Goal: Task Accomplishment & Management: Manage account settings

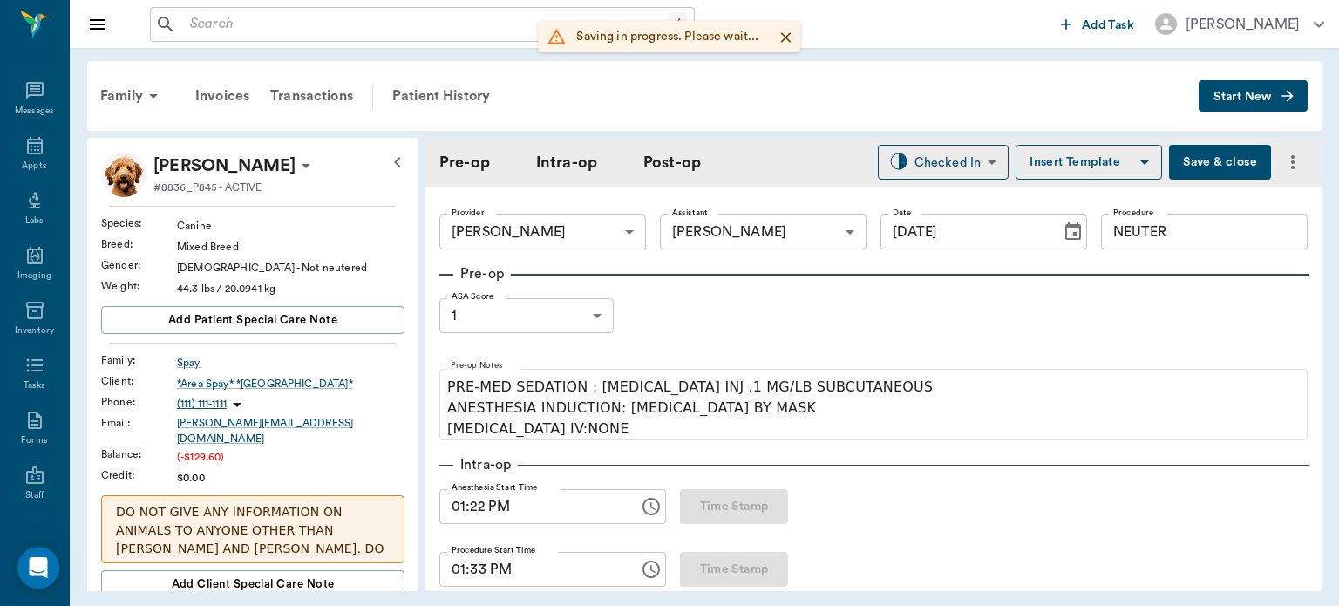
scroll to position [1010, 0]
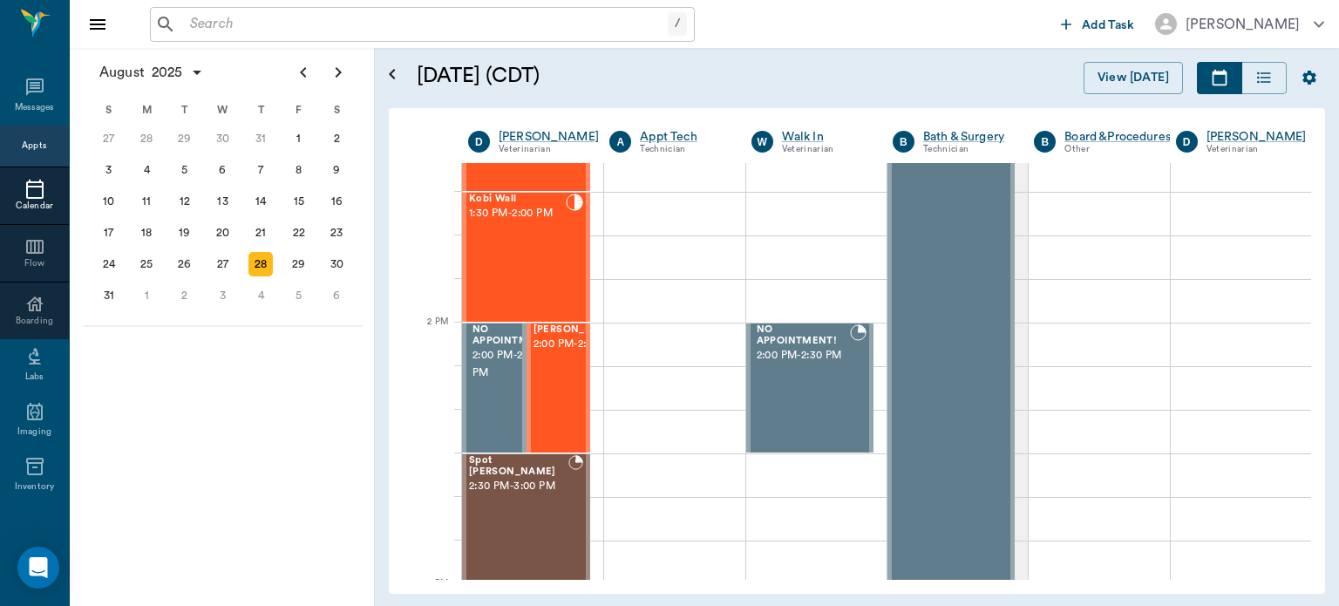
scroll to position [1418, 0]
click at [555, 352] on span "2:00 PM - 2:30 PM" at bounding box center [577, 343] width 87 height 17
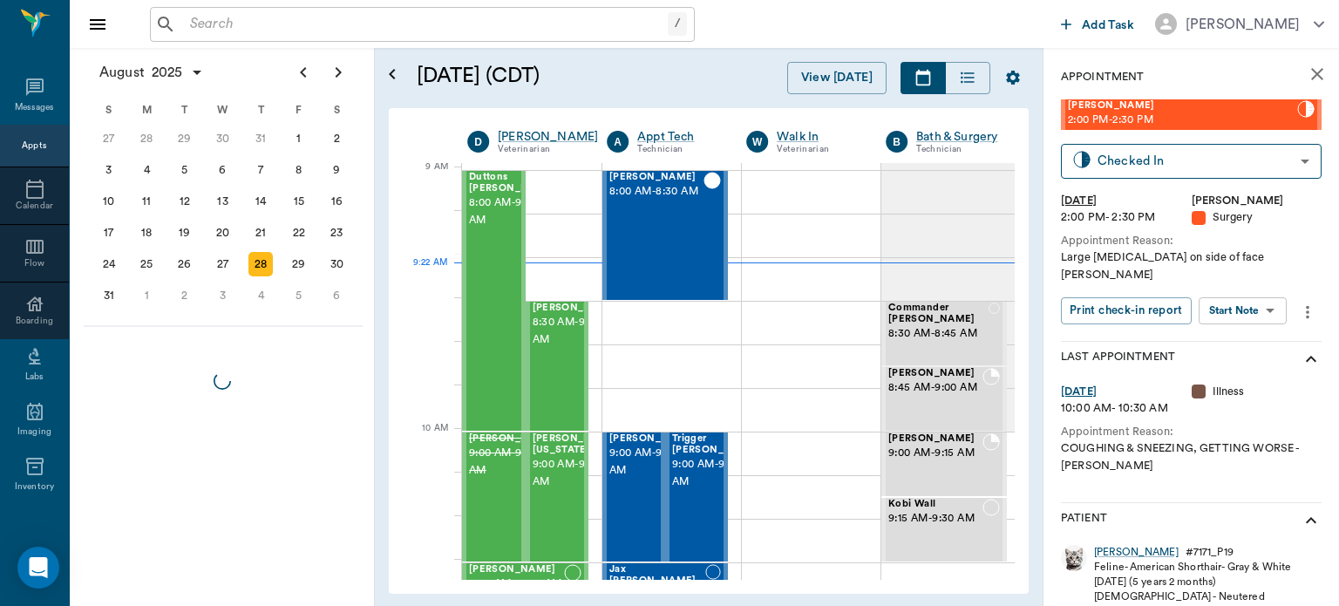
scroll to position [265, 0]
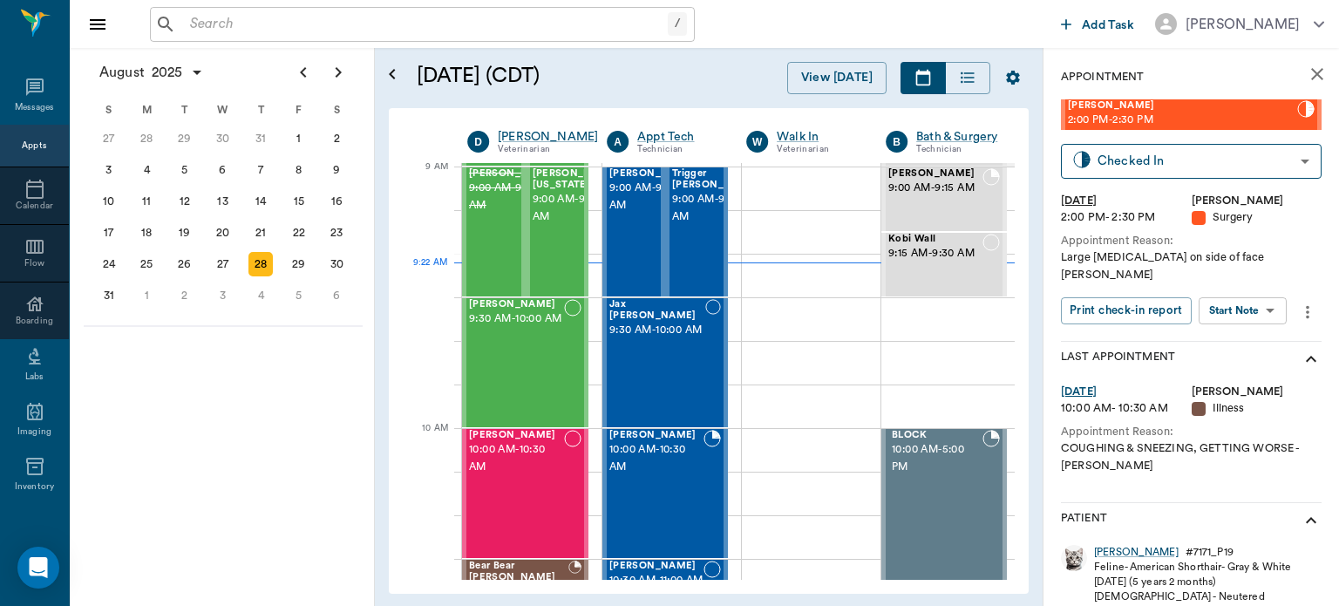
click at [1257, 294] on body "/ ​ Add Task [PERSON_NAME] Nectar Messages Appts Calendar Flow Boarding Labs Im…" at bounding box center [669, 303] width 1339 height 606
click at [1238, 362] on button "Start Surgery" at bounding box center [1230, 358] width 72 height 20
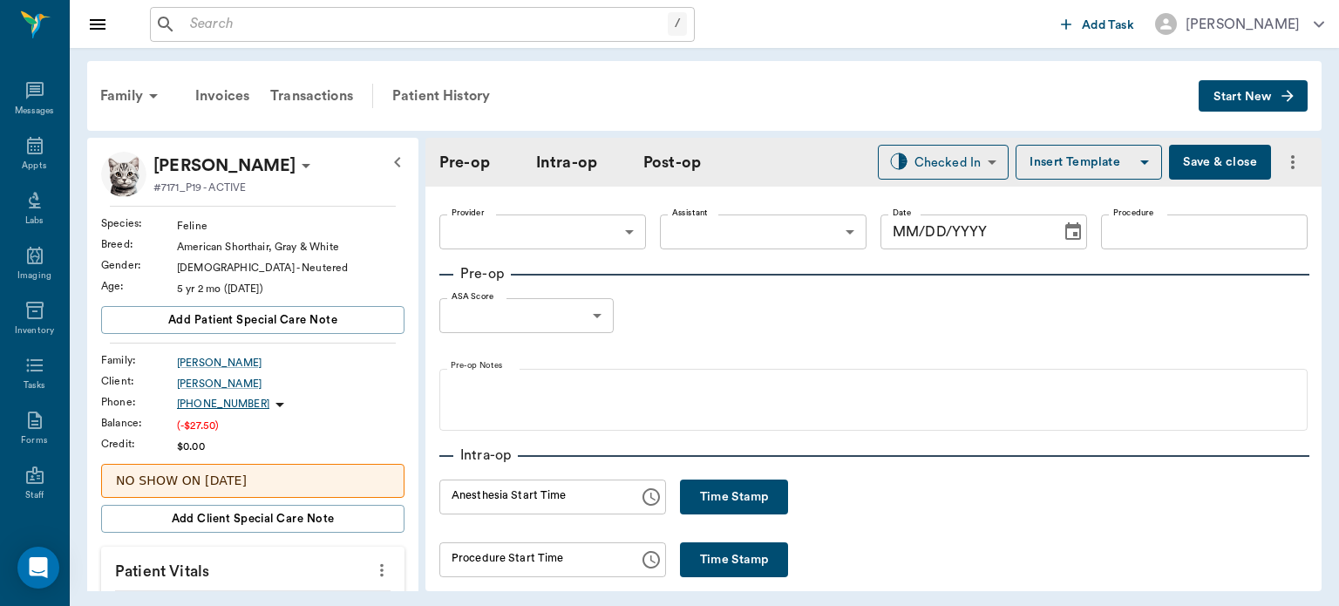
type input "63ec2f075fda476ae8351a4d"
type input "[DATE]"
click at [569, 324] on body "/ ​ Add Task [PERSON_NAME] Nectar Messages Appts Labs Imaging Inventory Tasks F…" at bounding box center [669, 303] width 1339 height 606
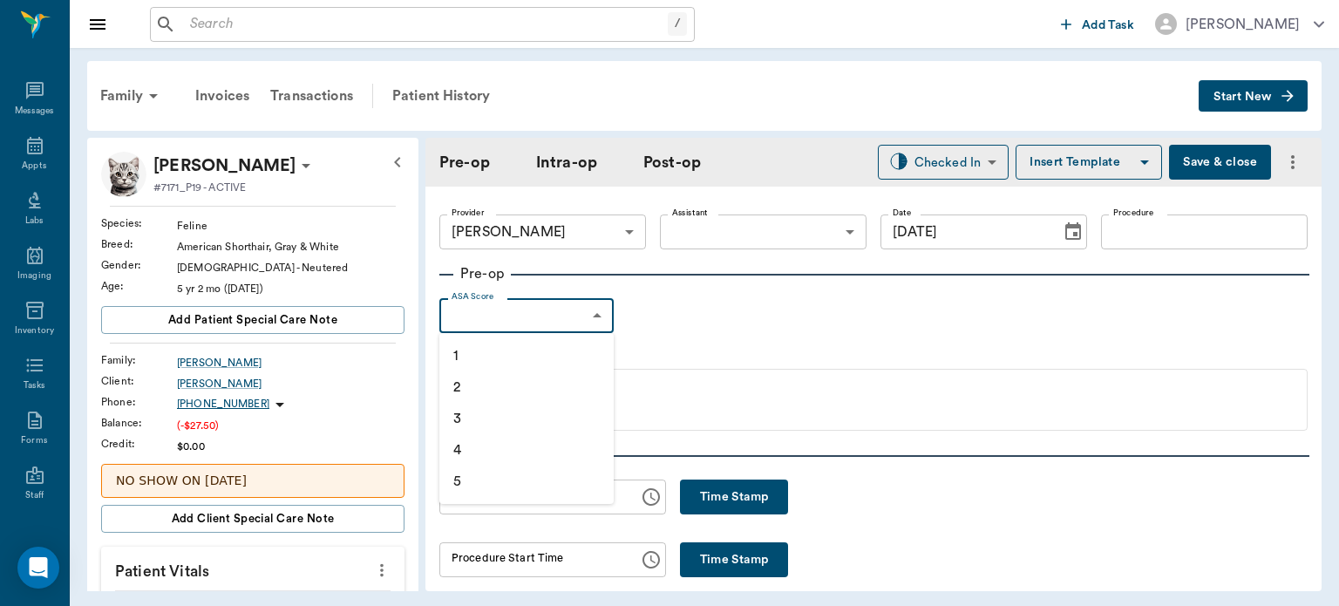
click at [520, 358] on li "1" at bounding box center [526, 355] width 174 height 31
type input "1"
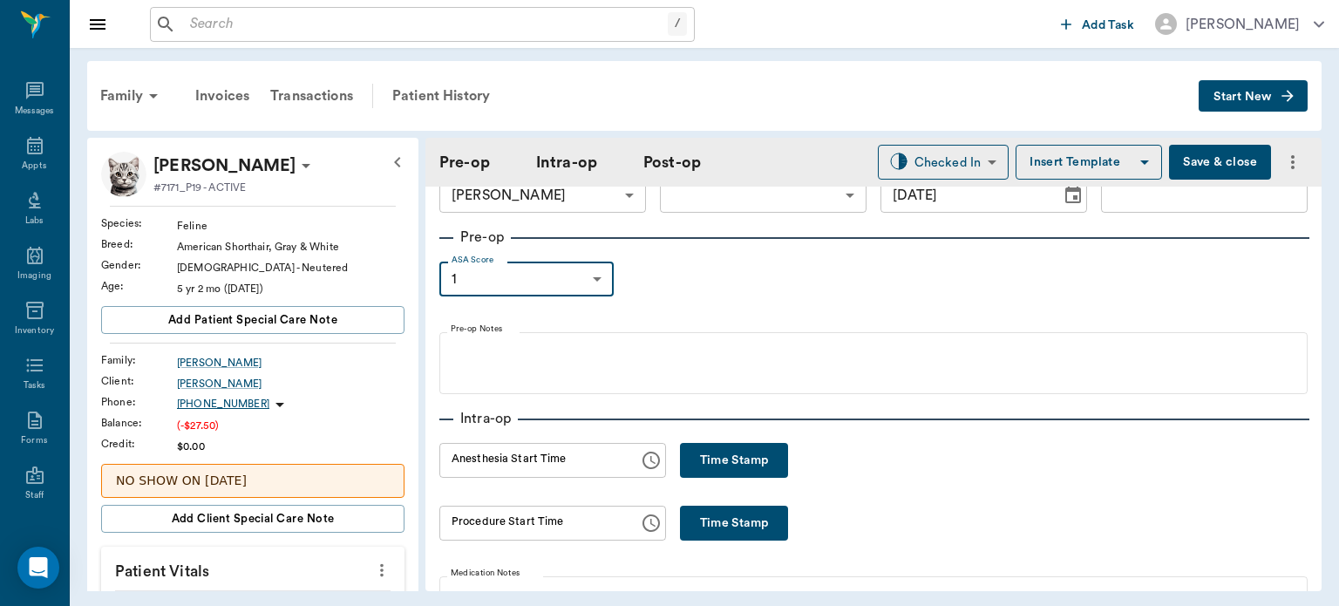
scroll to position [3, 0]
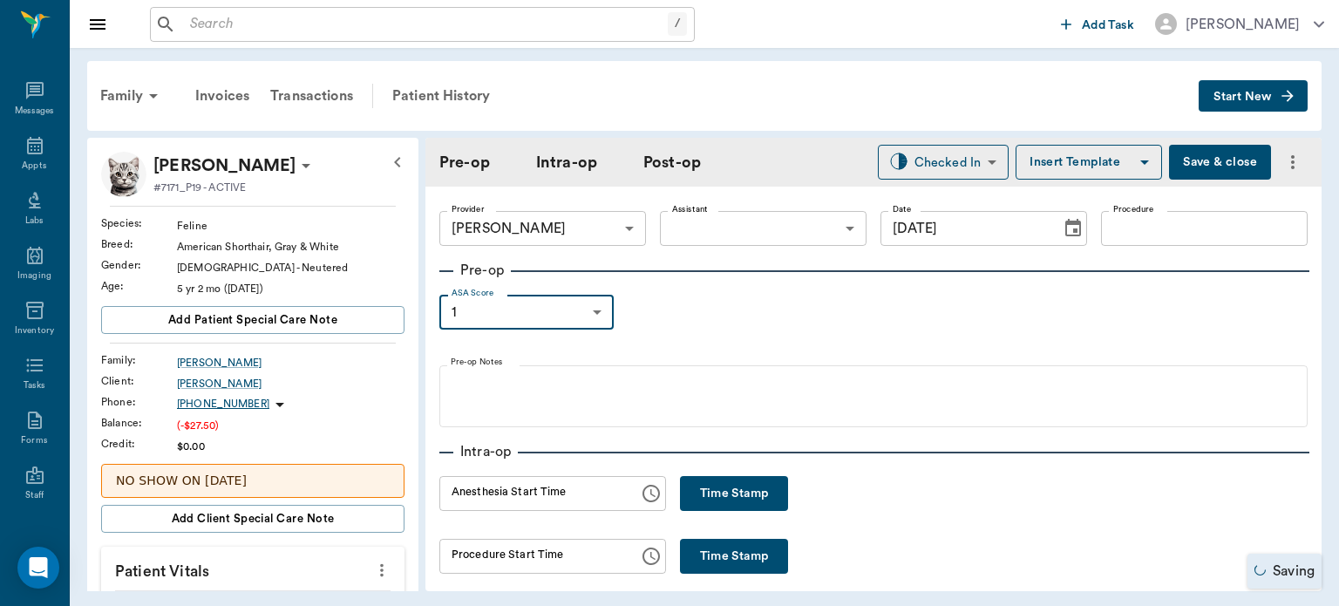
click at [1101, 171] on button "Insert Template" at bounding box center [1089, 162] width 146 height 35
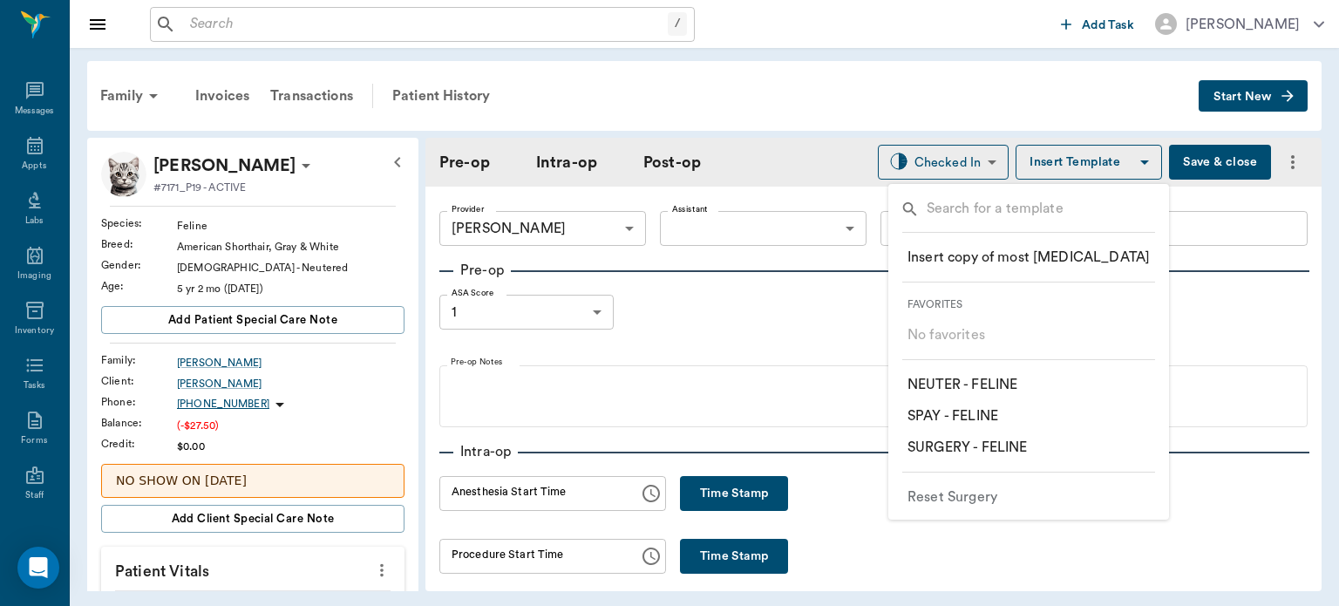
click at [1003, 446] on p "​ SURGERY - FELINE" at bounding box center [967, 447] width 119 height 21
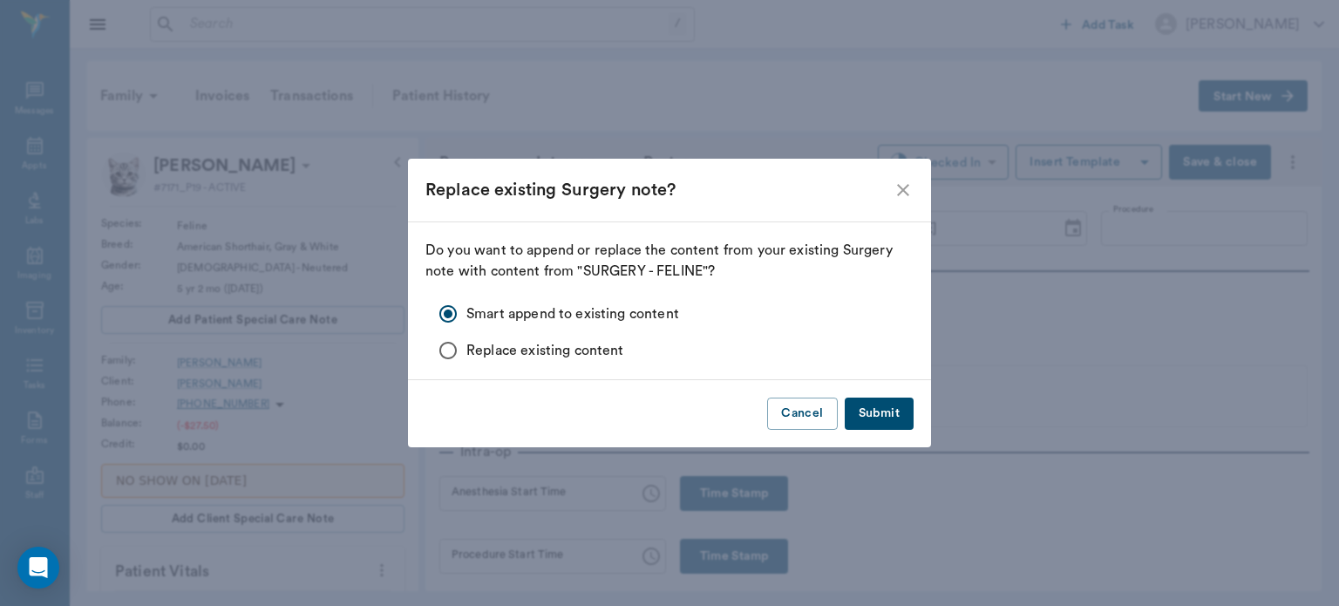
click at [884, 418] on button "Submit" at bounding box center [879, 414] width 69 height 32
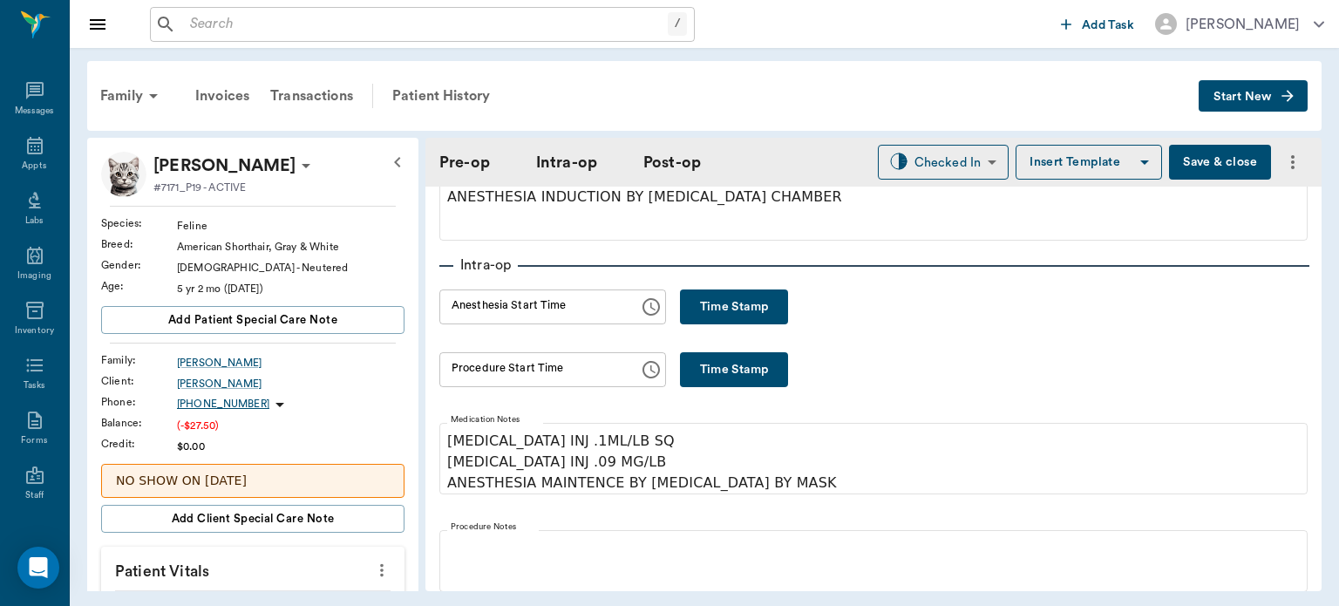
scroll to position [192, 0]
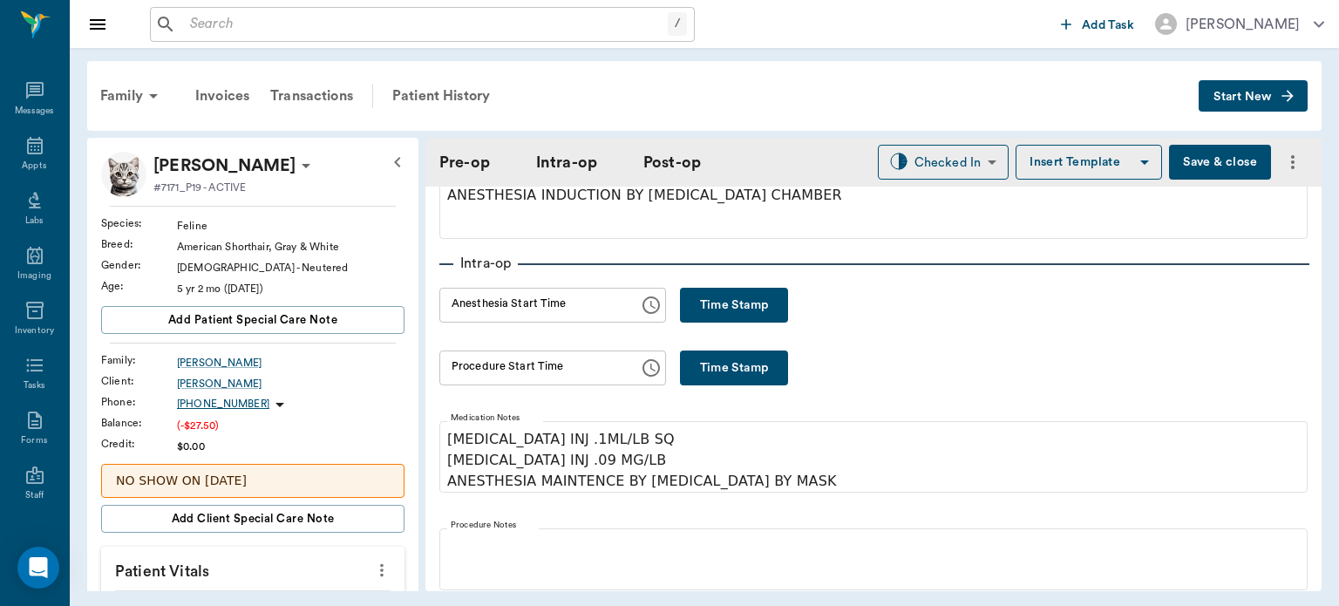
click at [733, 308] on button "Time Stamp" at bounding box center [734, 305] width 108 height 35
type input "09:22 AM"
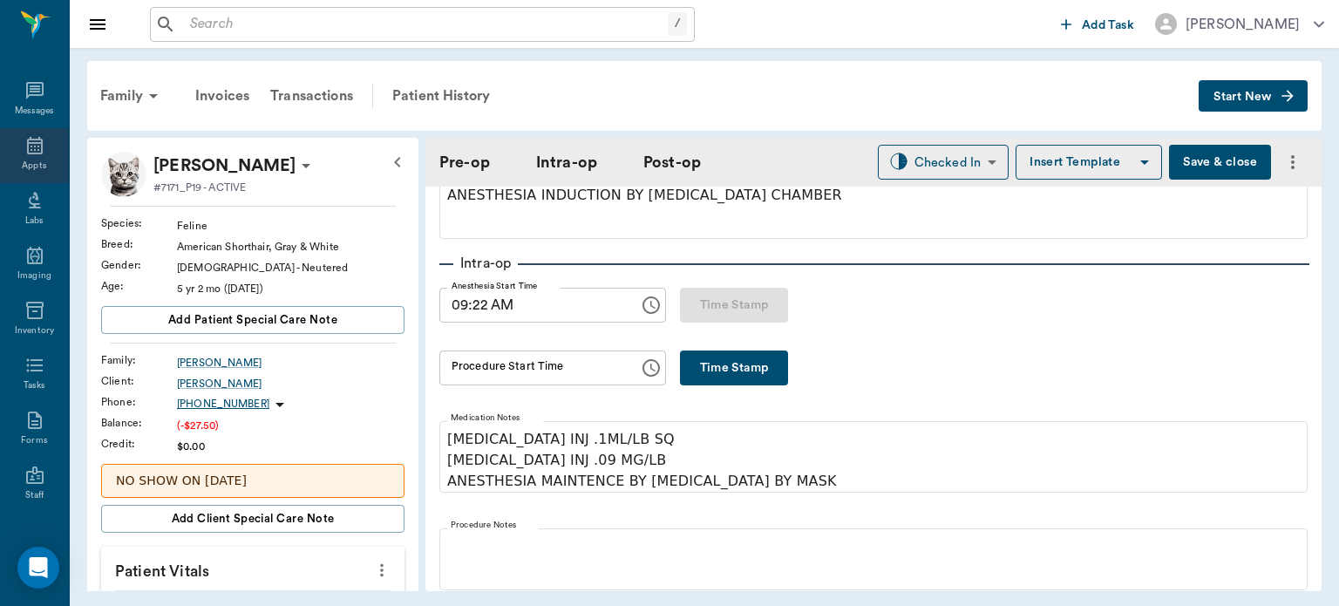
click at [22, 163] on div "Appts" at bounding box center [34, 166] width 24 height 13
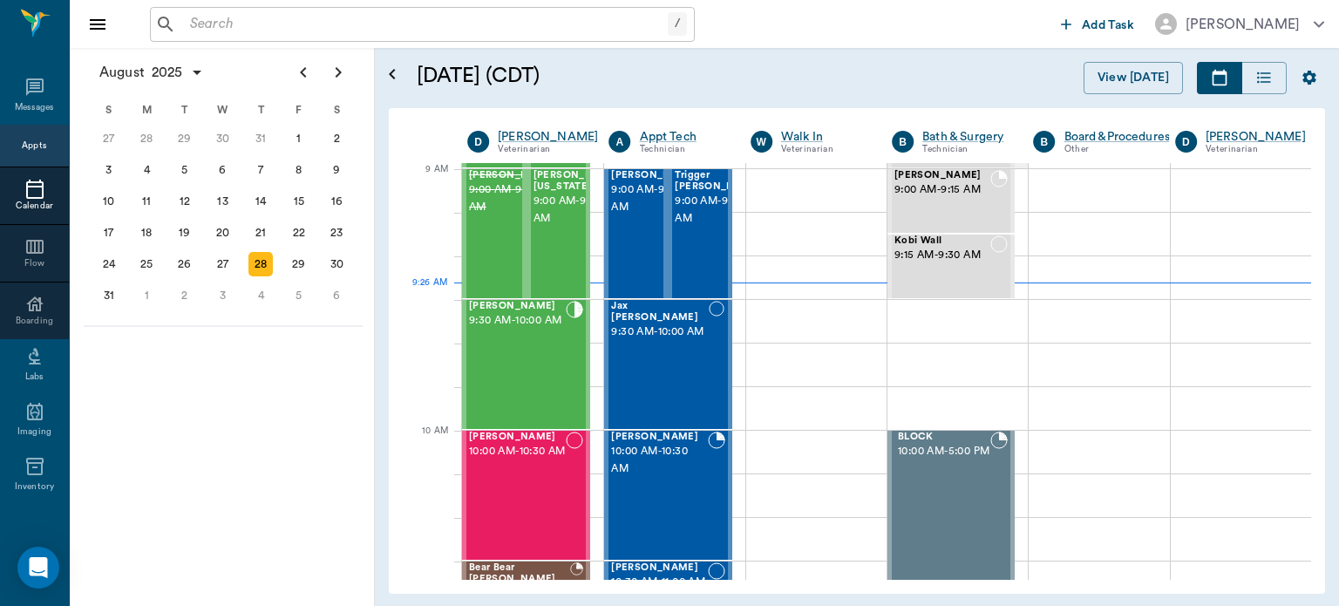
scroll to position [262, 0]
click at [513, 397] on div "[PERSON_NAME] 9:30 AM - 10:00 AM" at bounding box center [517, 366] width 97 height 127
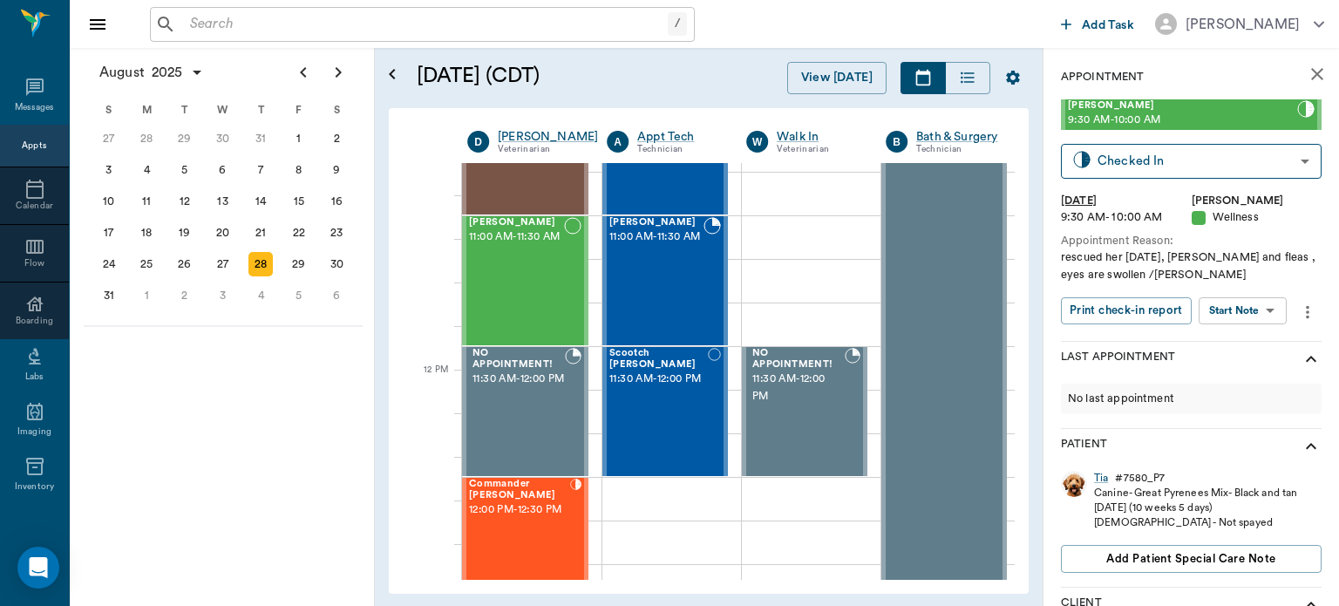
scroll to position [984, 0]
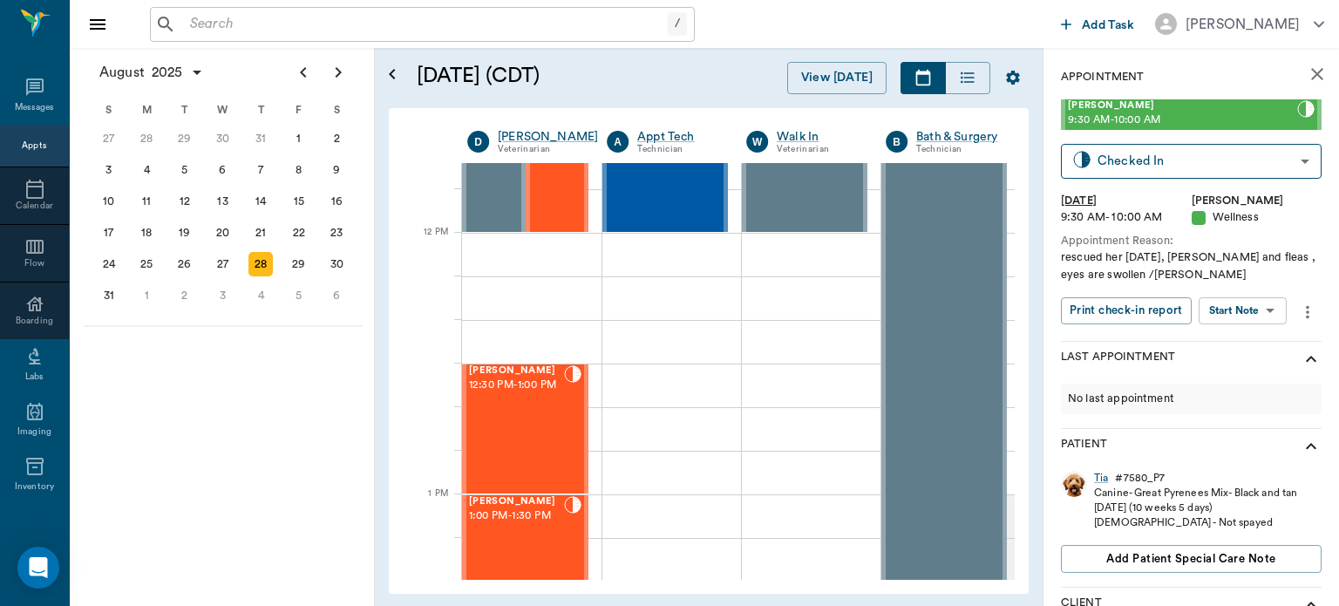
click at [559, 290] on div at bounding box center [532, 298] width 140 height 44
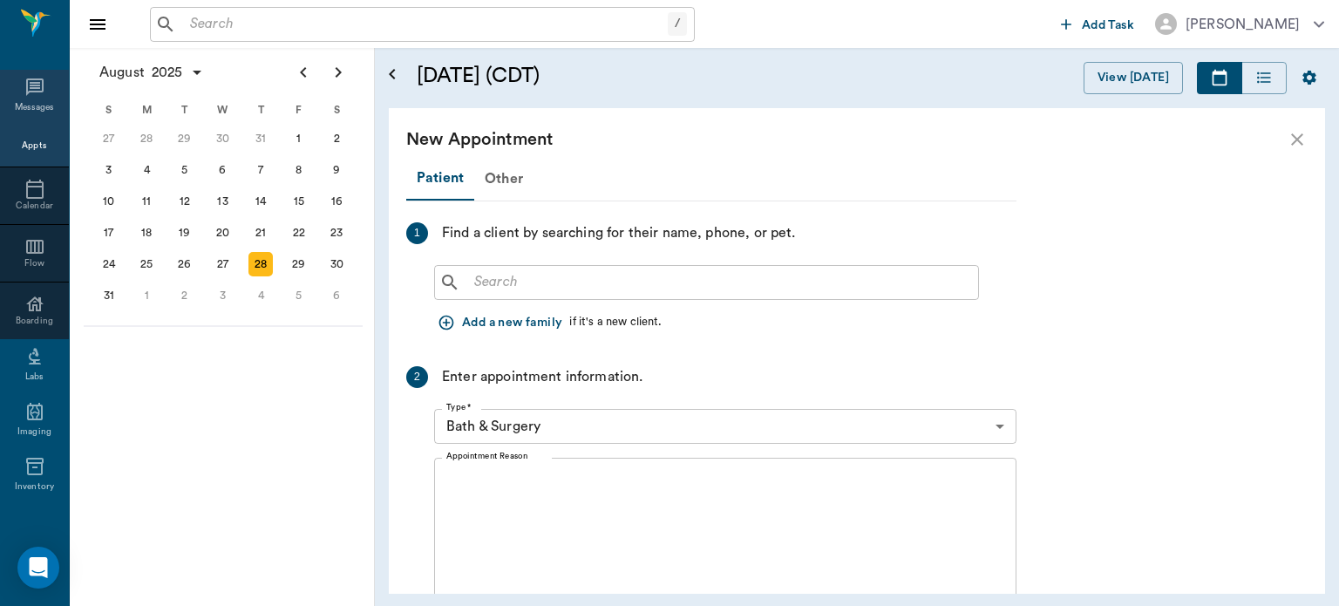
click at [27, 105] on div "Messages" at bounding box center [35, 107] width 40 height 13
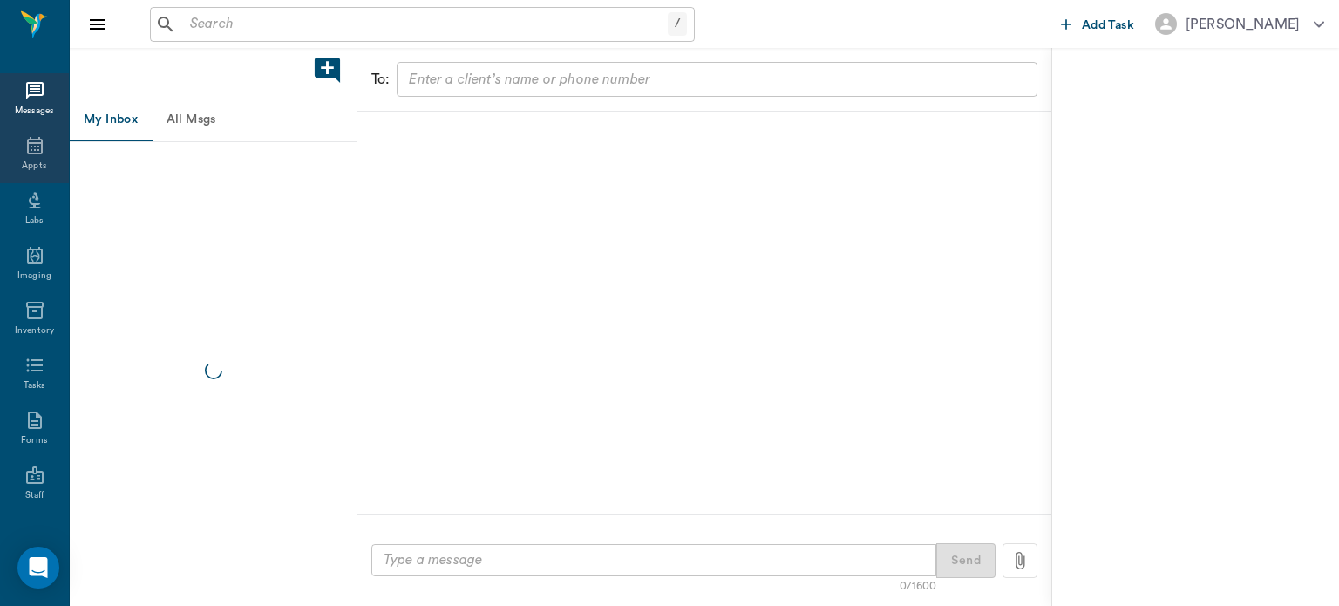
click at [29, 164] on div "Appts" at bounding box center [34, 166] width 24 height 13
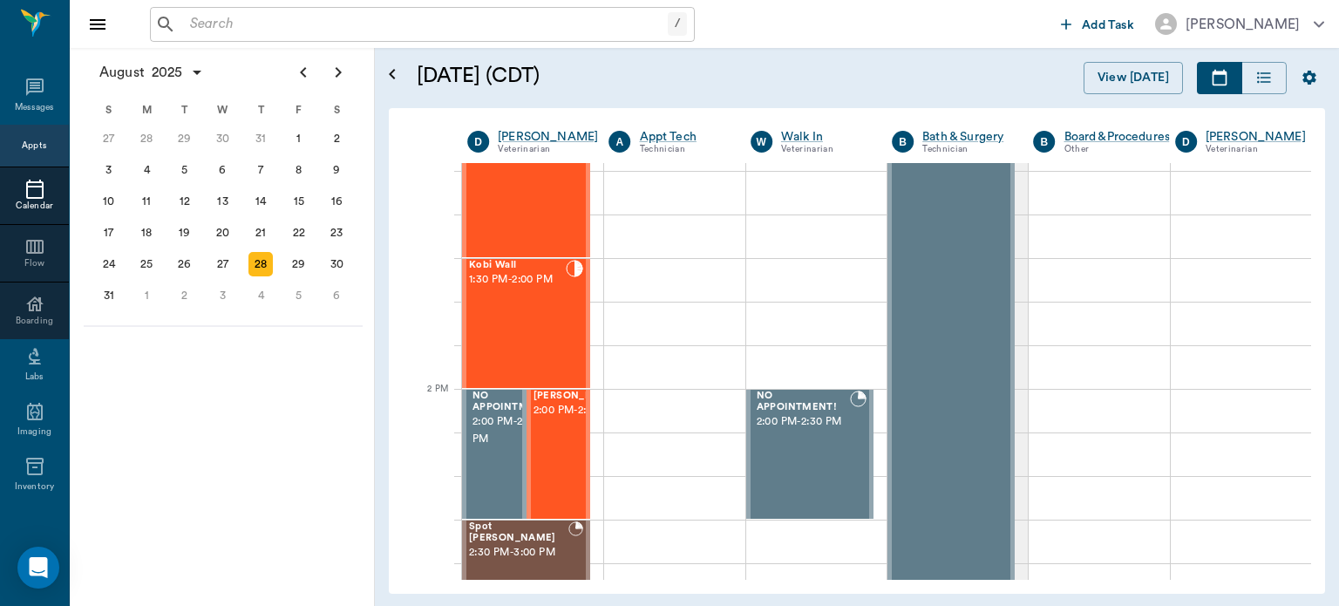
scroll to position [1383, 0]
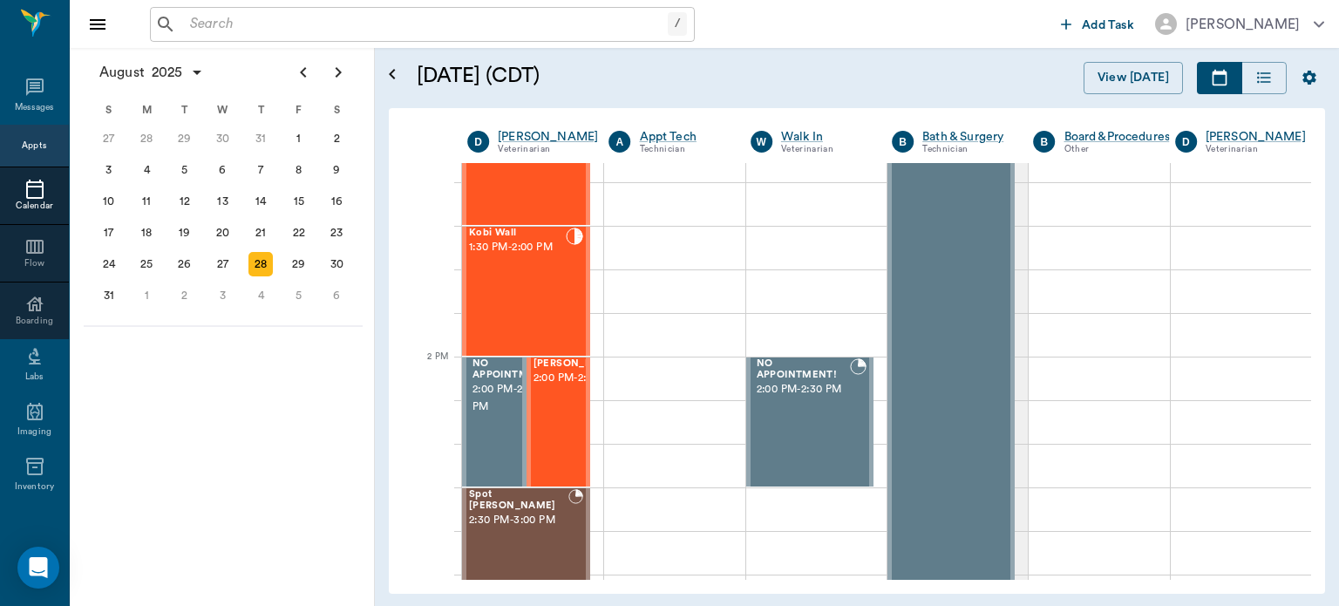
click at [554, 370] on span "[PERSON_NAME]" at bounding box center [577, 363] width 87 height 11
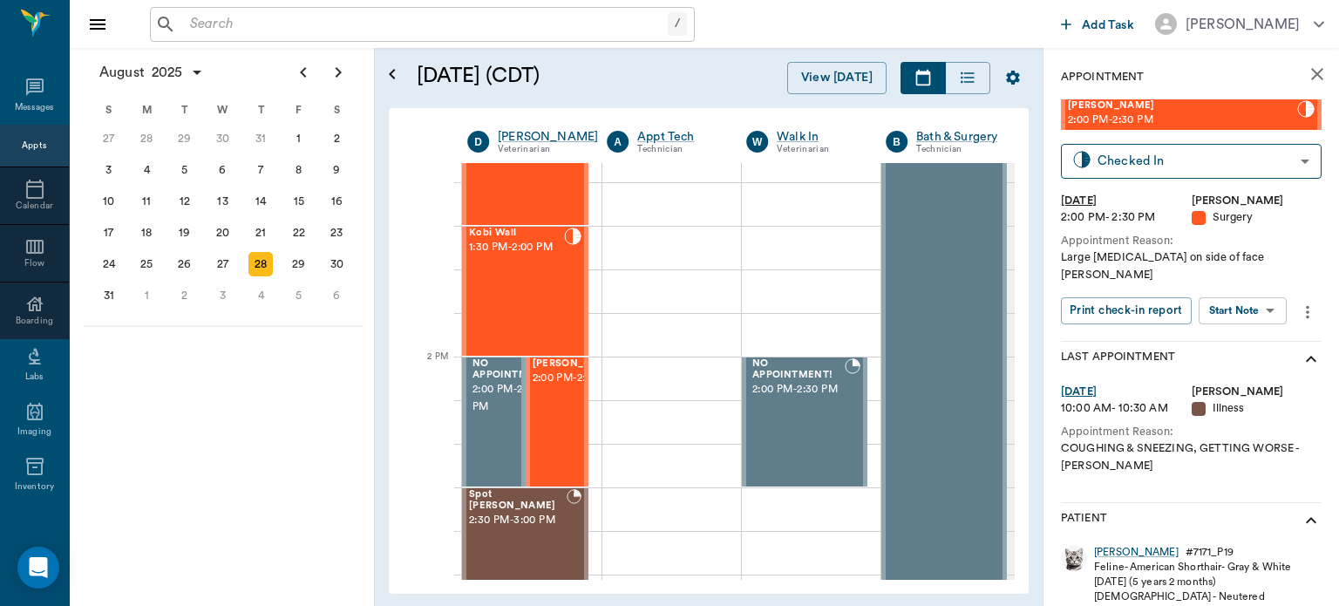
click at [1260, 294] on body "/ ​ Add Task [PERSON_NAME] Nectar Messages Appts Calendar Flow Boarding Labs Im…" at bounding box center [669, 303] width 1339 height 606
click at [1235, 331] on button "Start SOAP" at bounding box center [1223, 330] width 59 height 20
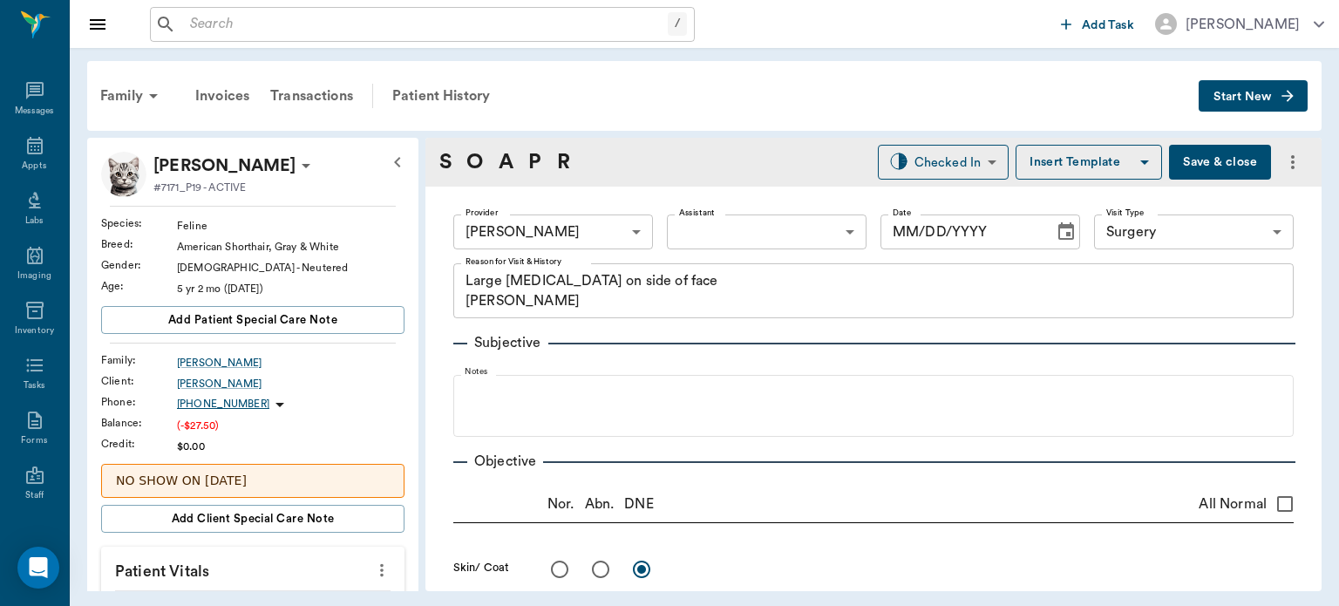
type input "63ec2f075fda476ae8351a4d"
type input "65d2be4f46e3a538d89b8c18"
type textarea "Large [MEDICAL_DATA] on side of face [PERSON_NAME]"
type input "[DATE]"
click at [473, 105] on div "Patient History" at bounding box center [441, 96] width 119 height 42
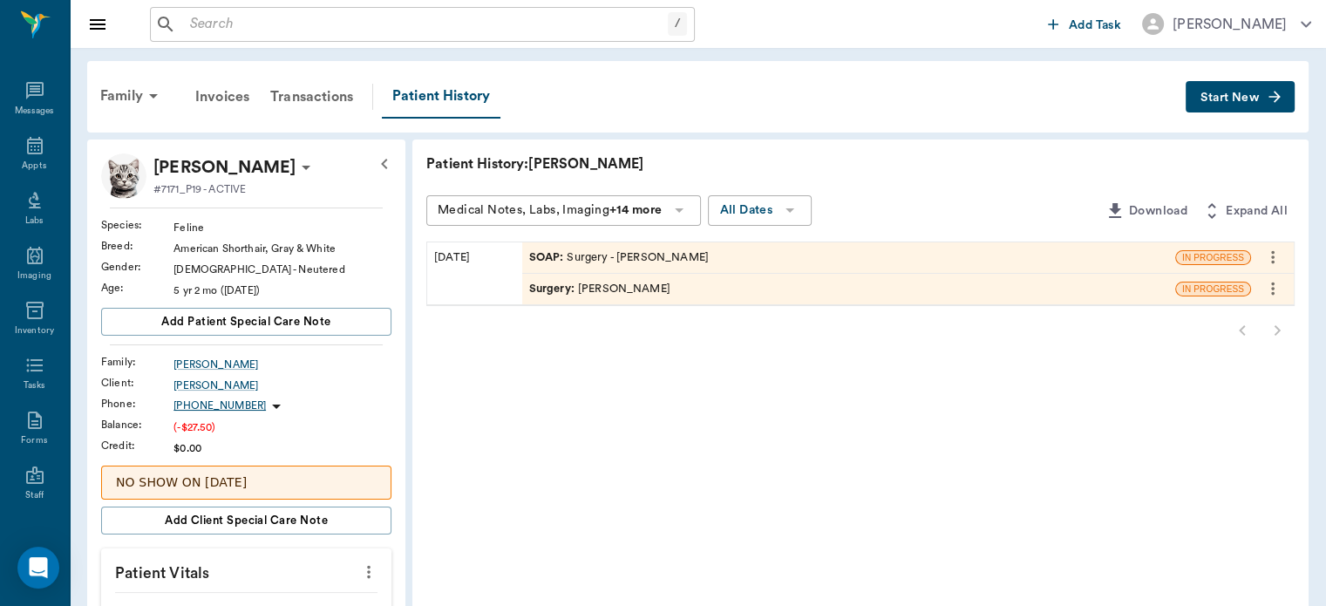
click at [1273, 254] on icon "more" at bounding box center [1273, 257] width 19 height 21
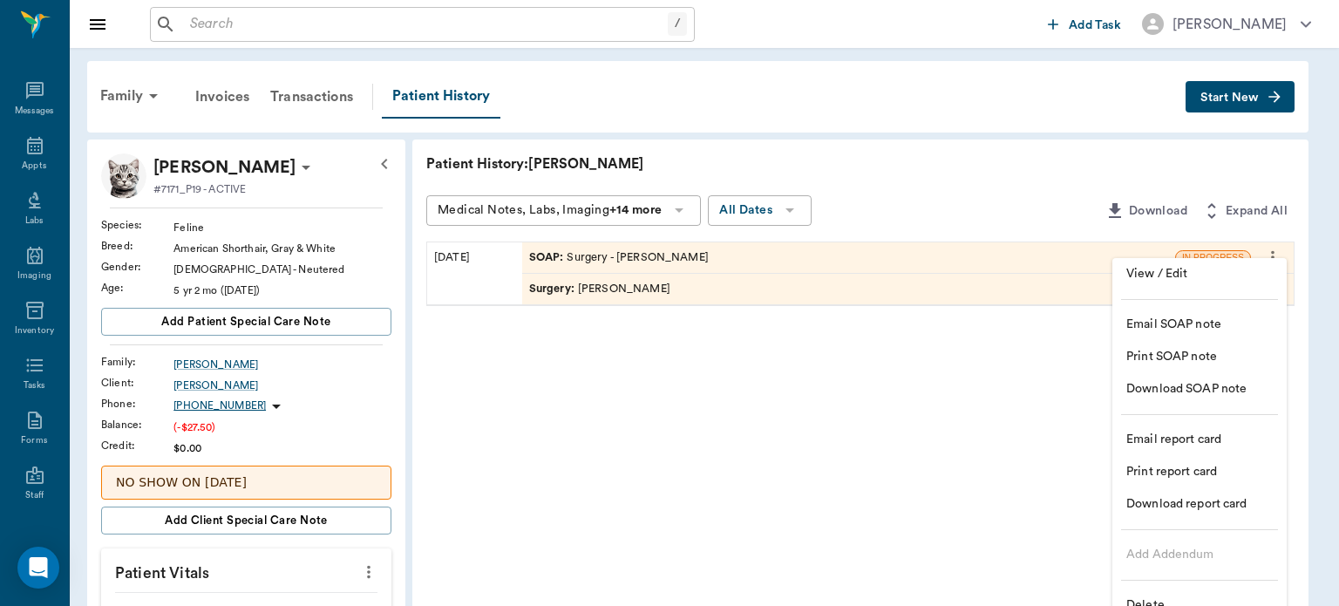
click at [1168, 603] on span "Delete" at bounding box center [1200, 605] width 146 height 18
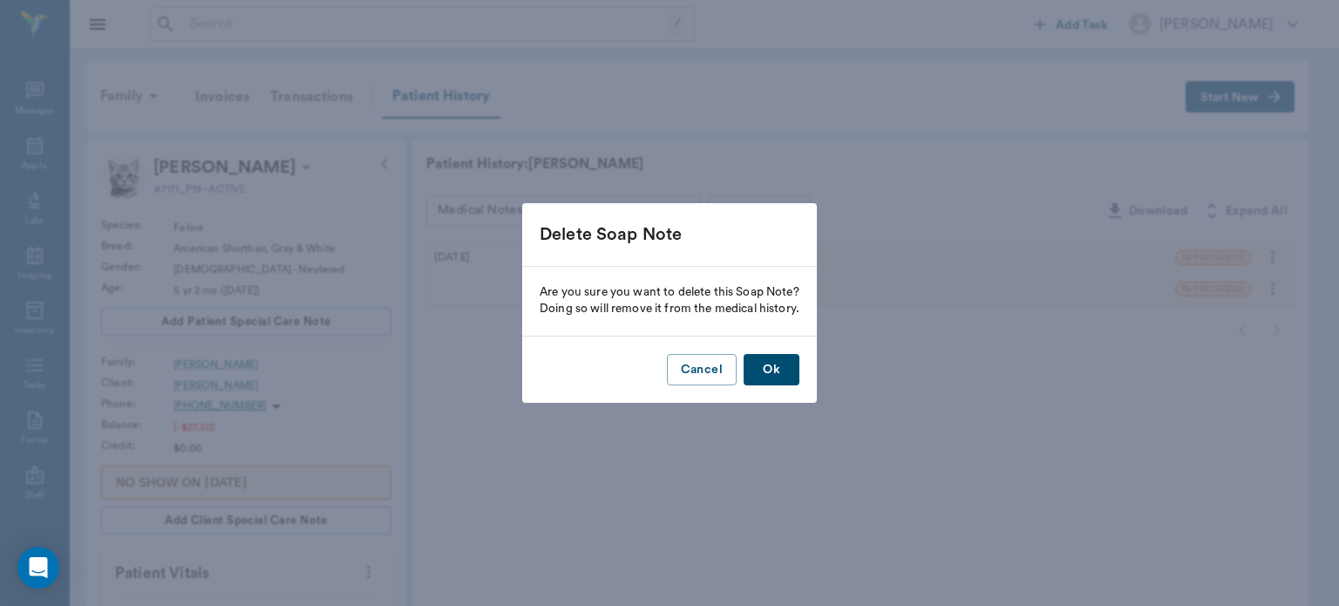
click at [772, 366] on button "Ok" at bounding box center [772, 370] width 56 height 32
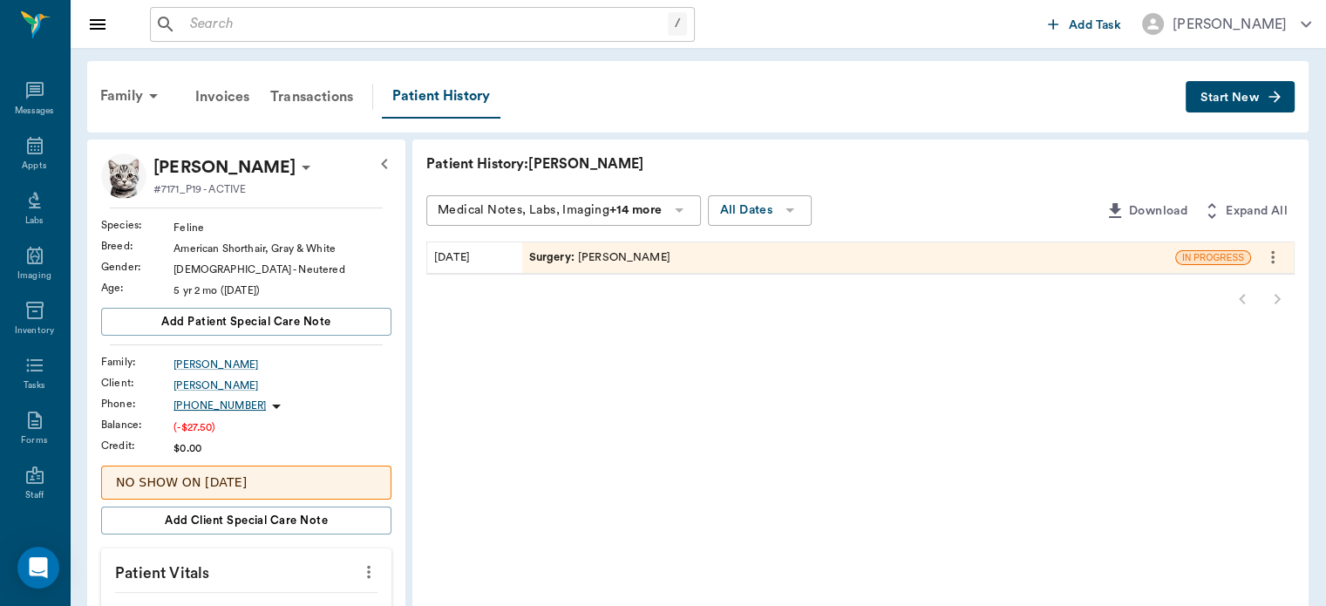
click at [558, 251] on span "Surgery :" at bounding box center [553, 257] width 49 height 17
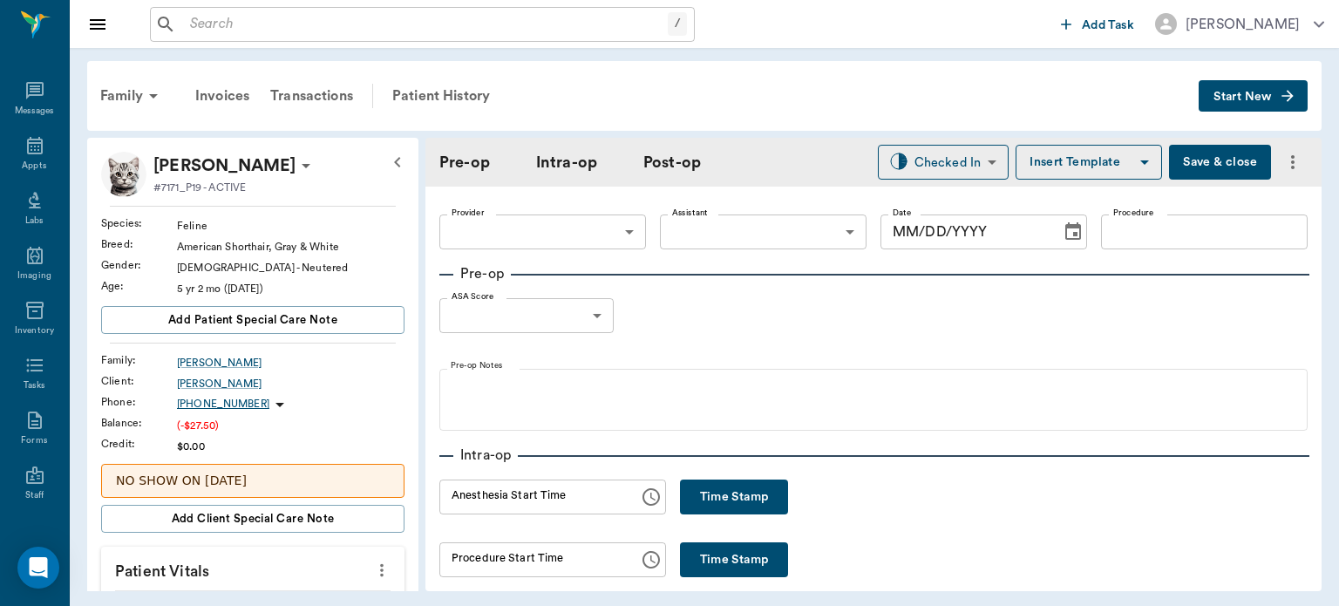
type input "63ec2f075fda476ae8351a4d"
type input "1"
type input "[DATE]"
type input "09:22 AM"
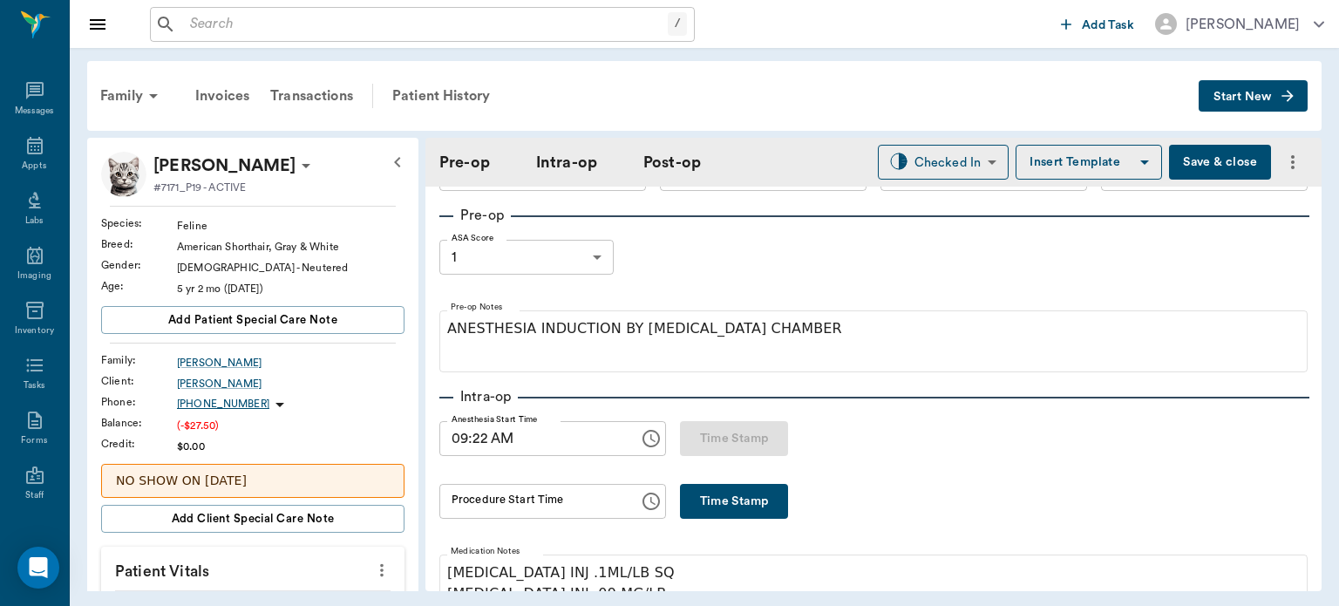
scroll to position [125, 0]
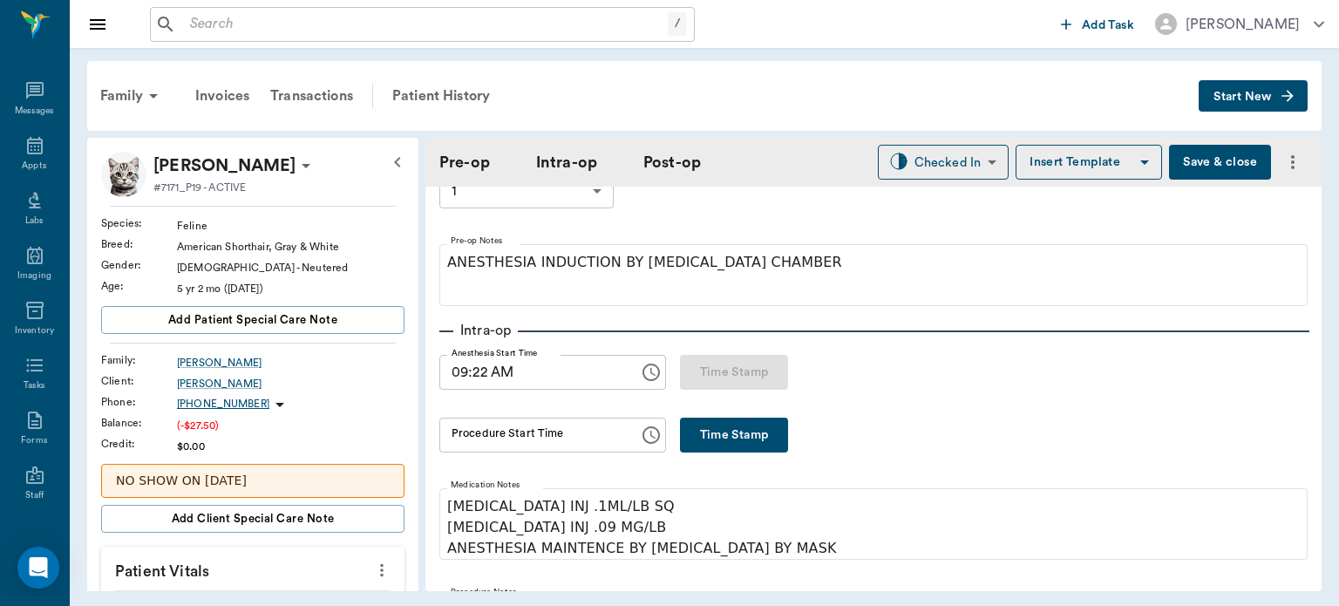
click at [722, 436] on button "Time Stamp" at bounding box center [734, 435] width 108 height 35
type input "09:54 AM"
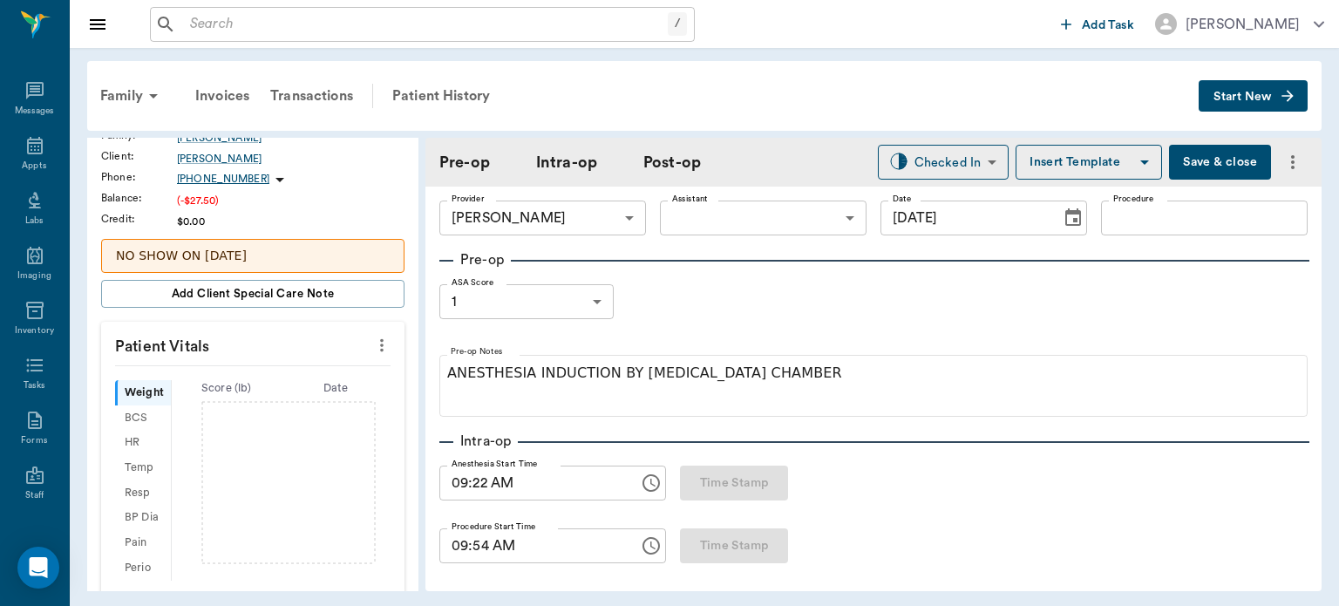
scroll to position [0, 0]
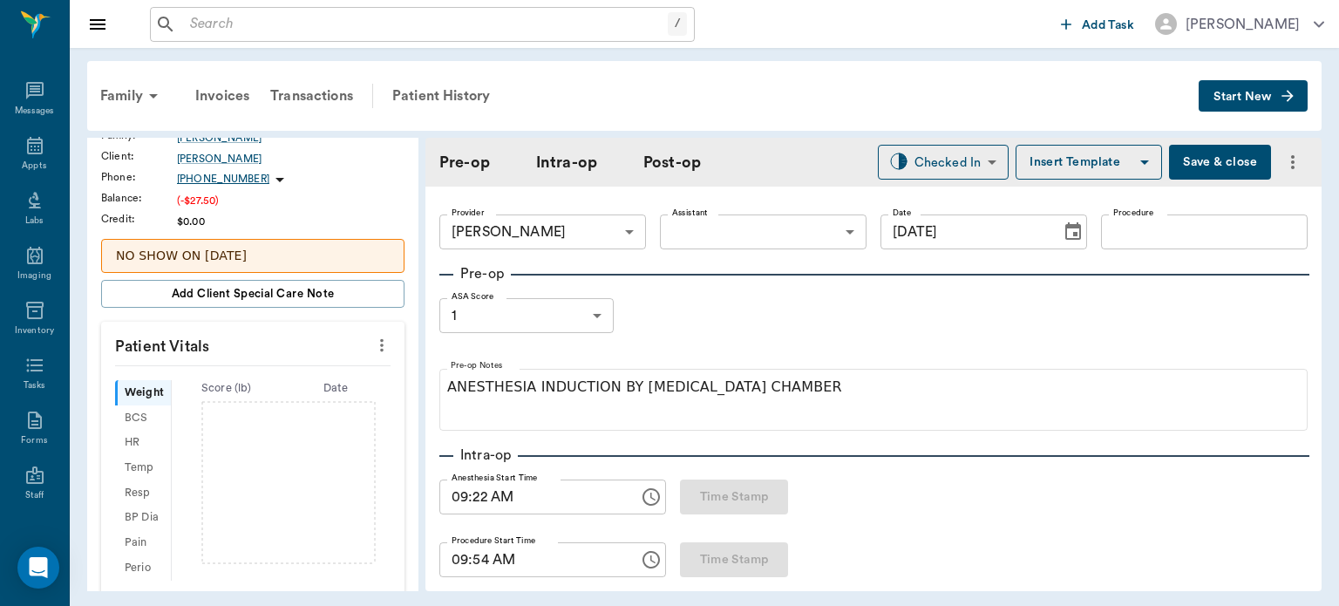
click at [747, 240] on body "/ ​ Add Task [PERSON_NAME] Nectar Messages Appts Labs Imaging Inventory Tasks F…" at bounding box center [669, 303] width 1339 height 606
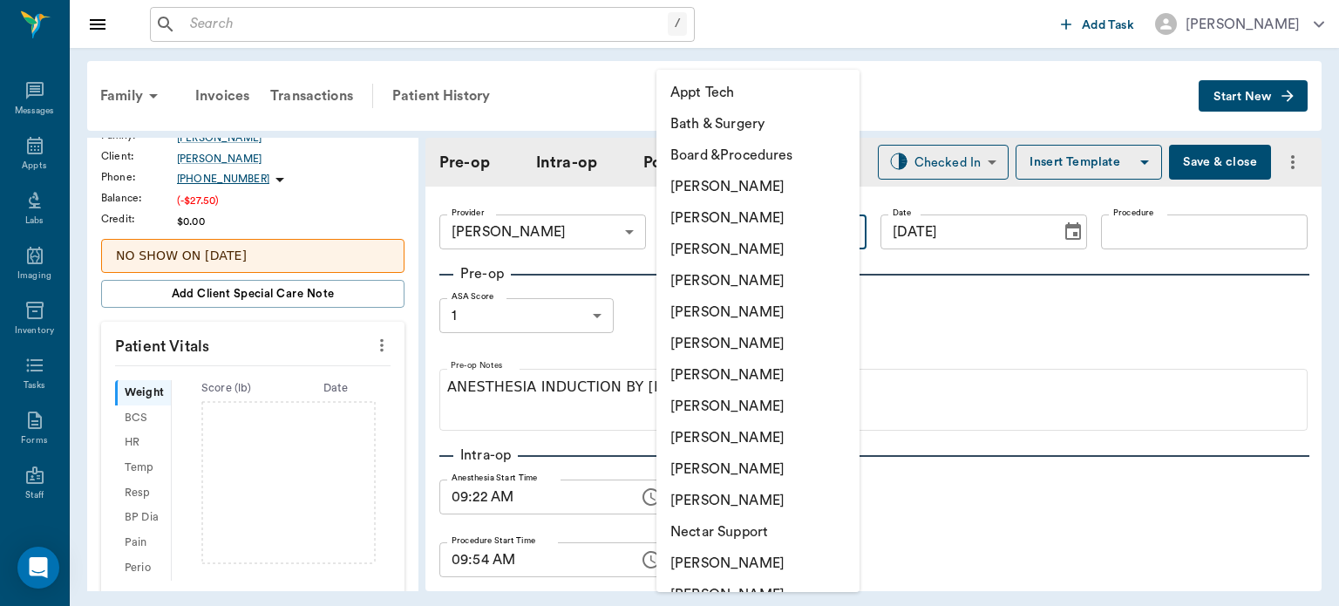
click at [767, 255] on li "[PERSON_NAME]" at bounding box center [758, 249] width 203 height 31
type input "642ef10e332a41444de2bad1"
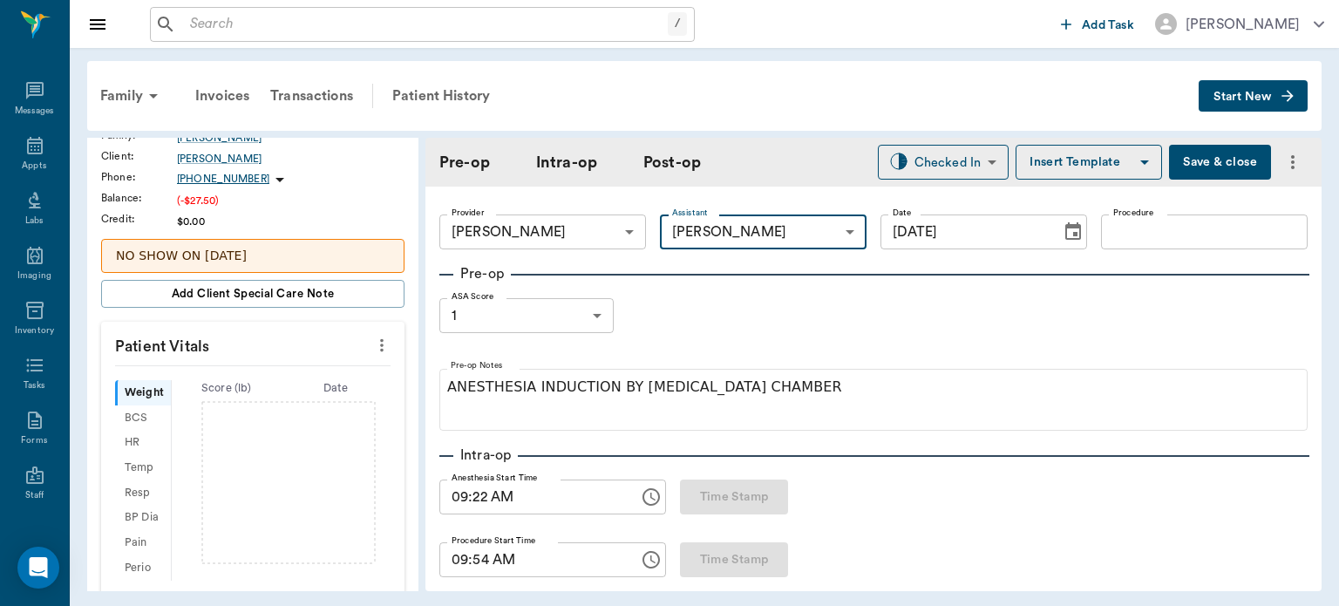
click at [1196, 229] on input "Procedure" at bounding box center [1204, 232] width 207 height 35
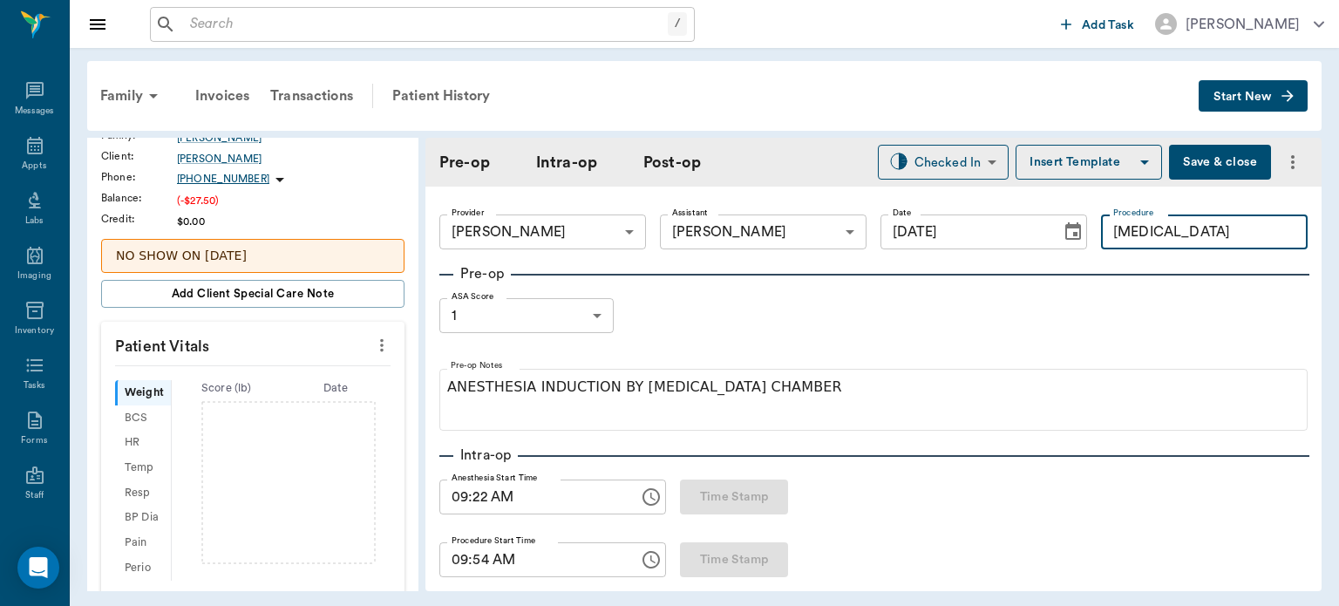
type input "[MEDICAL_DATA]"
click at [1078, 162] on button "Insert Template" at bounding box center [1089, 162] width 146 height 35
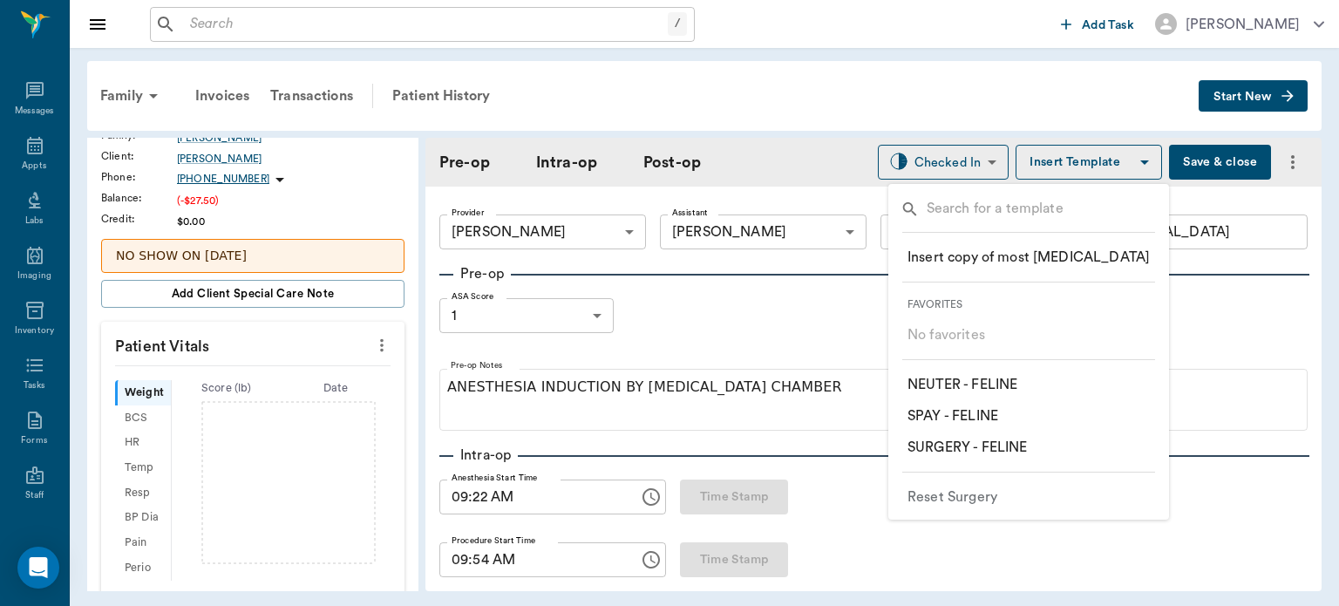
click at [1021, 446] on p "​ SURGERY - FELINE" at bounding box center [967, 447] width 119 height 21
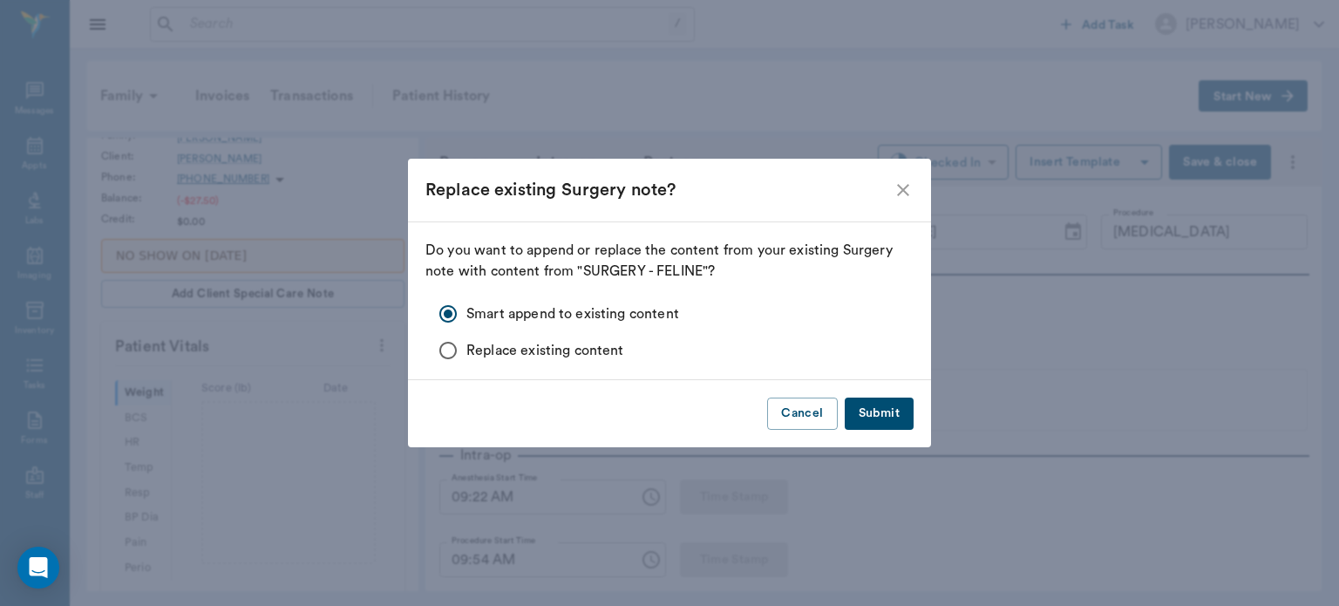
click at [883, 414] on button "Submit" at bounding box center [879, 414] width 69 height 32
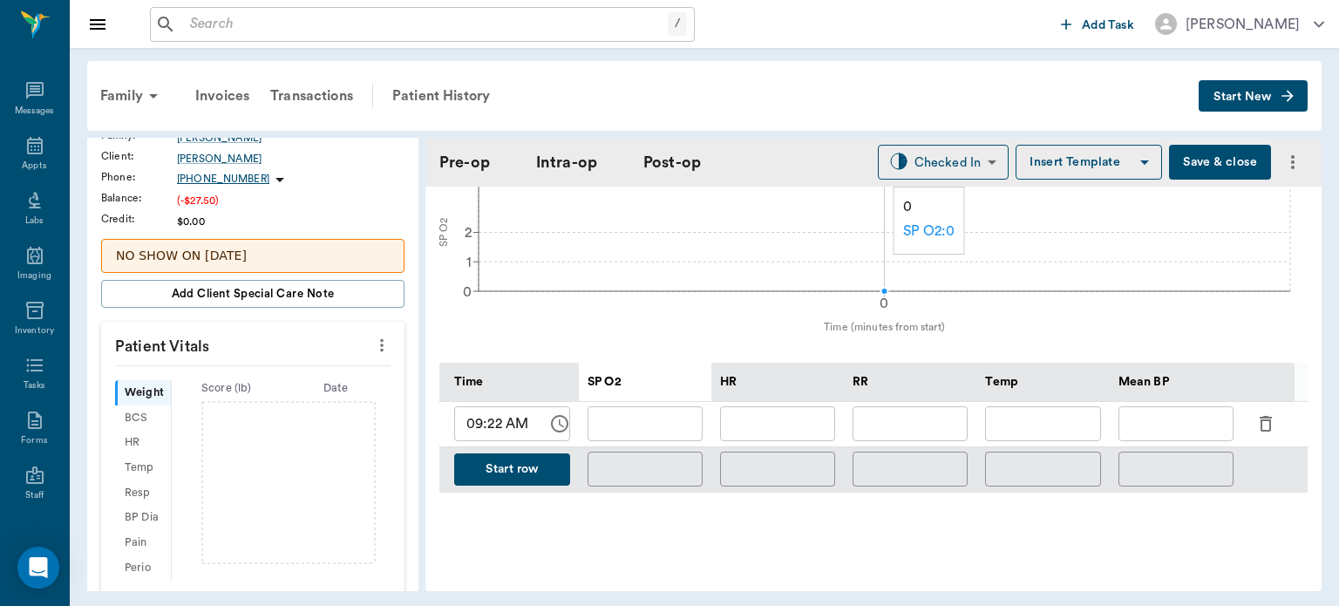
scroll to position [596, 0]
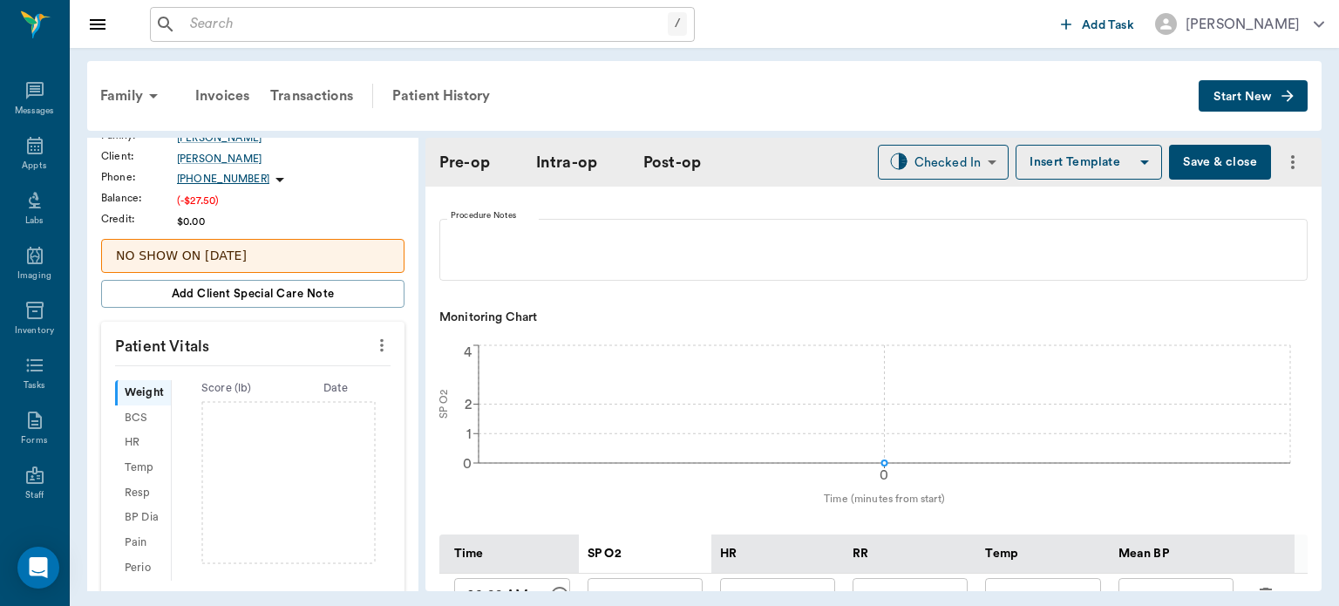
click at [379, 342] on button "more" at bounding box center [382, 345] width 28 height 30
click at [286, 373] on span "Enter Vitals" at bounding box center [295, 373] width 146 height 18
click at [237, 399] on input "text" at bounding box center [252, 397] width 152 height 35
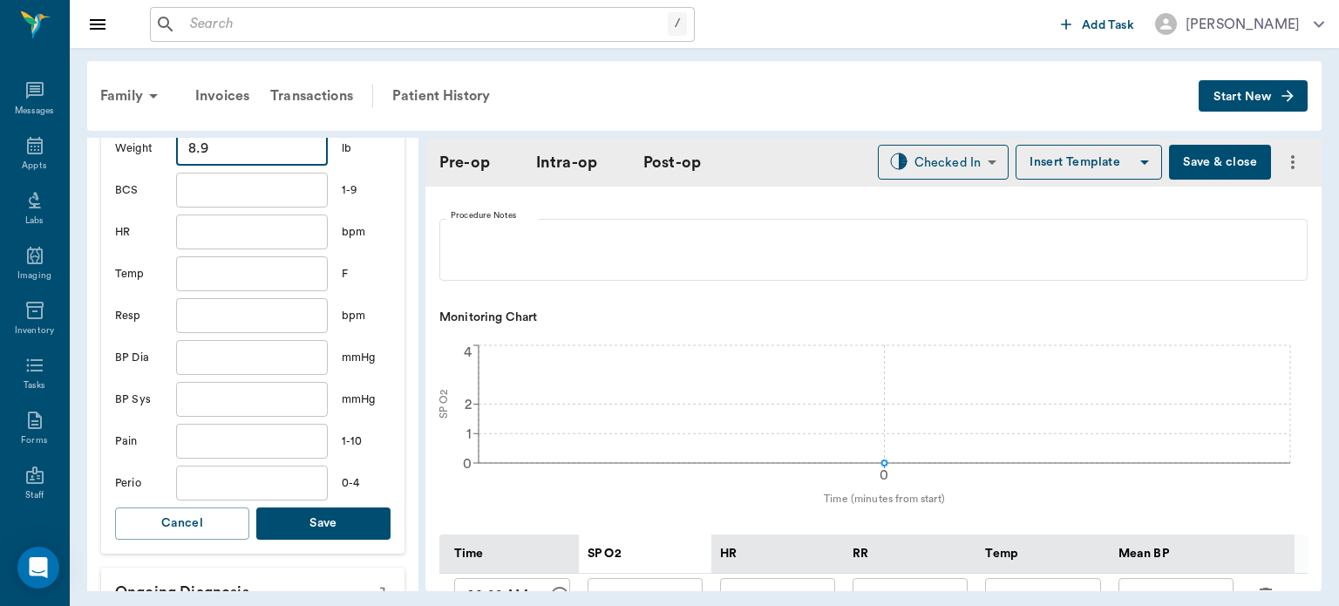
scroll to position [475, 0]
type input "8.9"
click at [337, 521] on button "Save" at bounding box center [323, 523] width 134 height 32
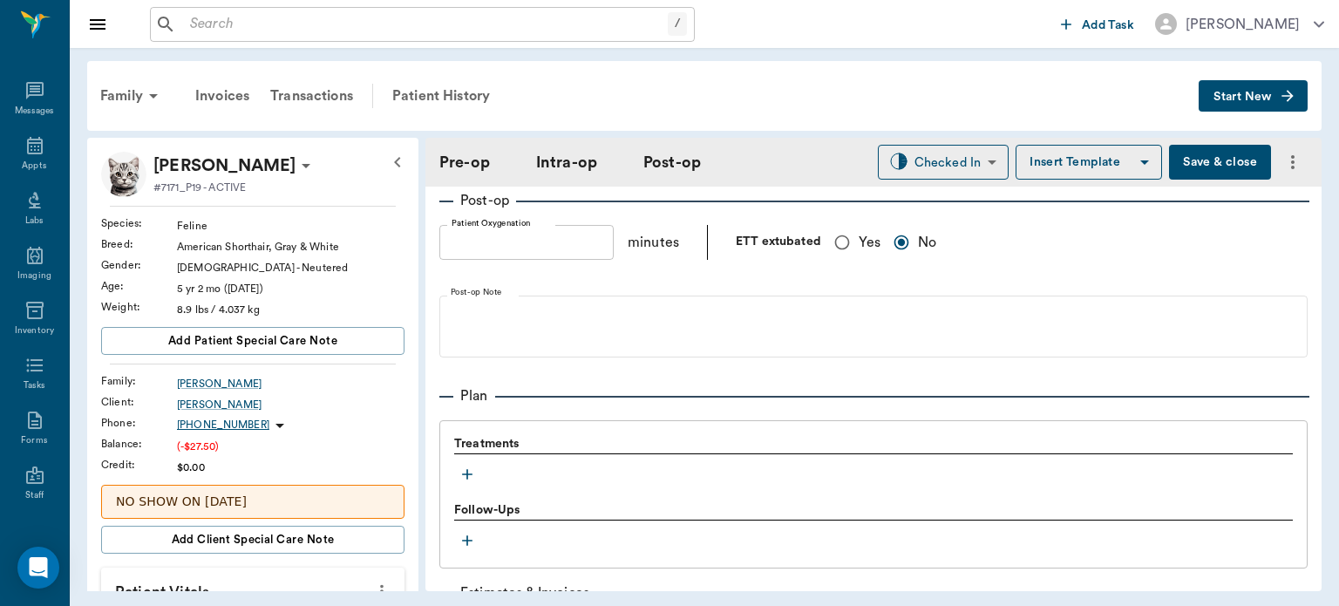
scroll to position [1334, 0]
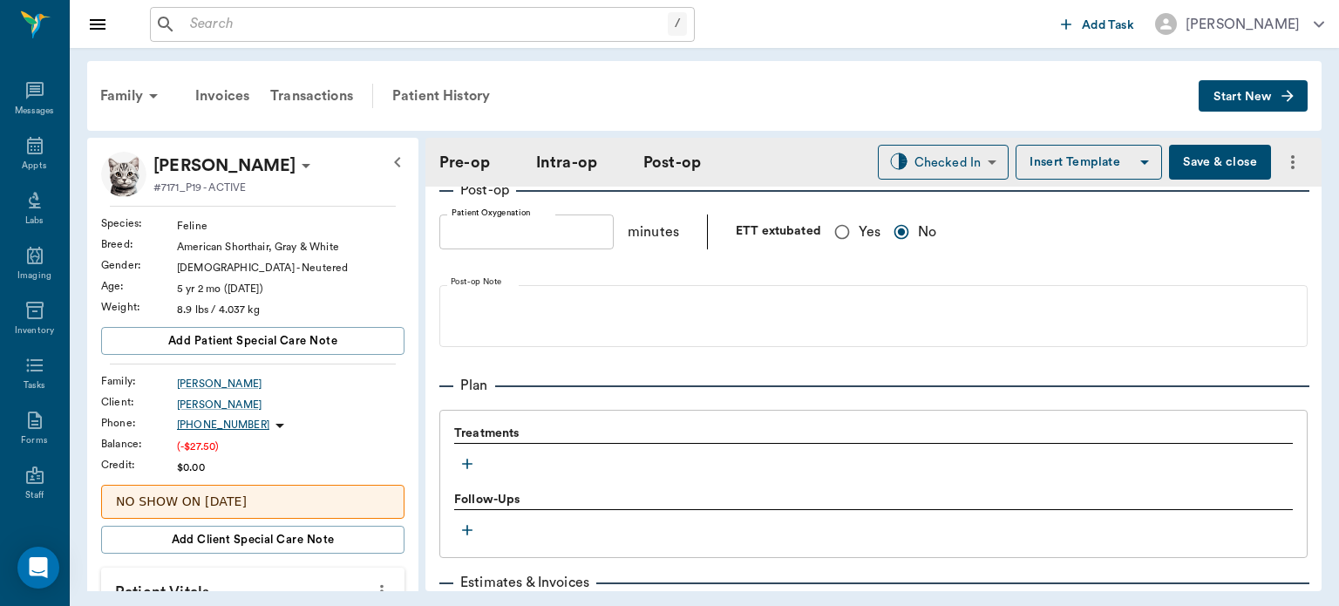
click at [467, 467] on icon "button" at bounding box center [467, 464] width 10 height 10
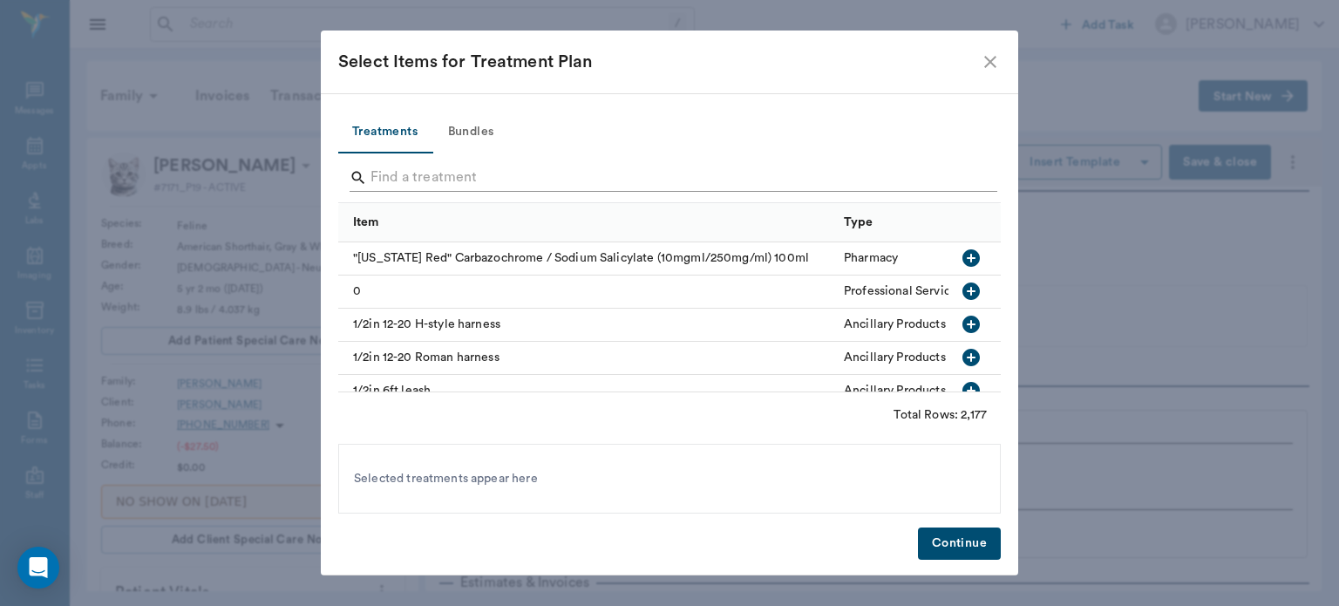
click at [425, 171] on input "Search" at bounding box center [671, 178] width 601 height 28
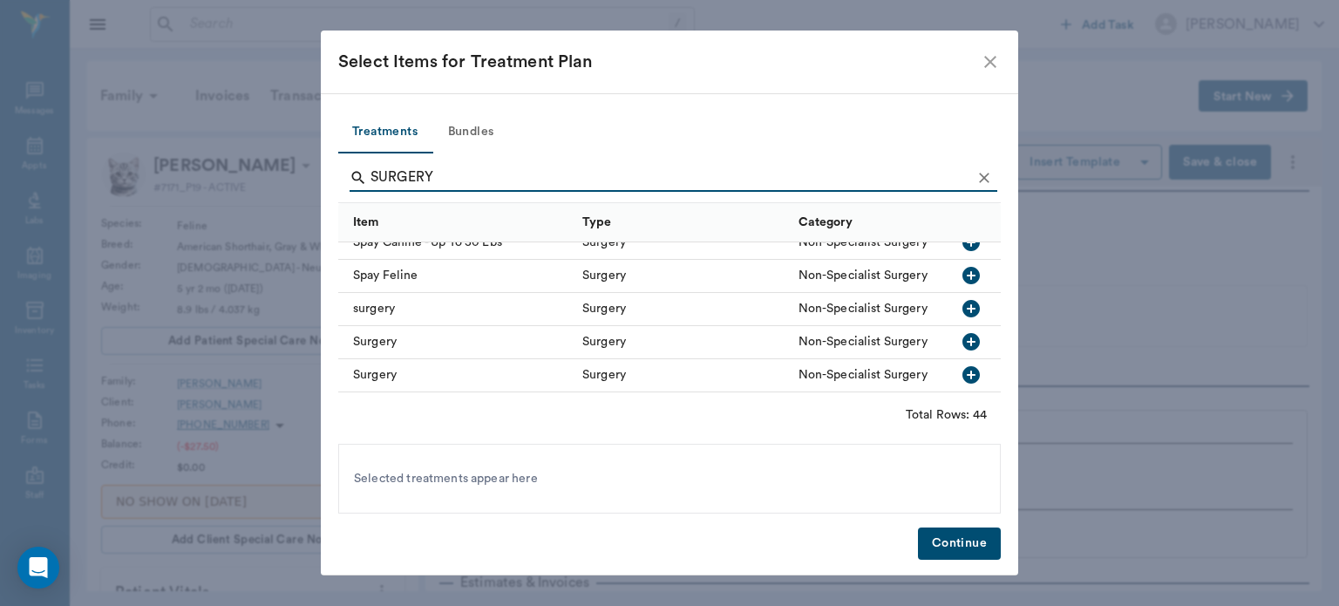
scroll to position [1067, 0]
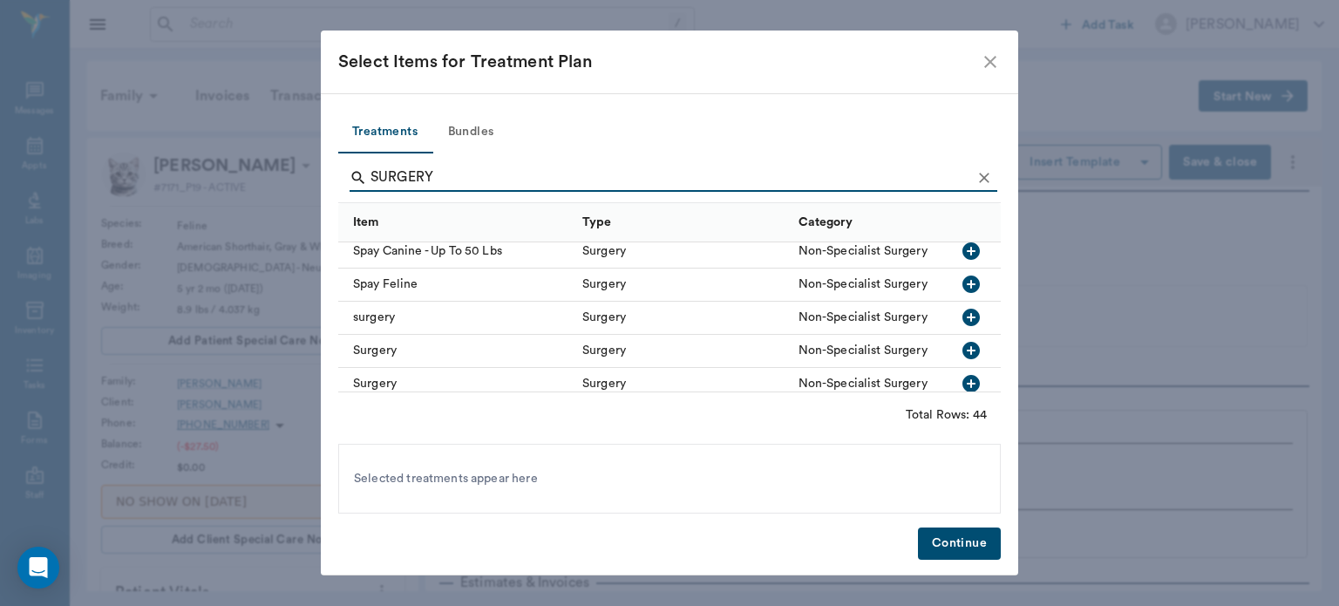
type input "SURGERY"
click at [961, 308] on icon "button" at bounding box center [971, 317] width 21 height 21
click at [962, 531] on button "Continue" at bounding box center [959, 544] width 83 height 32
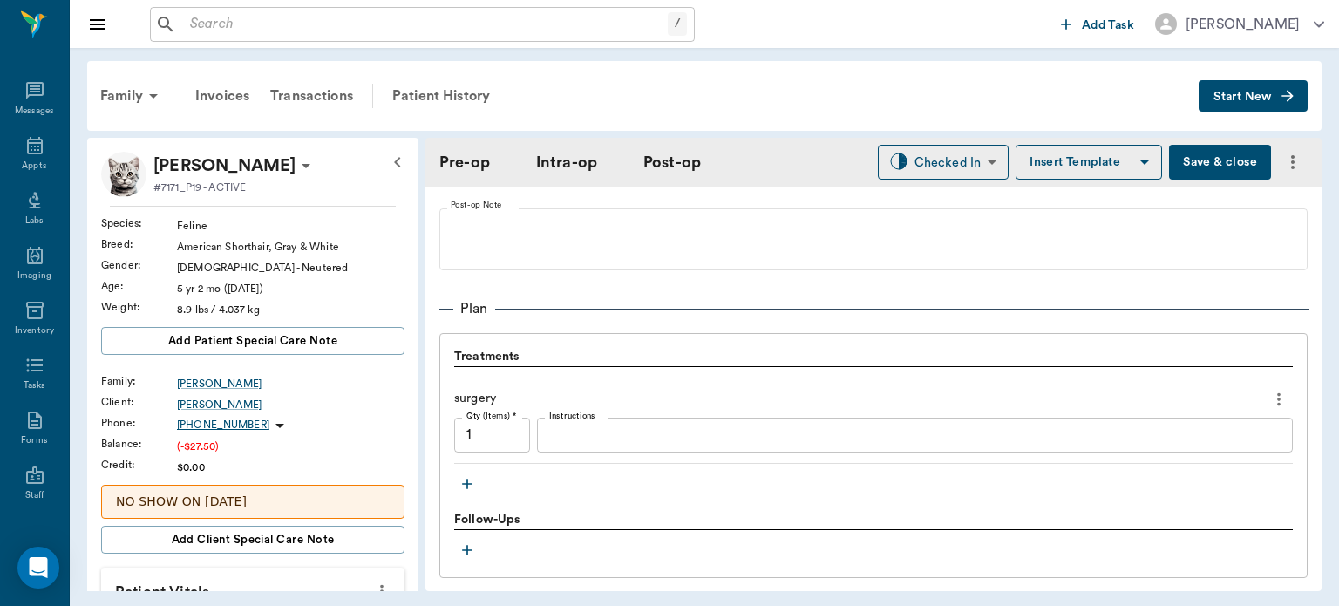
scroll to position [1441, 0]
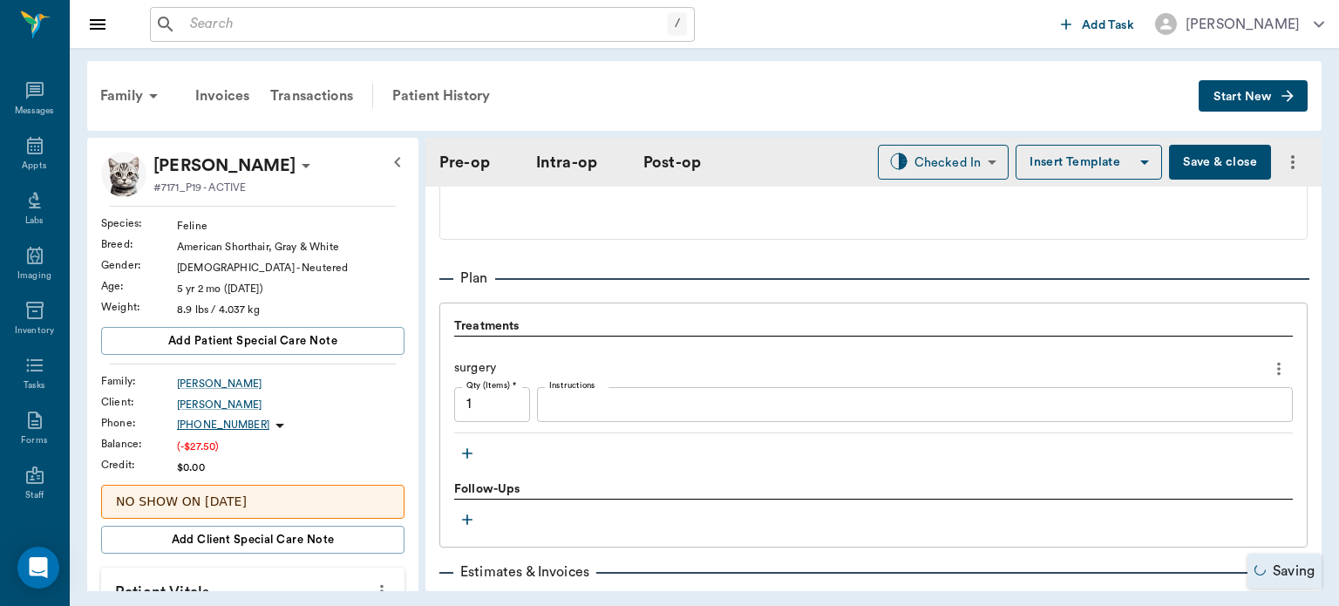
click at [468, 451] on icon "button" at bounding box center [467, 453] width 10 height 10
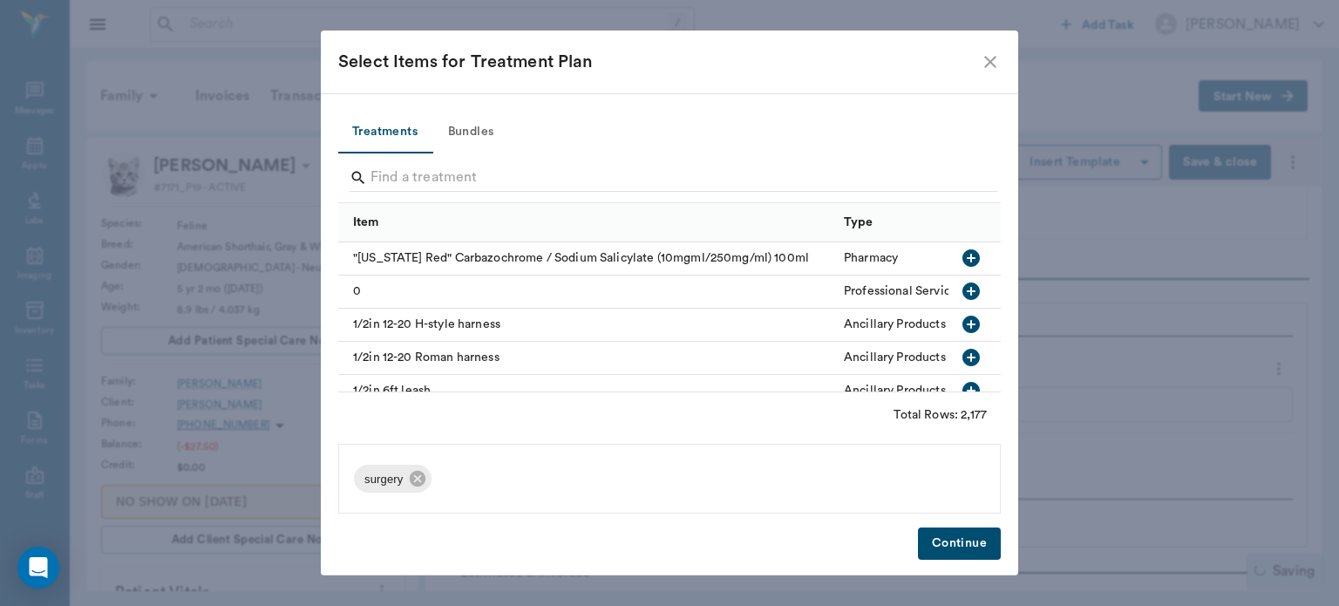
click at [486, 152] on button "Bundles" at bounding box center [471, 133] width 78 height 42
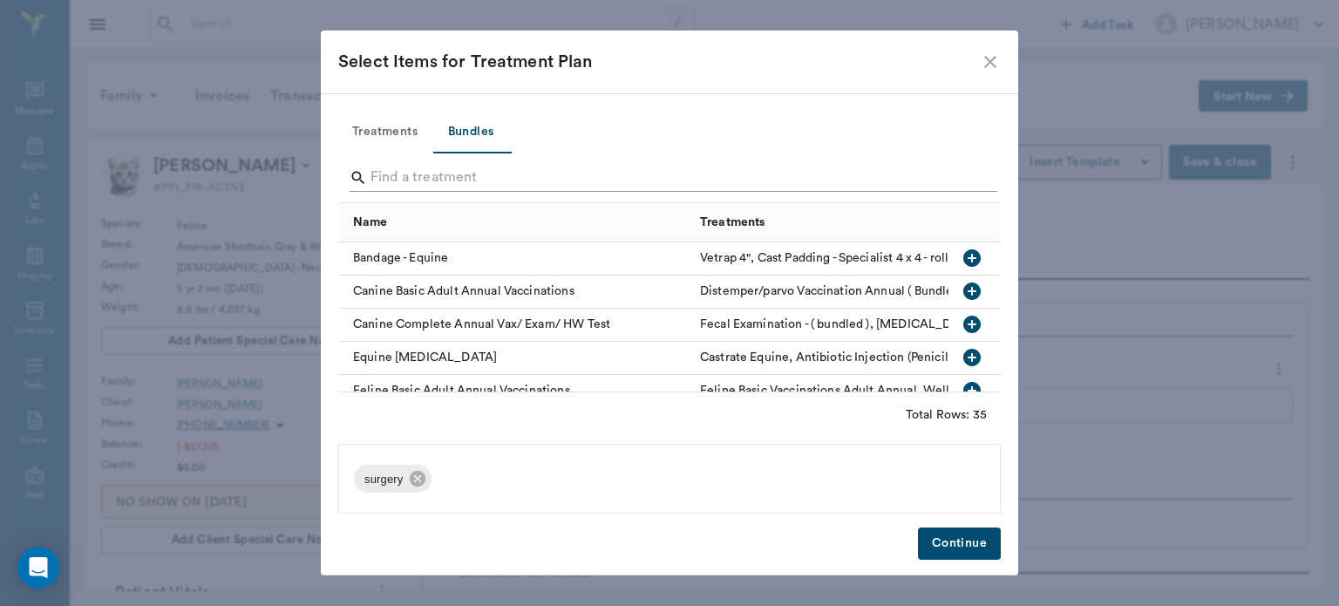
click at [380, 167] on input "Search" at bounding box center [671, 178] width 601 height 28
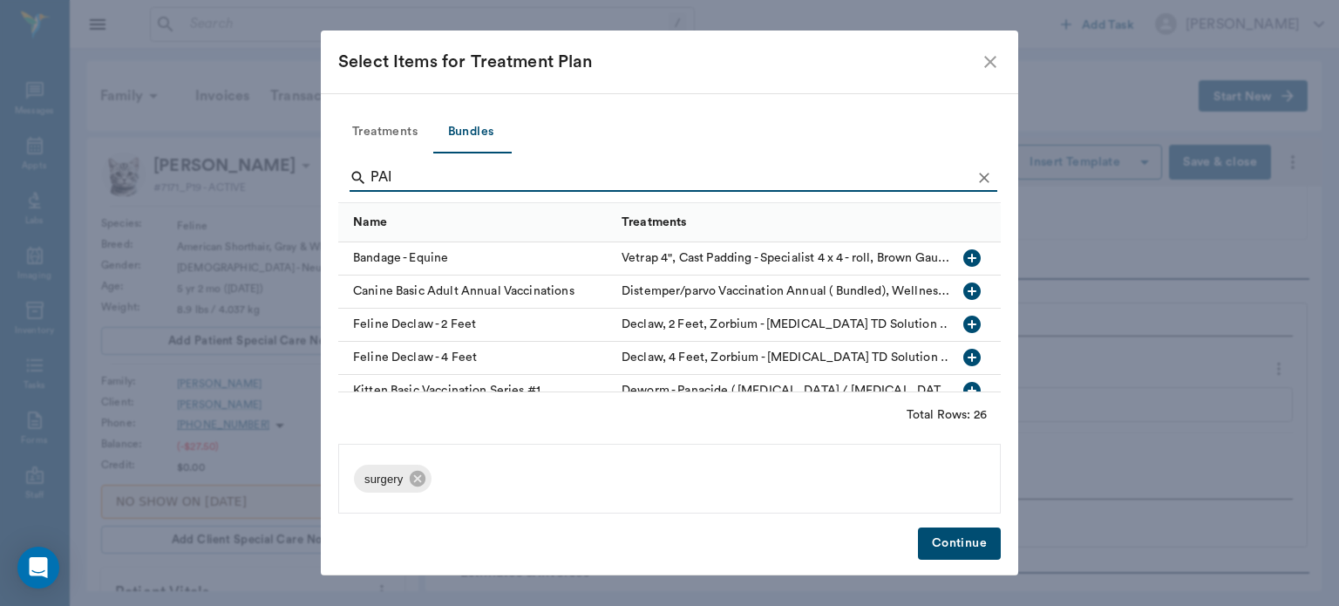
type input "PAIN"
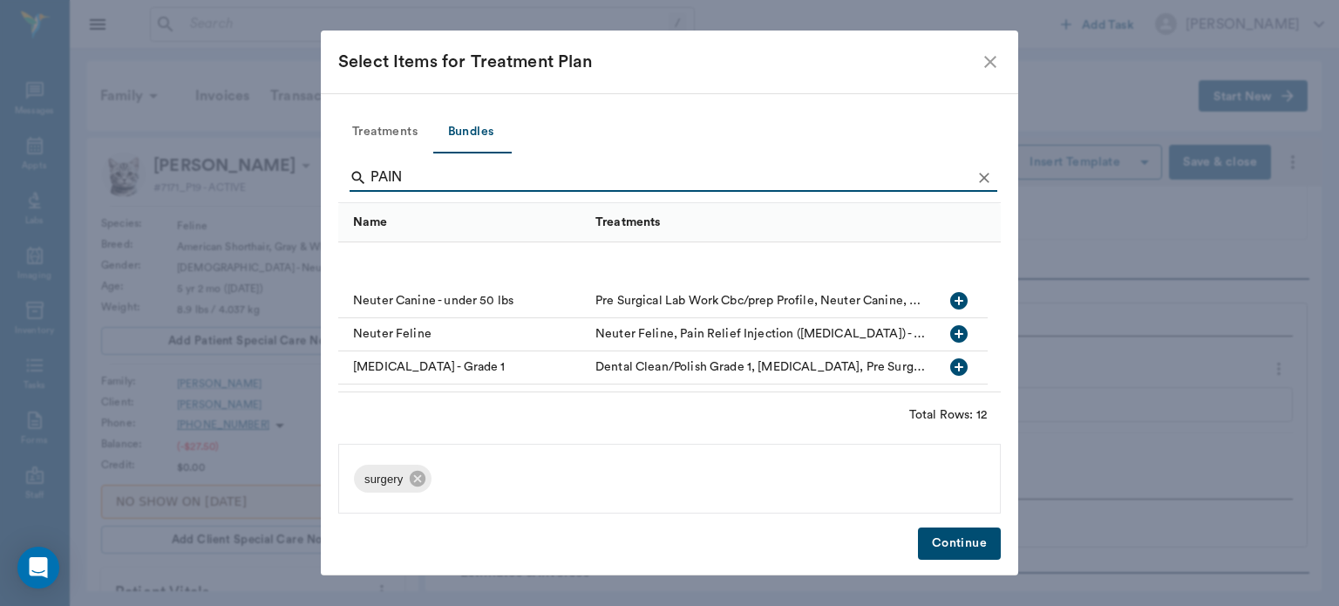
scroll to position [0, 0]
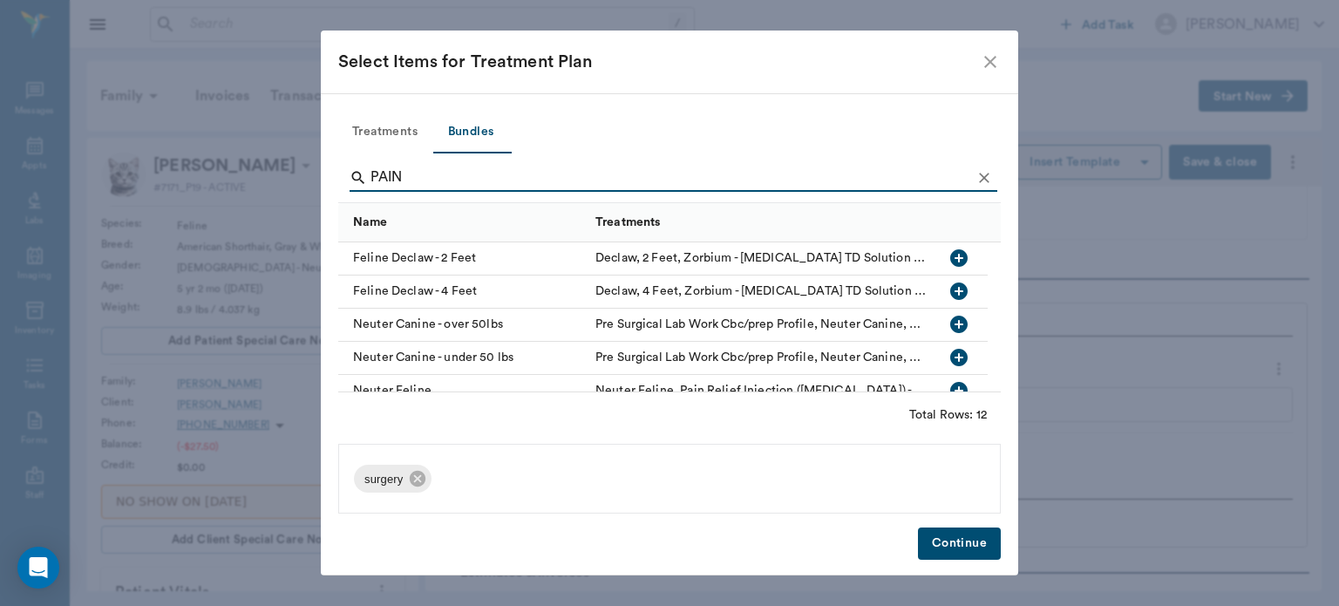
click at [414, 120] on button "Treatments" at bounding box center [384, 133] width 93 height 42
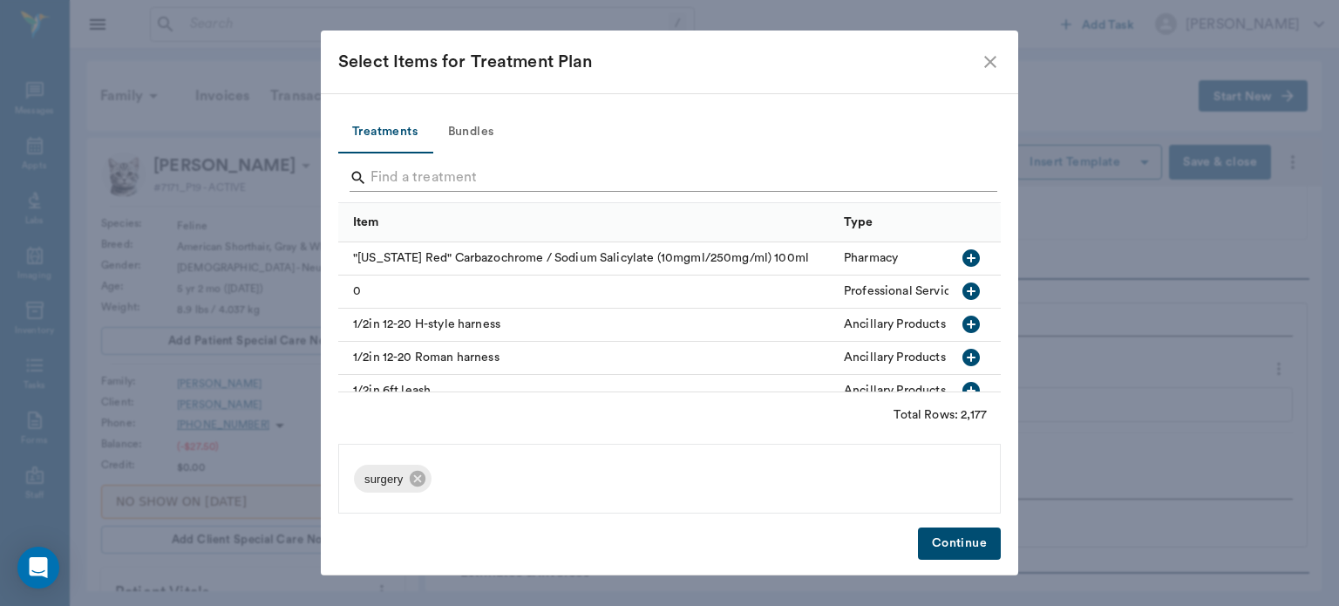
click at [408, 181] on input "Search" at bounding box center [671, 178] width 601 height 28
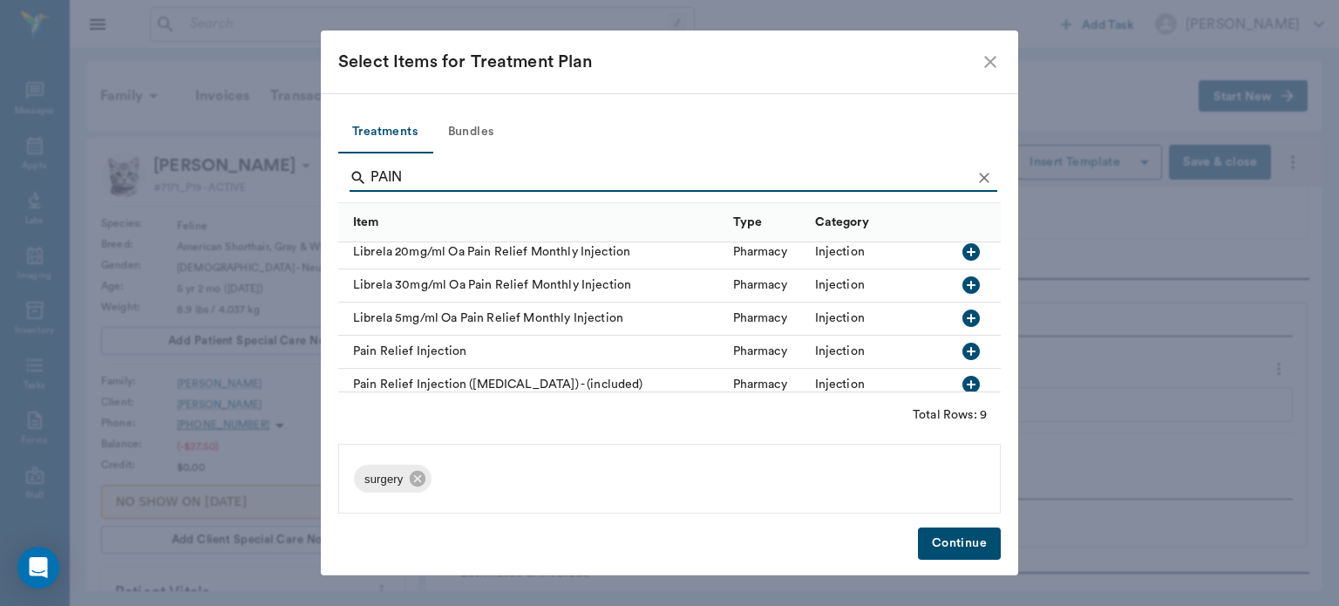
scroll to position [160, 0]
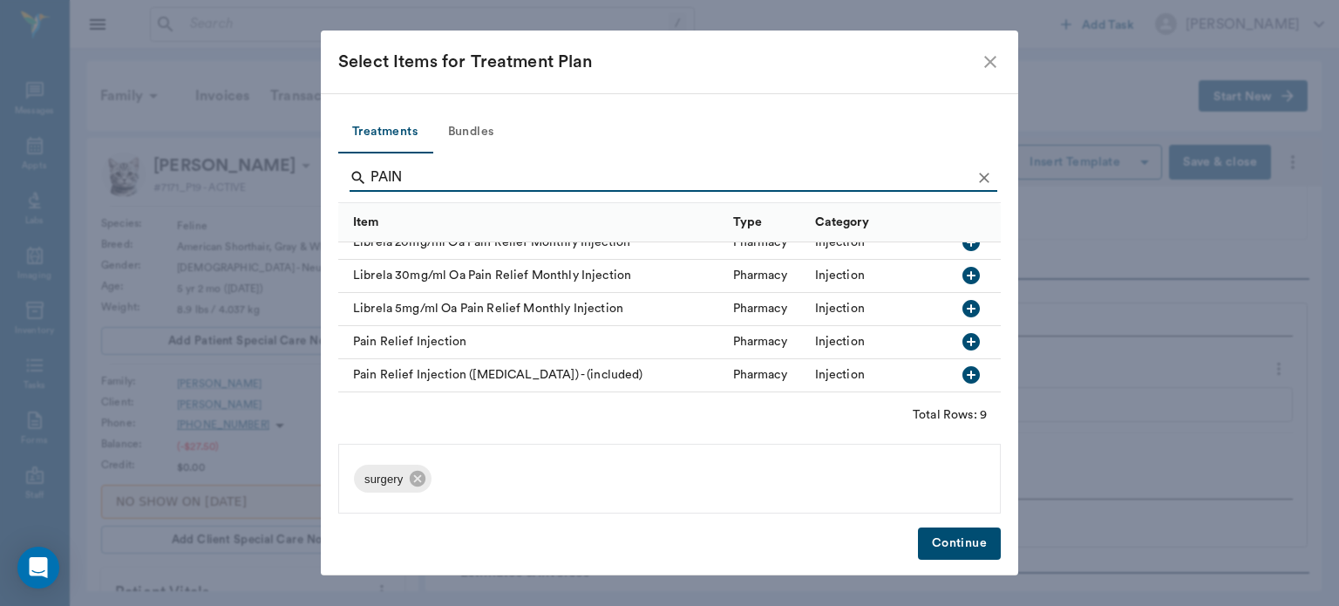
type input "PAIN"
click at [961, 331] on icon "button" at bounding box center [971, 341] width 21 height 21
click at [957, 551] on button "Continue" at bounding box center [959, 544] width 83 height 32
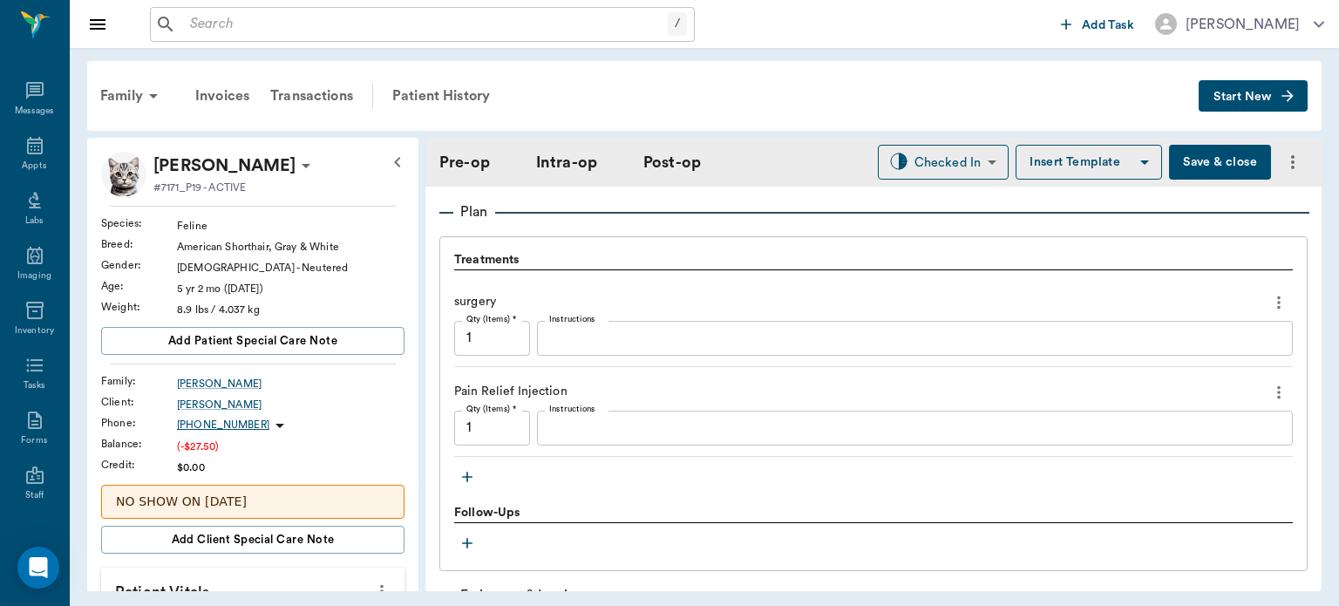
scroll to position [1529, 0]
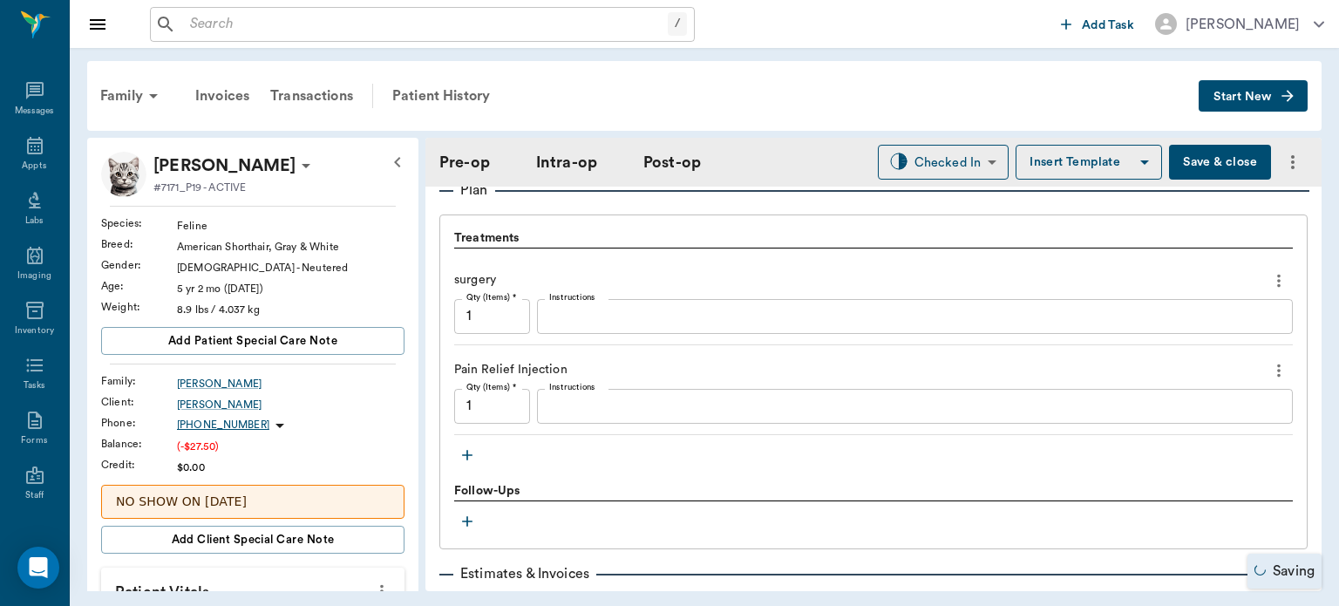
click at [471, 453] on icon "button" at bounding box center [467, 455] width 10 height 10
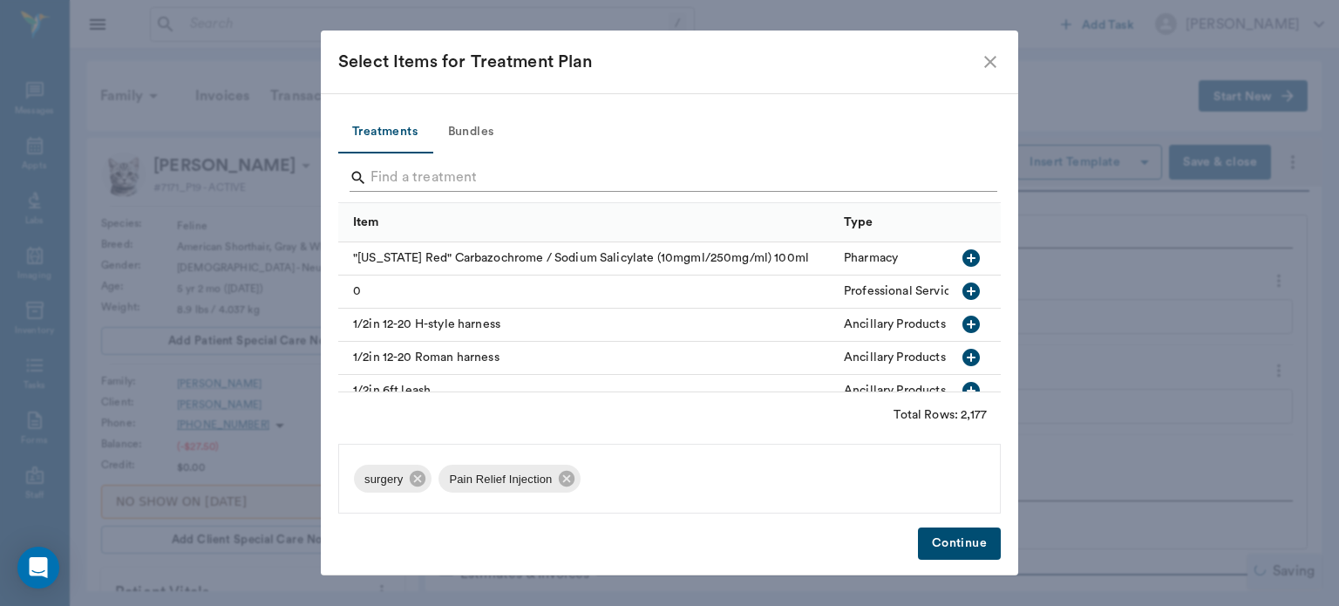
click at [426, 180] on input "Search" at bounding box center [671, 178] width 601 height 28
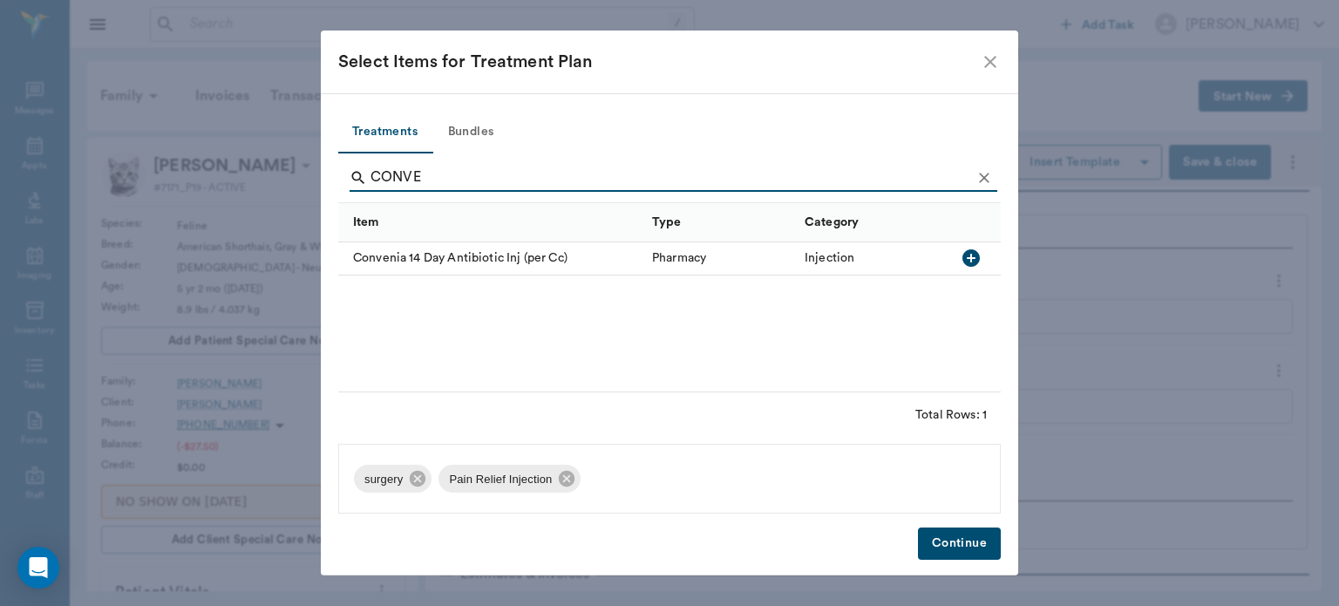
type input "CONVE"
click at [965, 262] on icon "button" at bounding box center [971, 257] width 17 height 17
click at [959, 550] on button "Continue" at bounding box center [959, 544] width 83 height 32
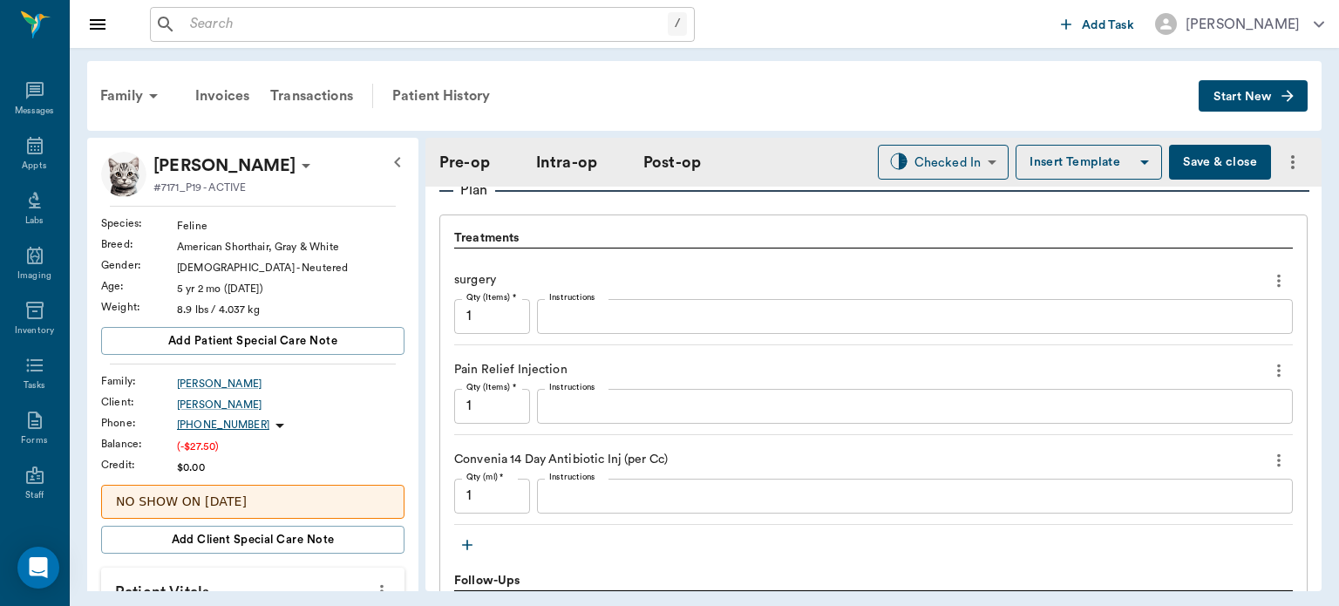
click at [498, 498] on input "1" at bounding box center [492, 496] width 76 height 35
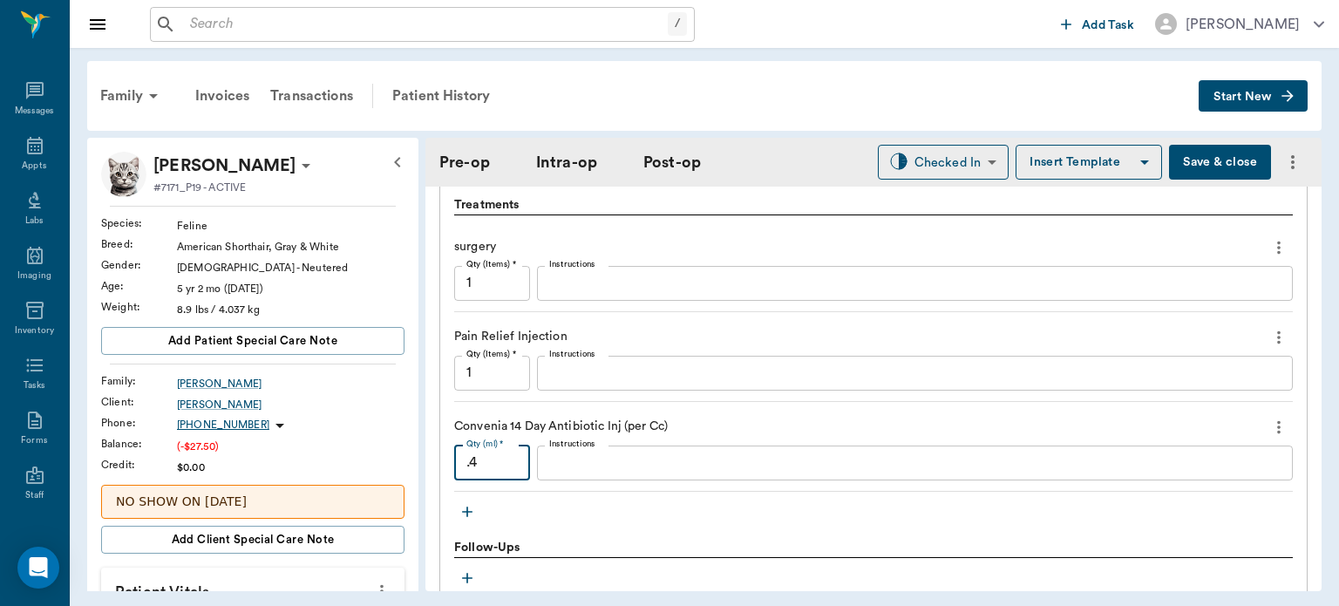
scroll to position [1565, 0]
type input ".4"
click at [470, 508] on icon "button" at bounding box center [467, 509] width 10 height 10
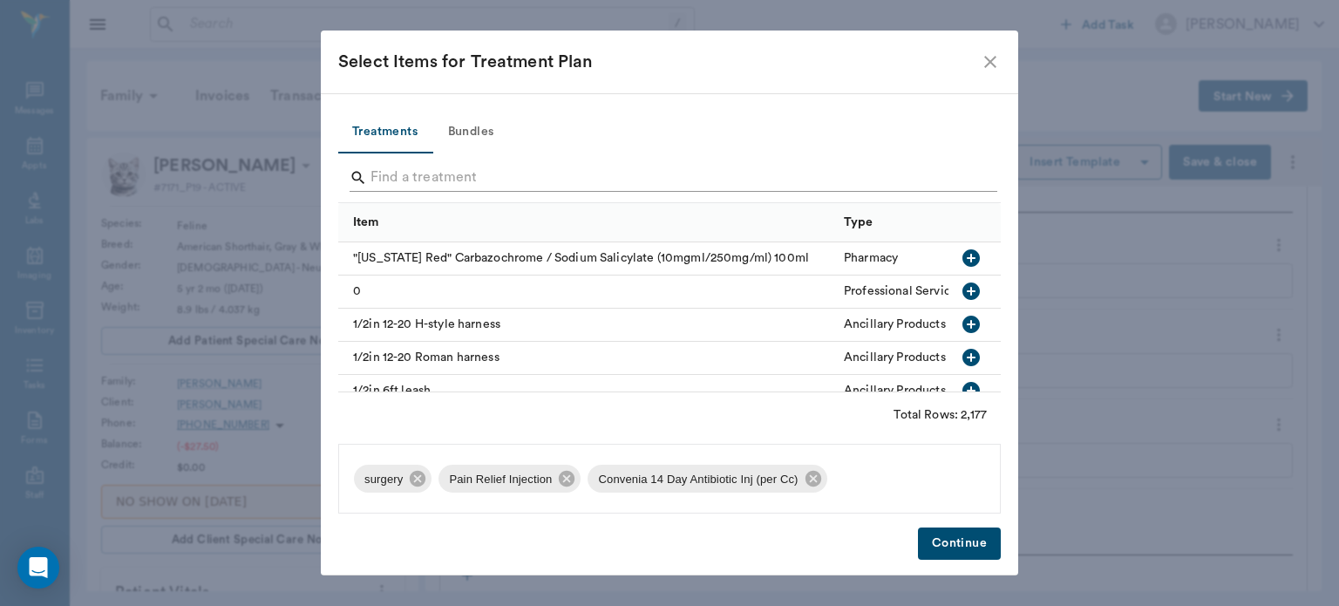
click at [480, 181] on input "Search" at bounding box center [671, 178] width 601 height 28
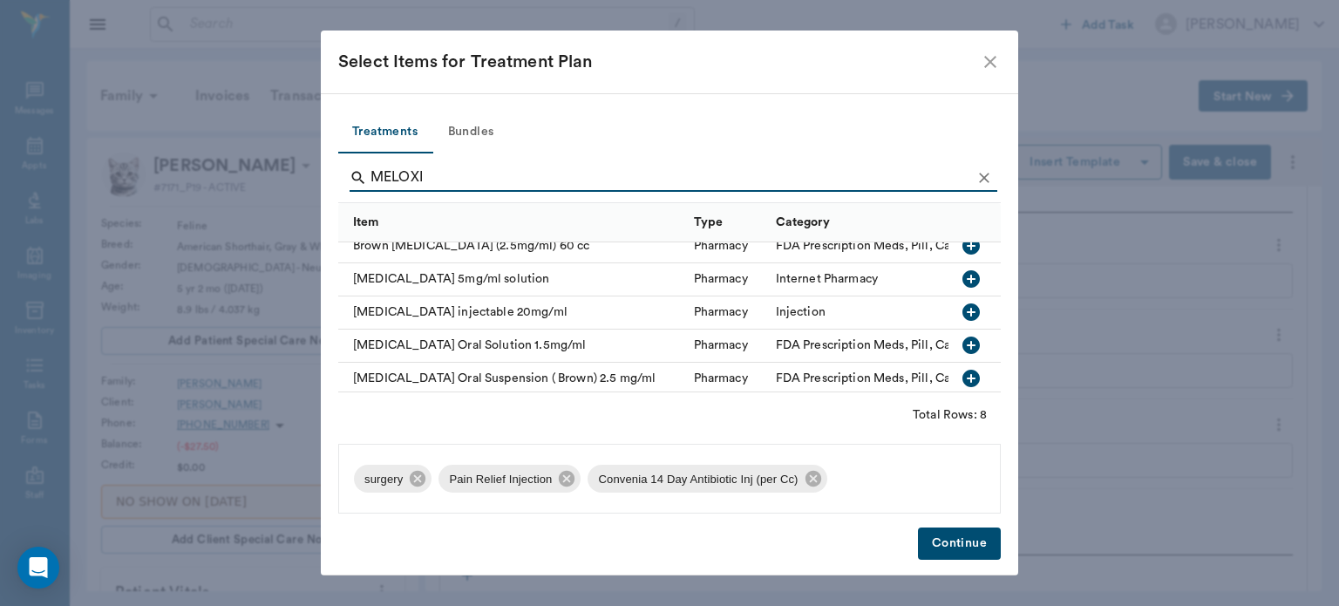
scroll to position [13, 0]
type input "MELOXI"
click at [963, 352] on icon "button" at bounding box center [971, 344] width 17 height 17
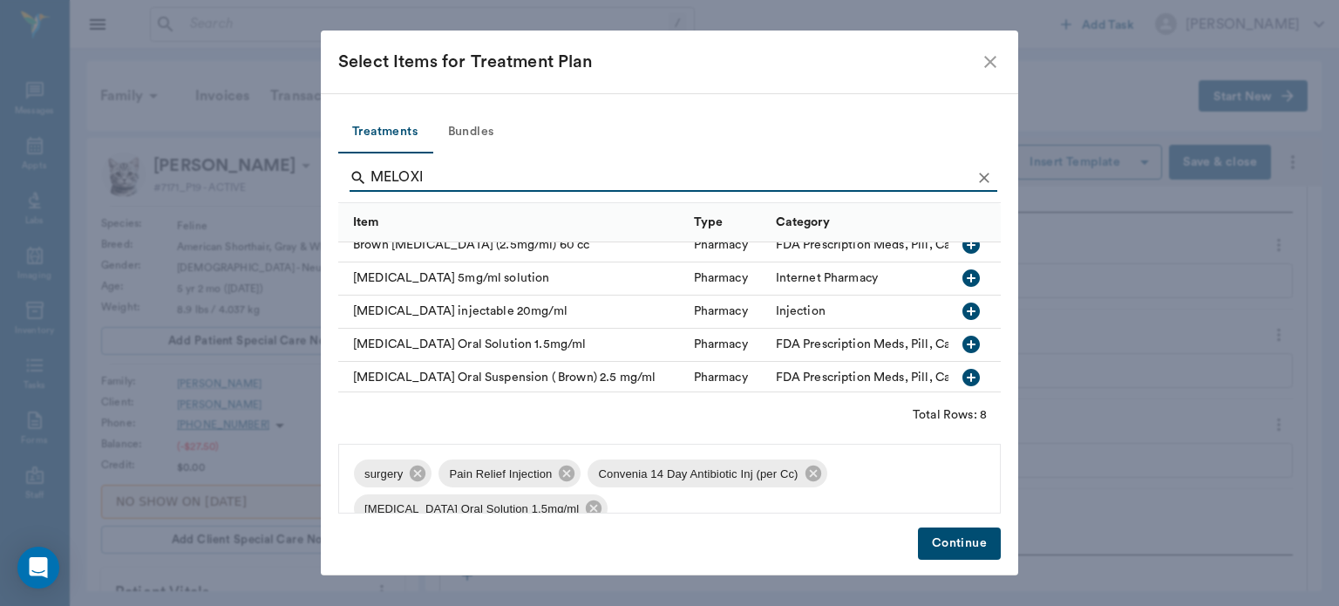
click at [970, 542] on button "Continue" at bounding box center [959, 544] width 83 height 32
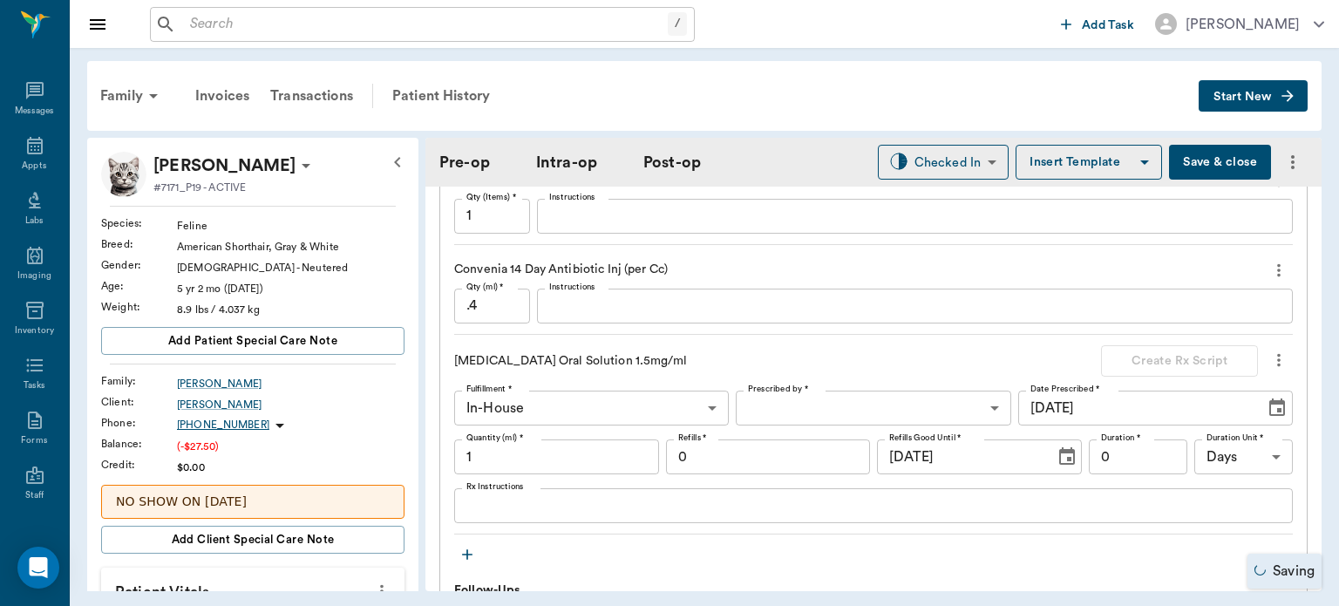
scroll to position [1722, 0]
click at [805, 409] on body "/ ​ Add Task [PERSON_NAME] Nectar Messages Appts Labs Imaging Inventory Tasks F…" at bounding box center [669, 303] width 1339 height 606
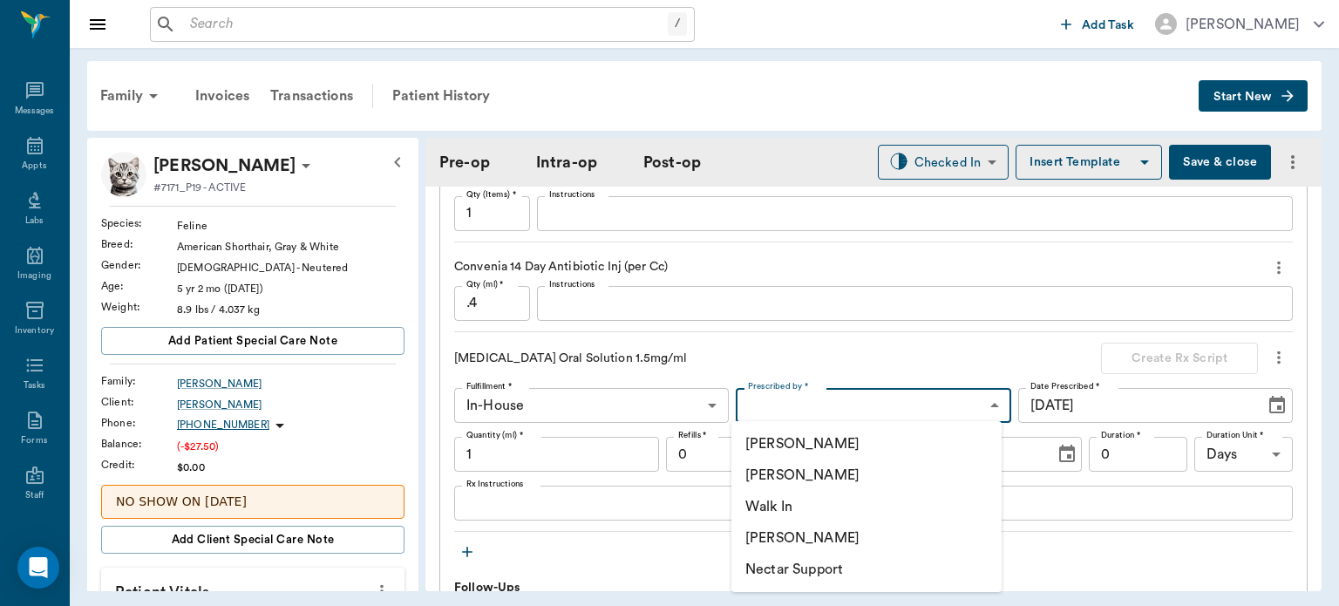
click at [1277, 359] on div at bounding box center [669, 303] width 1339 height 606
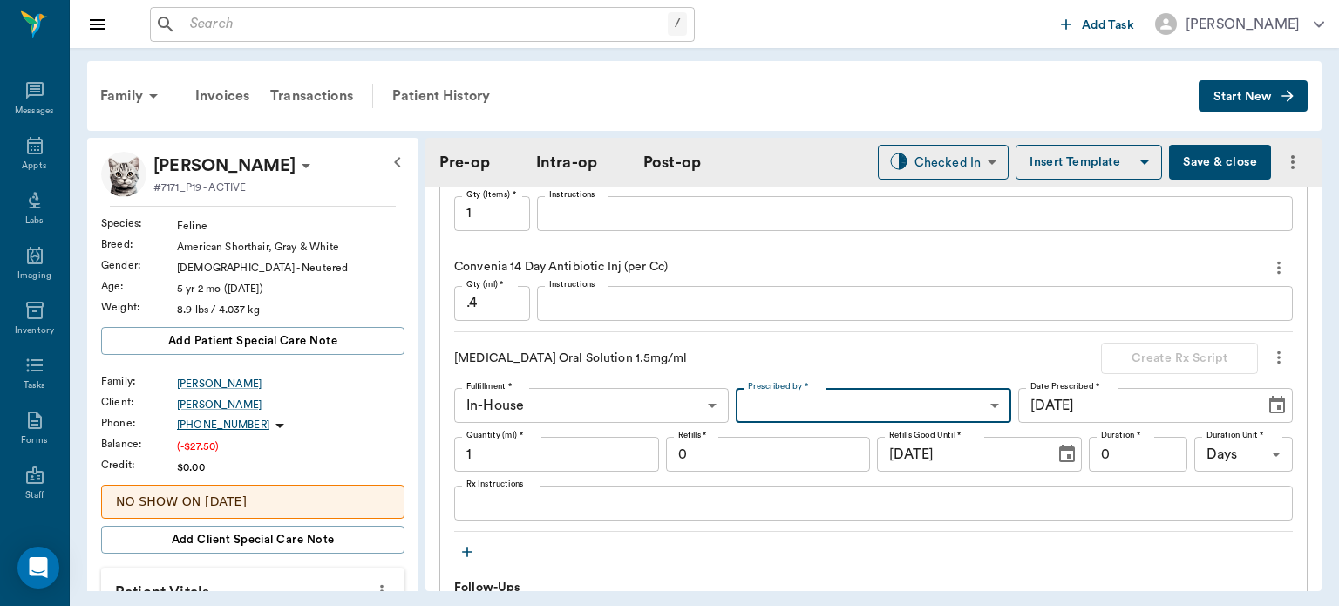
click at [1277, 356] on icon "more" at bounding box center [1278, 357] width 3 height 13
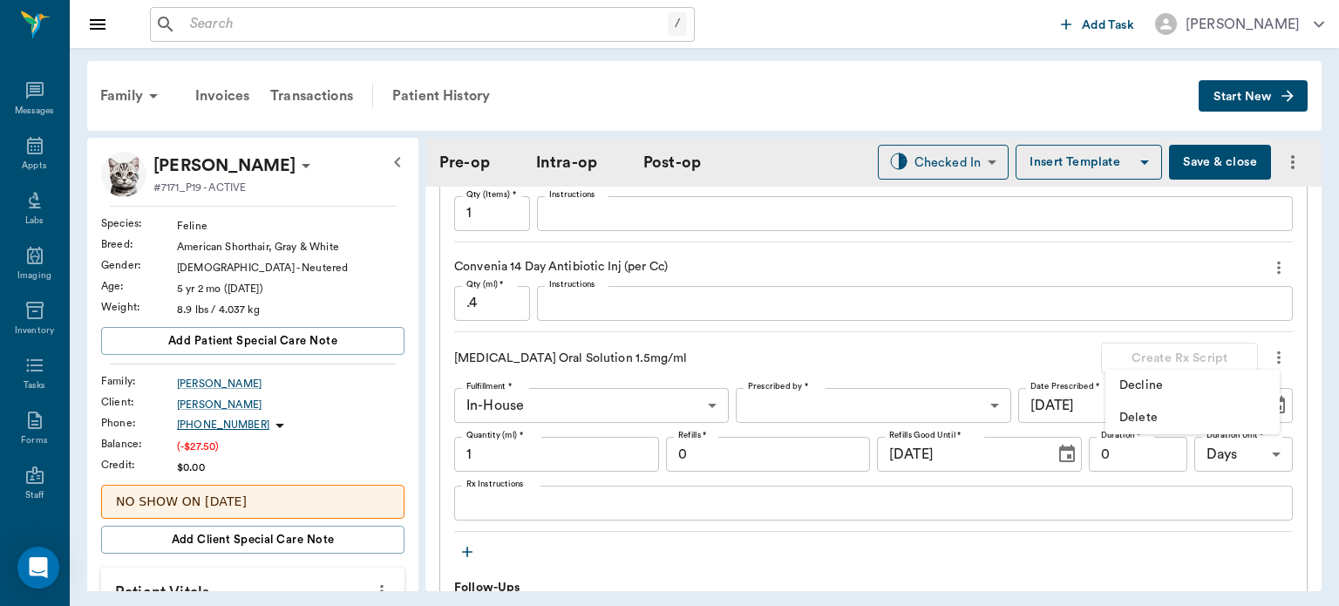
click at [1152, 419] on span "Delete" at bounding box center [1193, 418] width 146 height 18
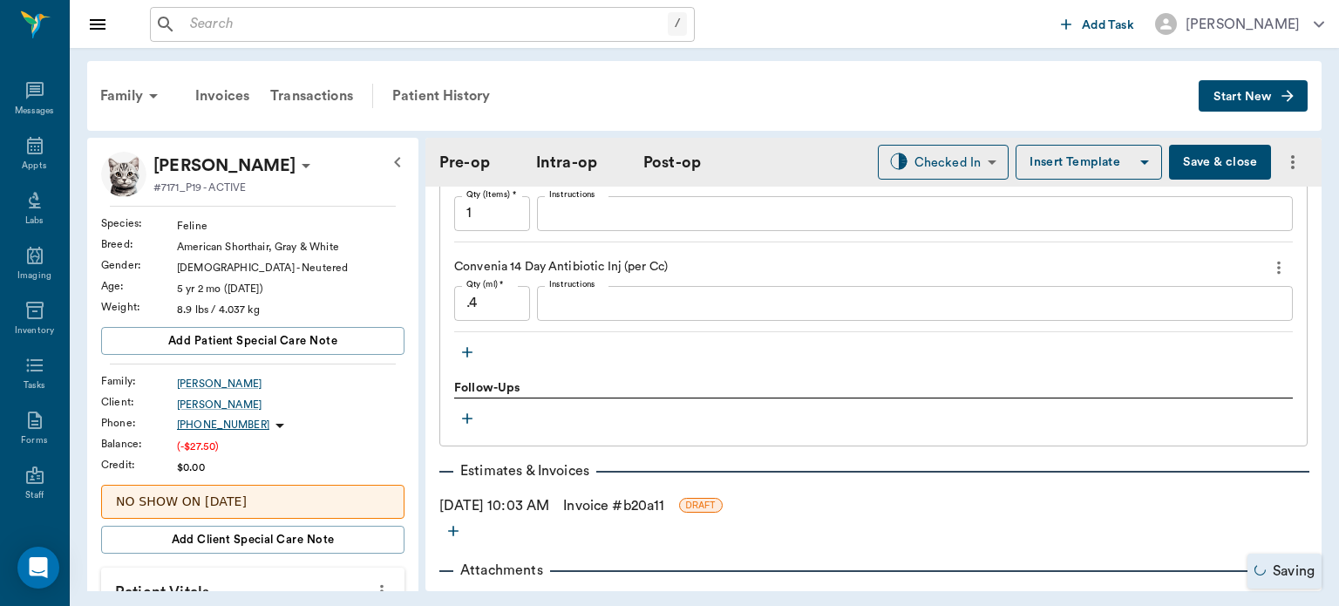
click at [466, 351] on icon "button" at bounding box center [467, 352] width 10 height 10
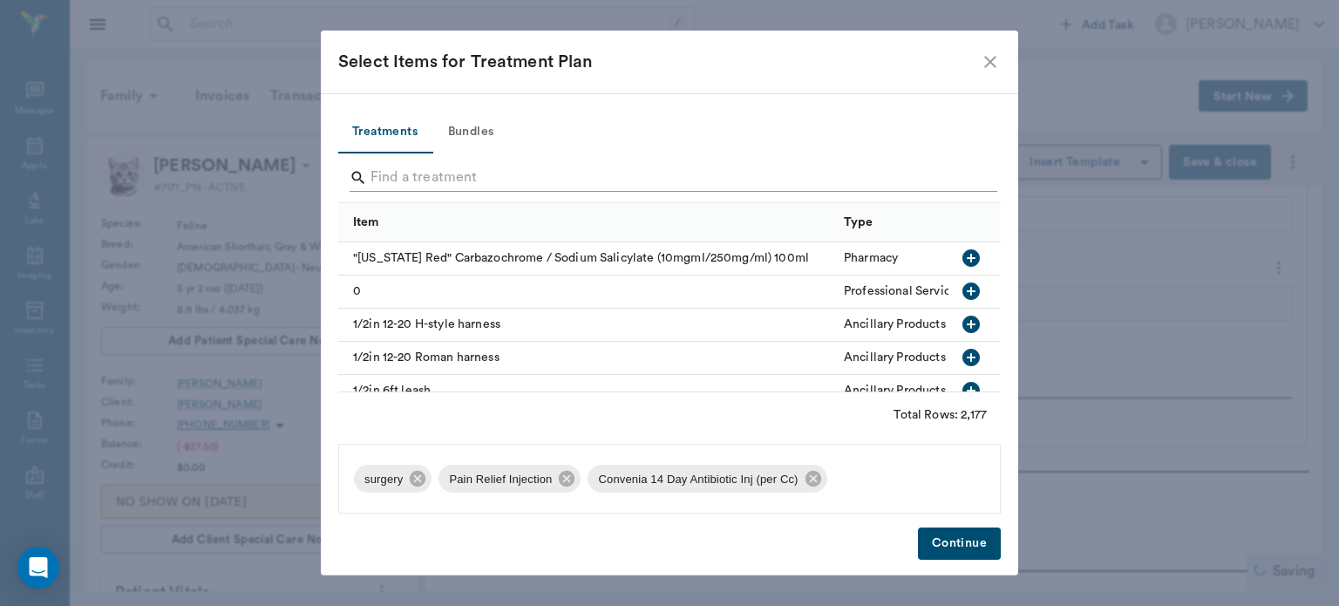
click at [421, 170] on input "Search" at bounding box center [671, 178] width 601 height 28
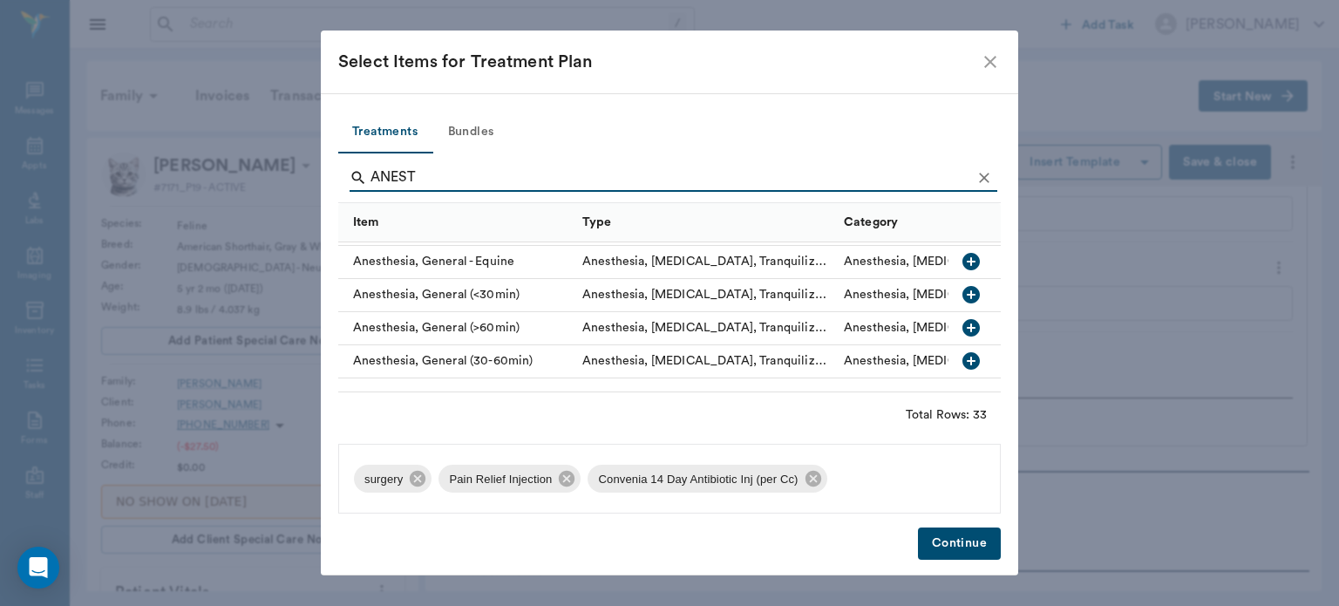
scroll to position [135, 0]
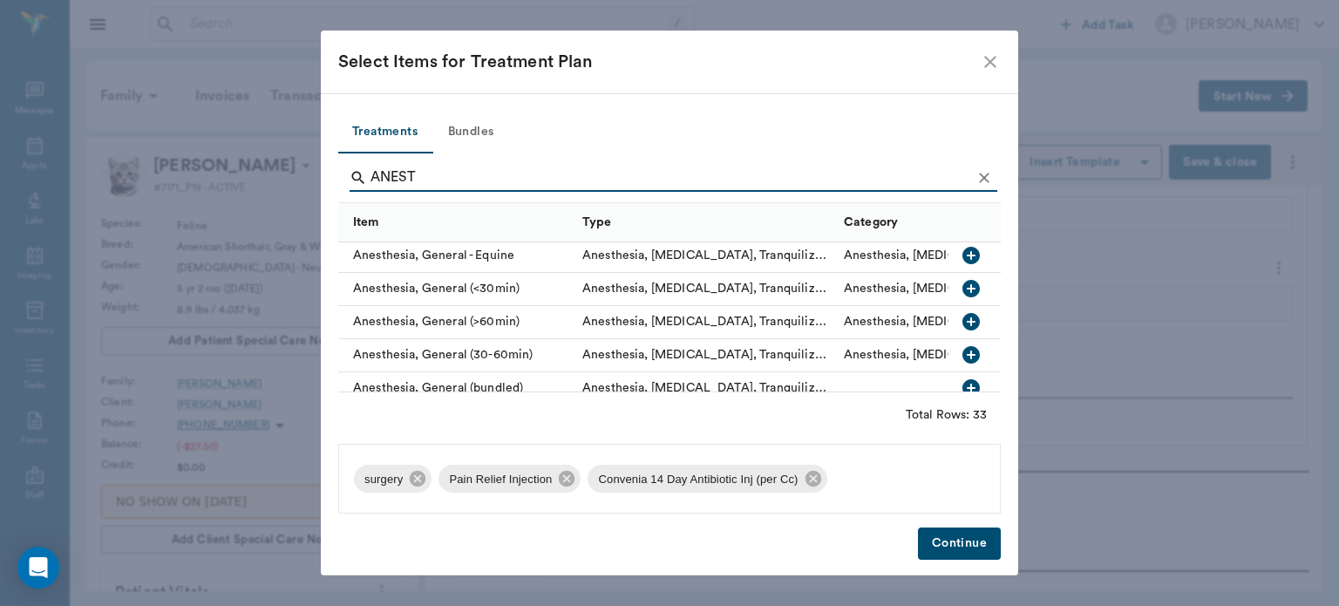
type input "ANEST"
click at [957, 293] on button "button" at bounding box center [972, 289] width 30 height 30
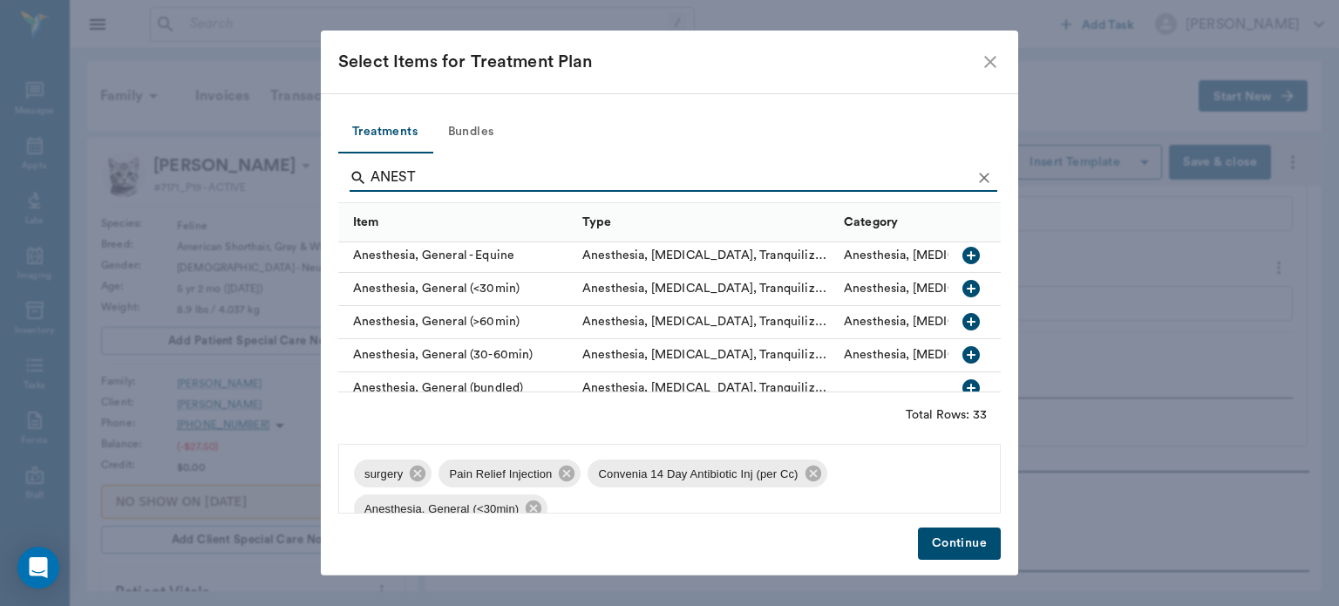
click at [966, 555] on button "Continue" at bounding box center [959, 544] width 83 height 32
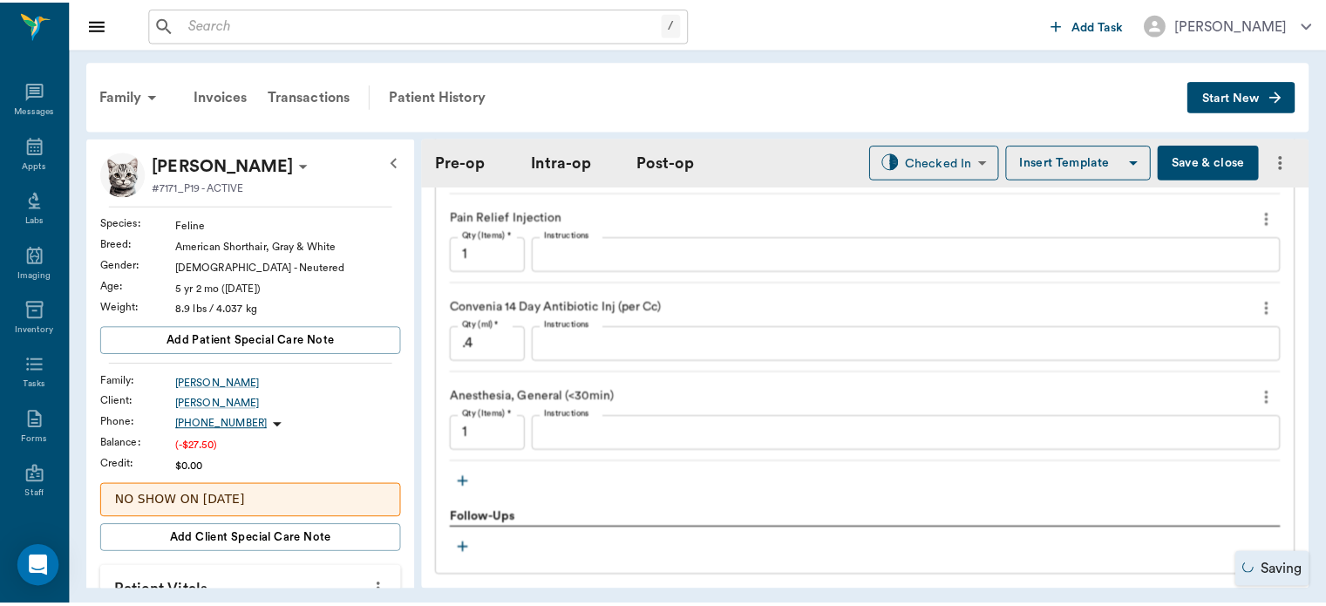
scroll to position [1678, 0]
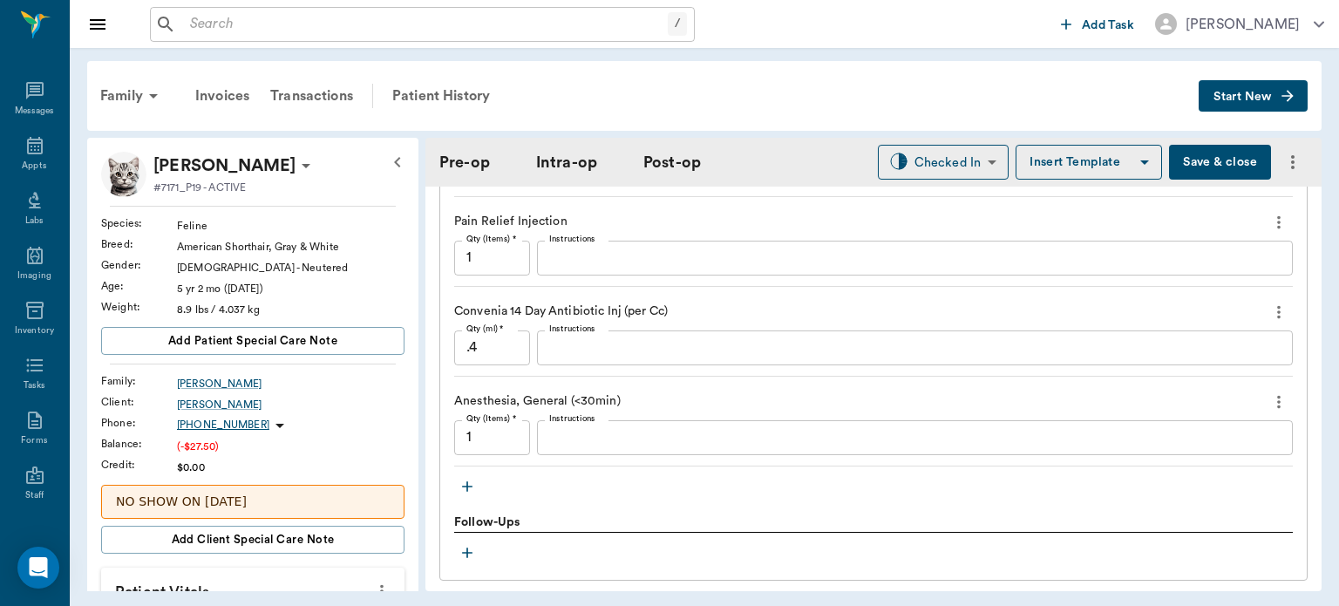
click at [1202, 165] on button "Save & close" at bounding box center [1220, 162] width 102 height 35
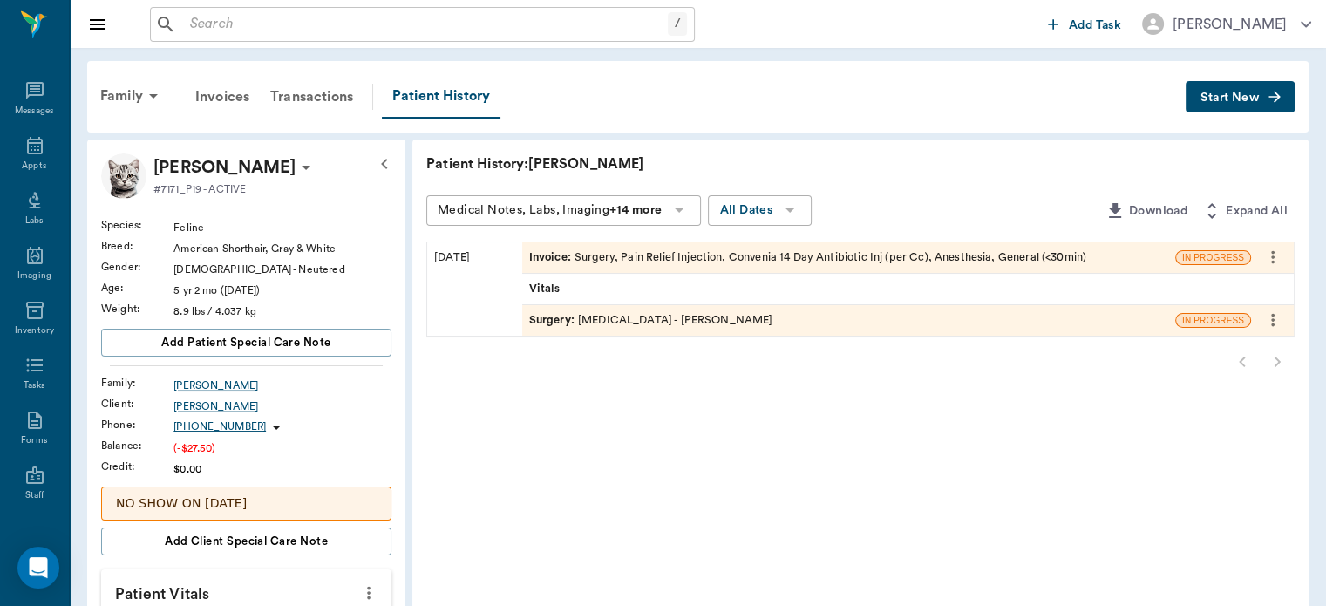
click at [457, 98] on div "Patient History" at bounding box center [441, 97] width 119 height 44
click at [452, 99] on div "Patient History" at bounding box center [441, 97] width 119 height 44
click at [1240, 368] on div at bounding box center [860, 361] width 869 height 35
click at [558, 324] on span "Surgery :" at bounding box center [553, 320] width 49 height 17
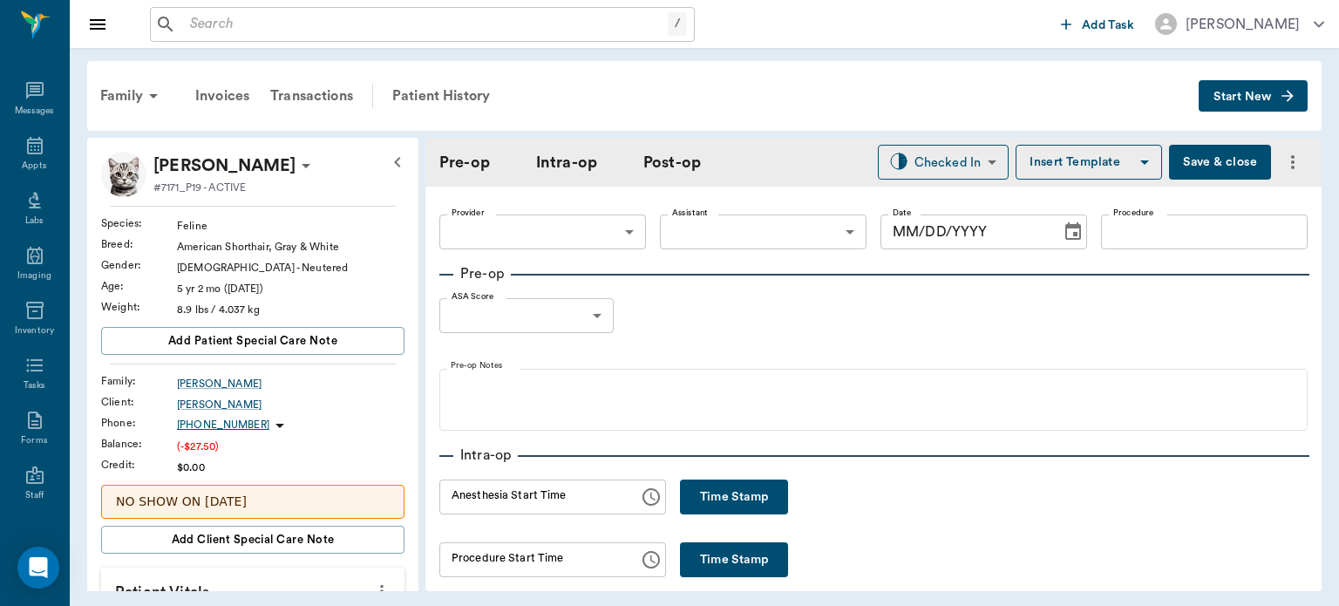
type input "63ec2f075fda476ae8351a4d"
type input "642ef10e332a41444de2bad1"
type input "[MEDICAL_DATA]"
type input "1"
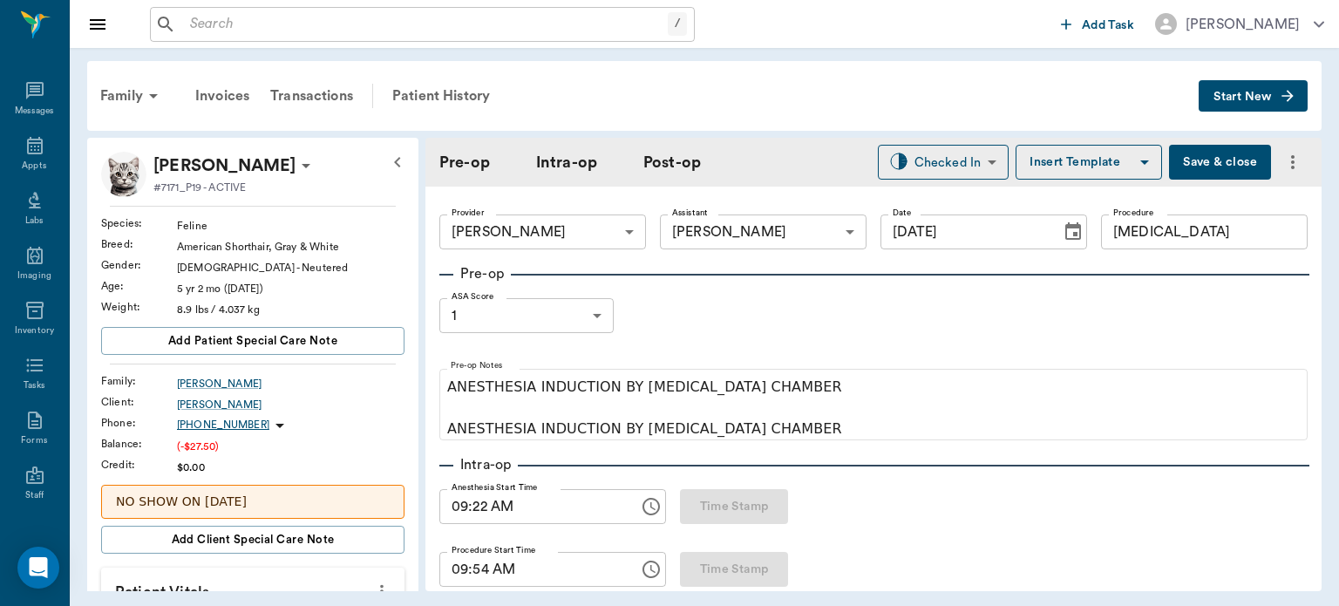
type input "[DATE]"
type input "09:22 AM"
type input "09:54 AM"
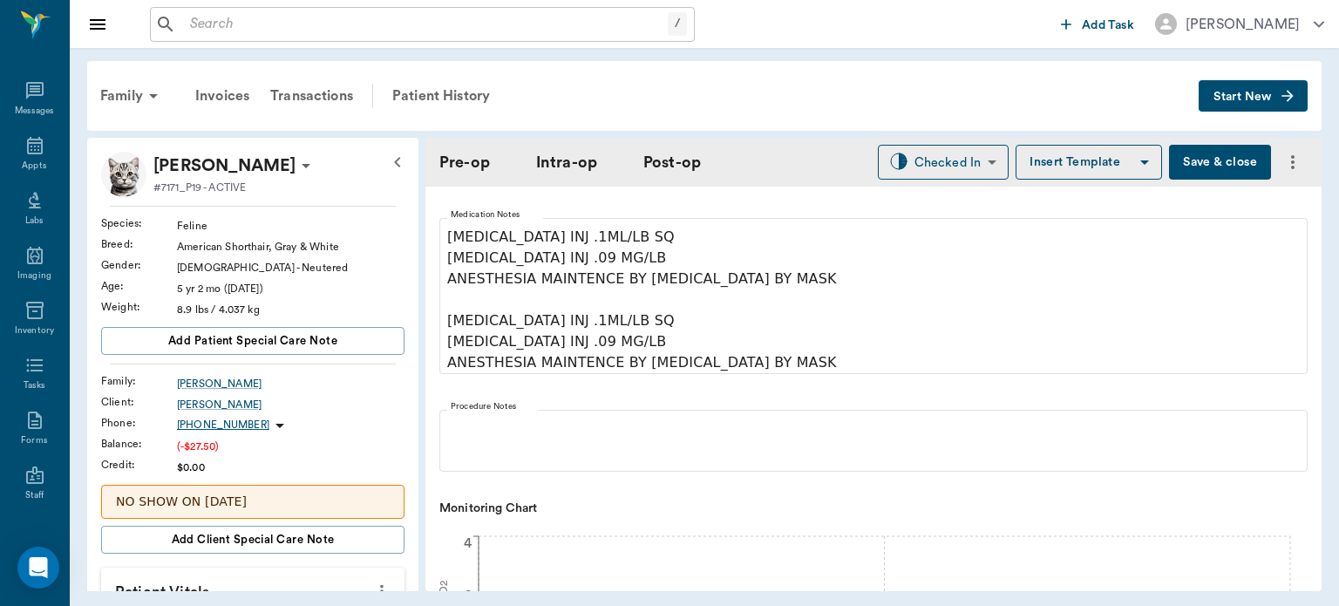
scroll to position [405, 0]
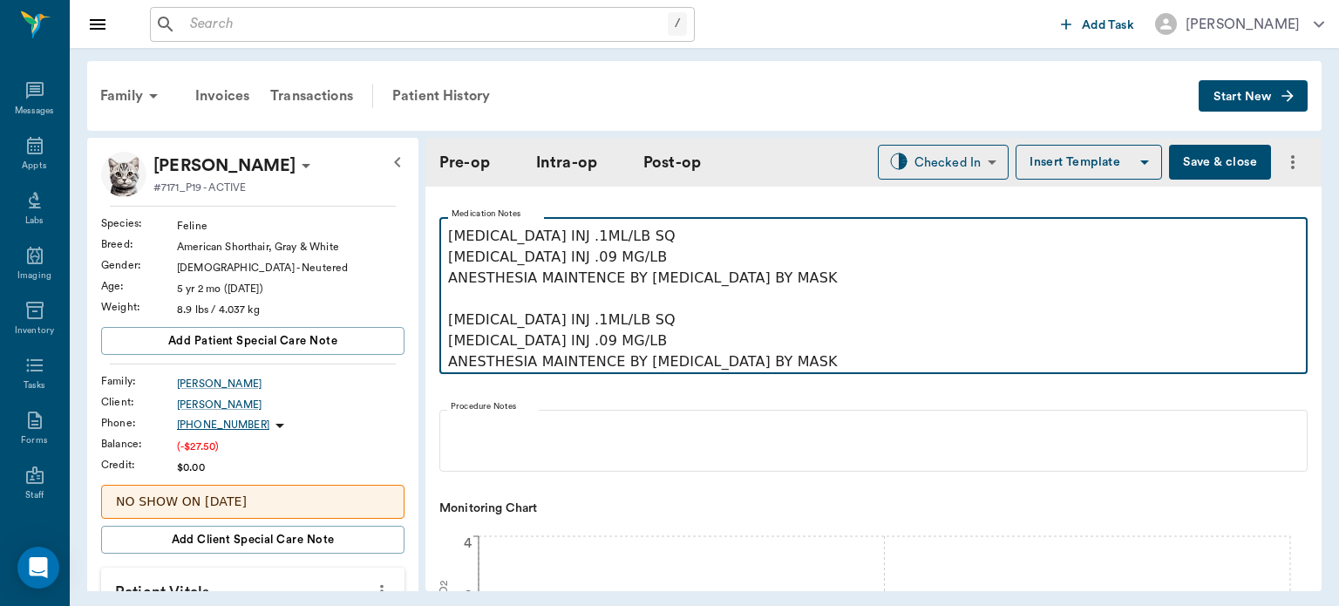
click at [813, 370] on p "[MEDICAL_DATA] INJ .1ML/LB SQ [MEDICAL_DATA] INJ .09 MG/LB ANESTHESIA MAINTENCE…" at bounding box center [873, 299] width 851 height 146
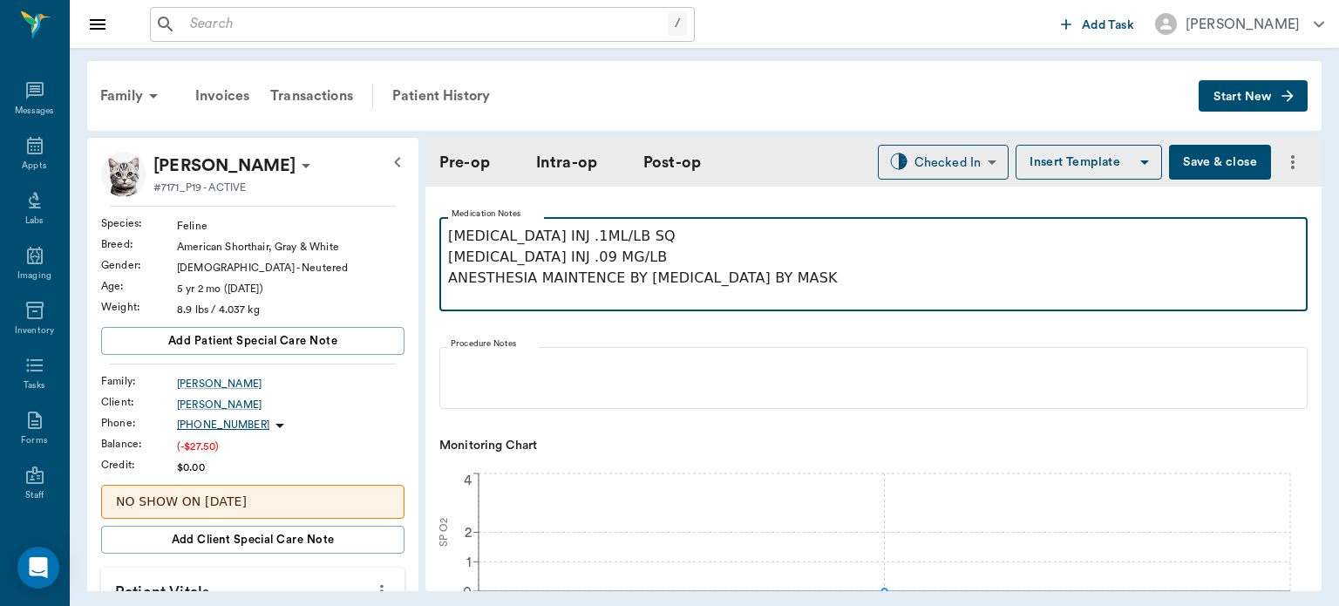
click at [652, 233] on p "[MEDICAL_DATA] INJ .1ML/LB SQ [MEDICAL_DATA] INJ .09 MG/LB ANESTHESIA MAINTENCE…" at bounding box center [873, 268] width 851 height 84
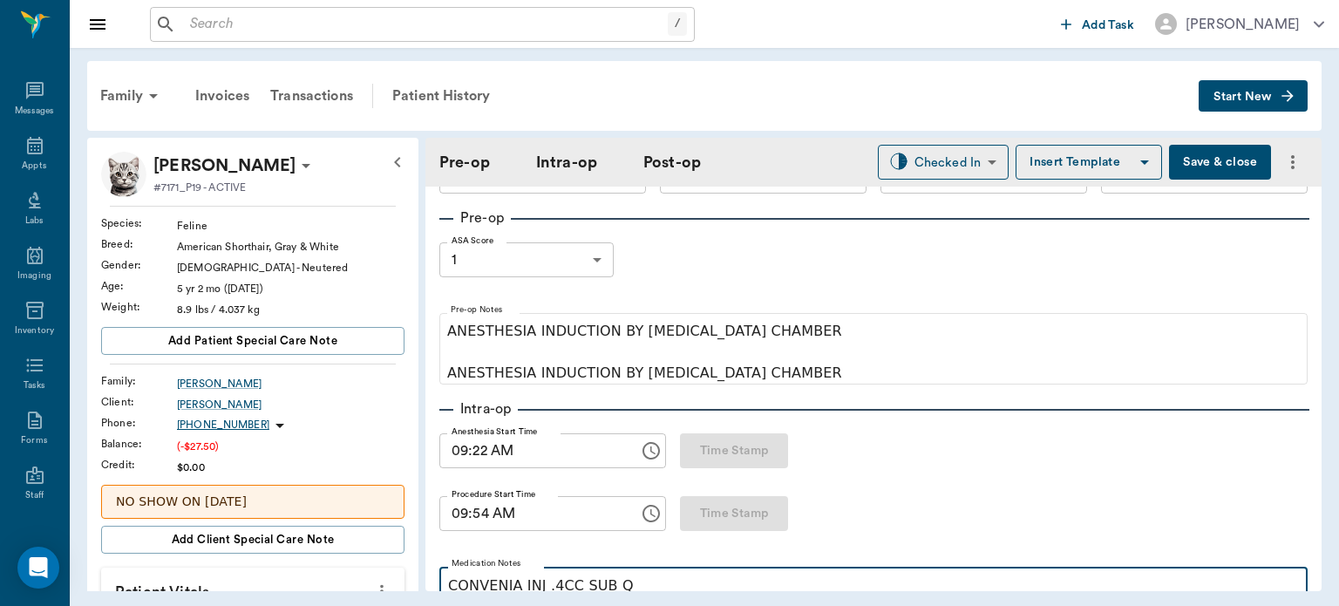
scroll to position [61, 0]
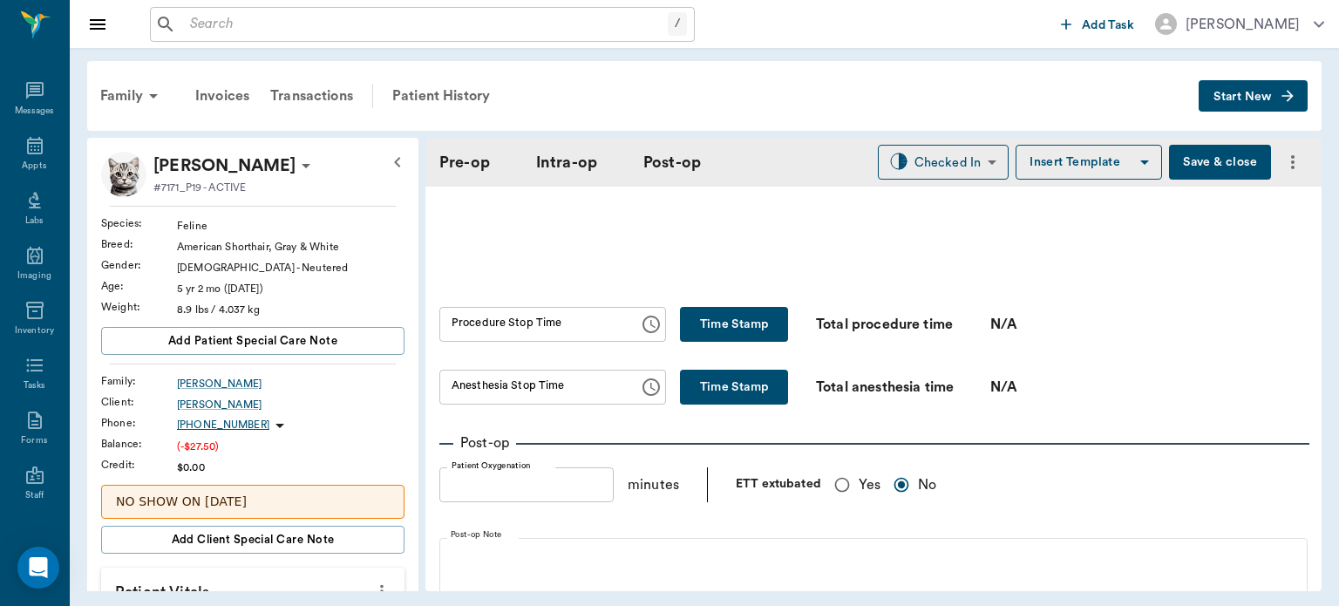
click at [723, 307] on button "Time Stamp" at bounding box center [734, 324] width 108 height 35
type input "10:06 AM"
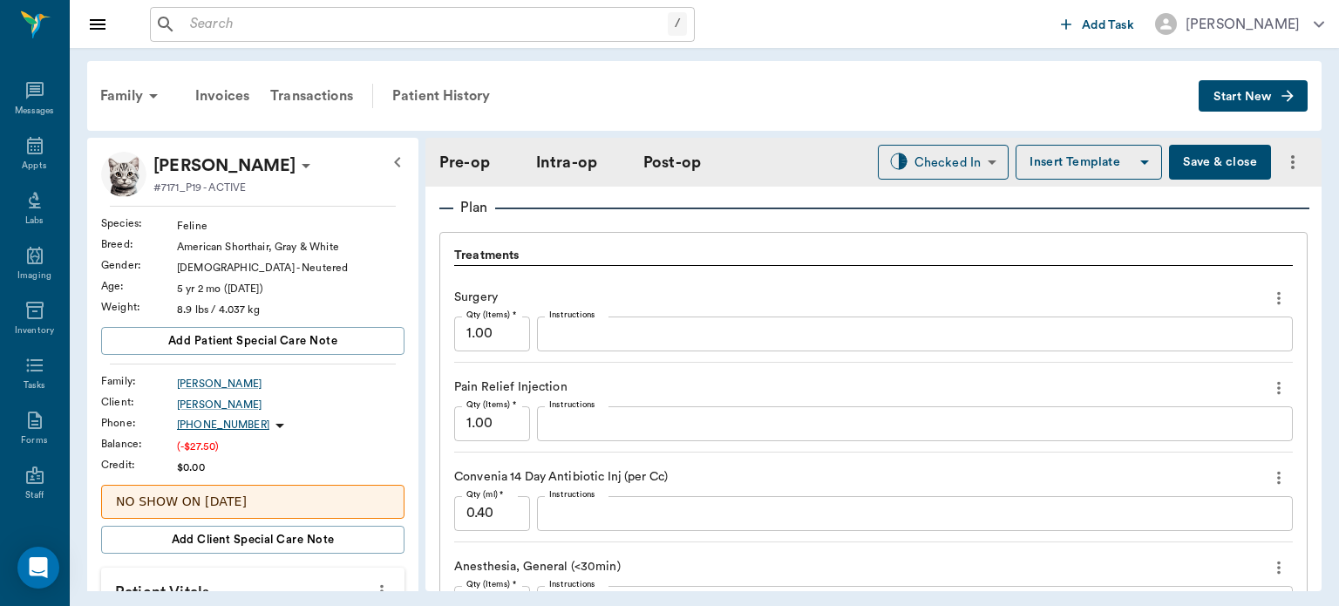
scroll to position [1450, 0]
click at [869, 484] on div "Convenia 14 Day Antibiotic Inj (per Cc)" at bounding box center [873, 477] width 839 height 30
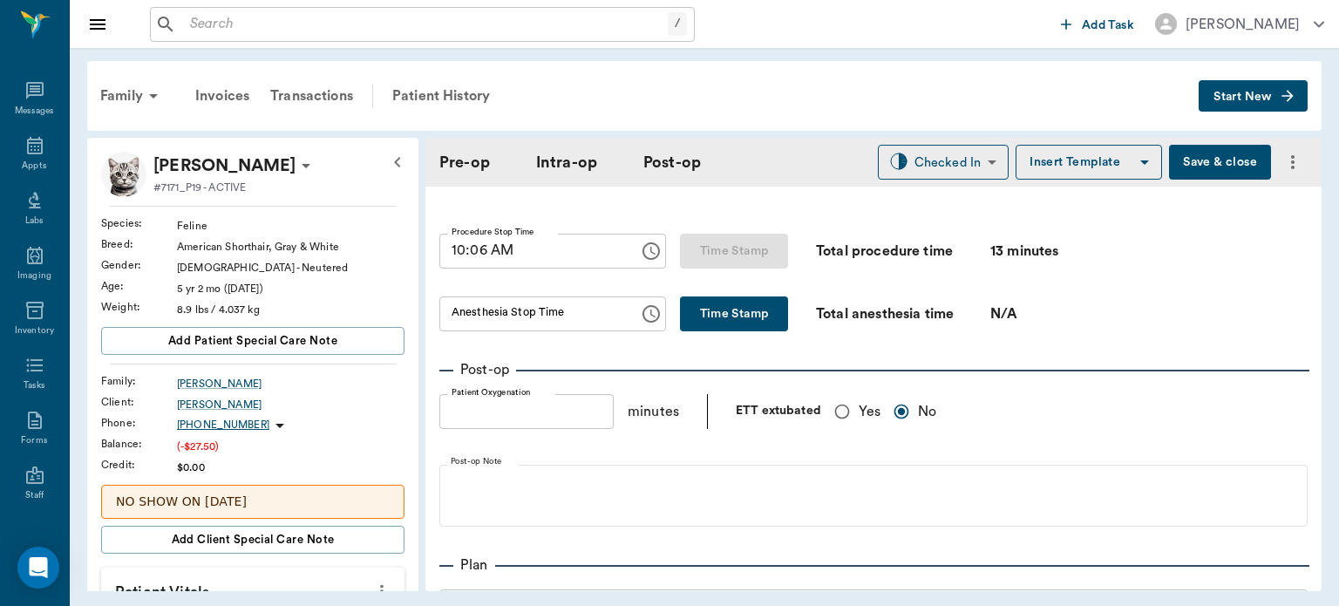
scroll to position [1102, 0]
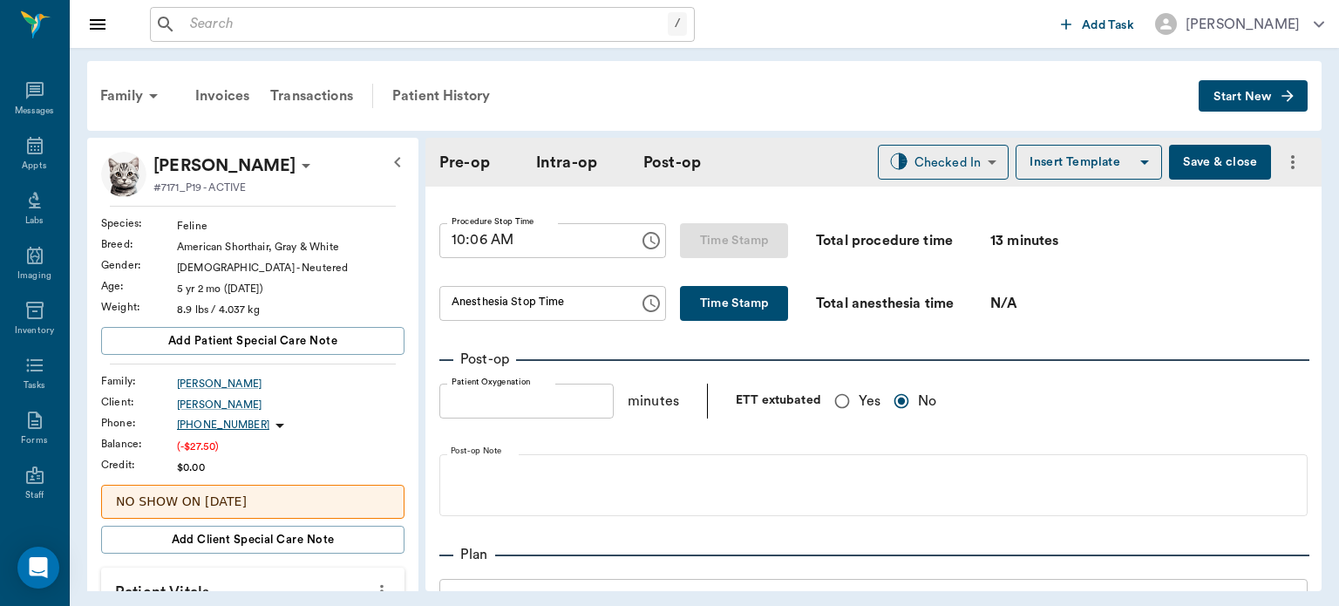
click at [739, 303] on button "Time Stamp" at bounding box center [734, 303] width 108 height 35
click at [476, 307] on input "10:06 AM" at bounding box center [532, 303] width 187 height 35
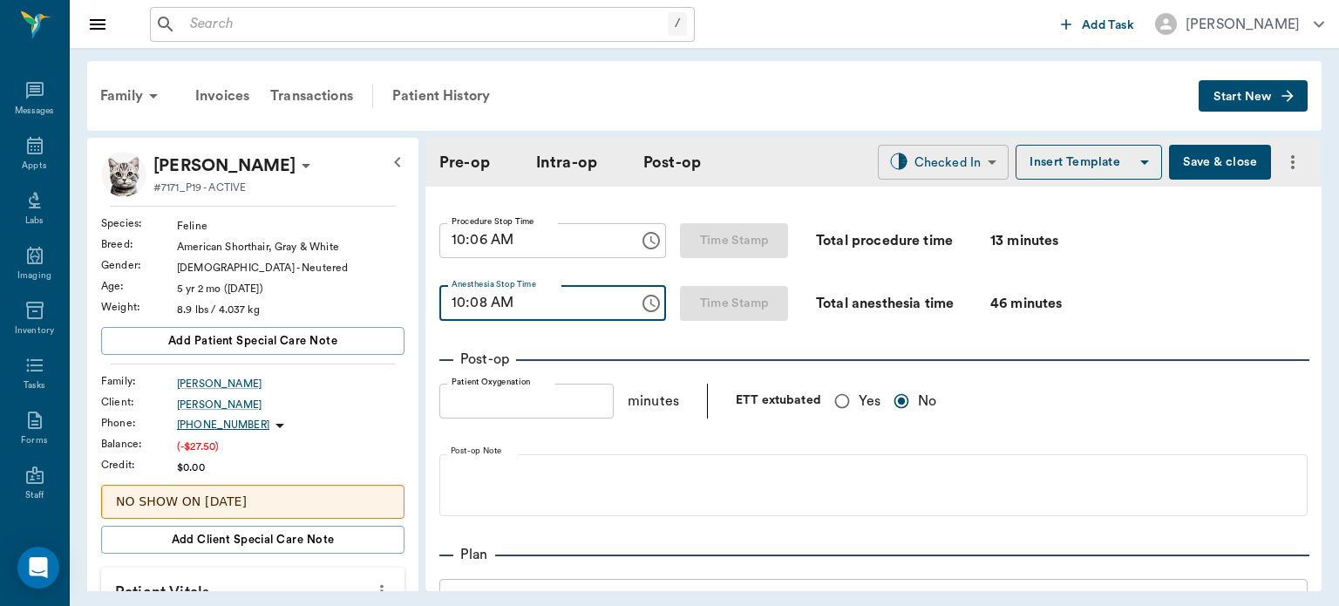
type input "10:08 AM"
click at [946, 169] on body "/ ​ Add Task [PERSON_NAME] Nectar Messages Appts Labs Imaging Inventory Tasks F…" at bounding box center [669, 303] width 1339 height 606
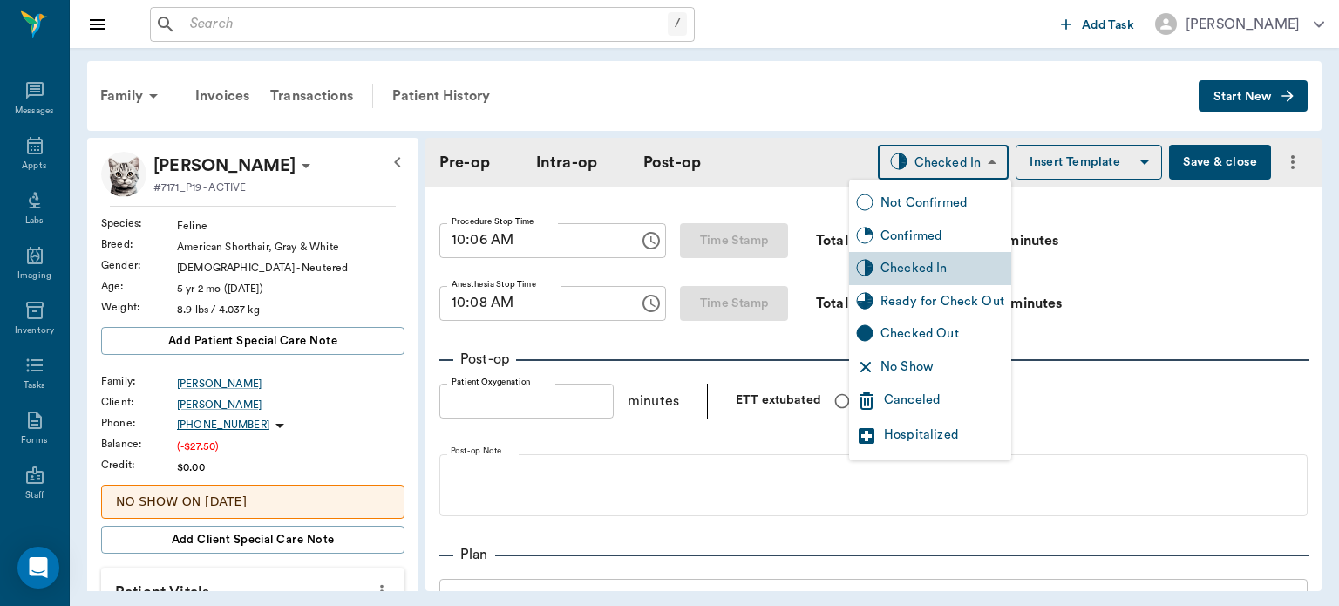
click at [963, 299] on div "Ready for Check Out" at bounding box center [943, 301] width 124 height 19
type input "READY_TO_CHECKOUT"
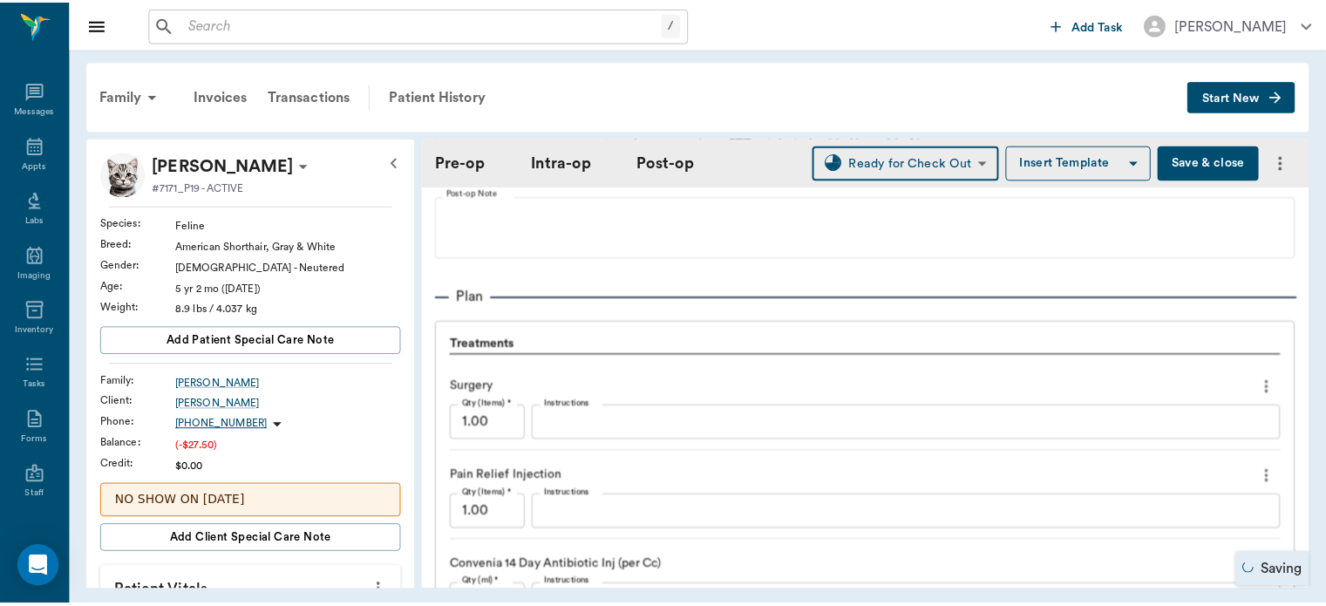
scroll to position [1825, 0]
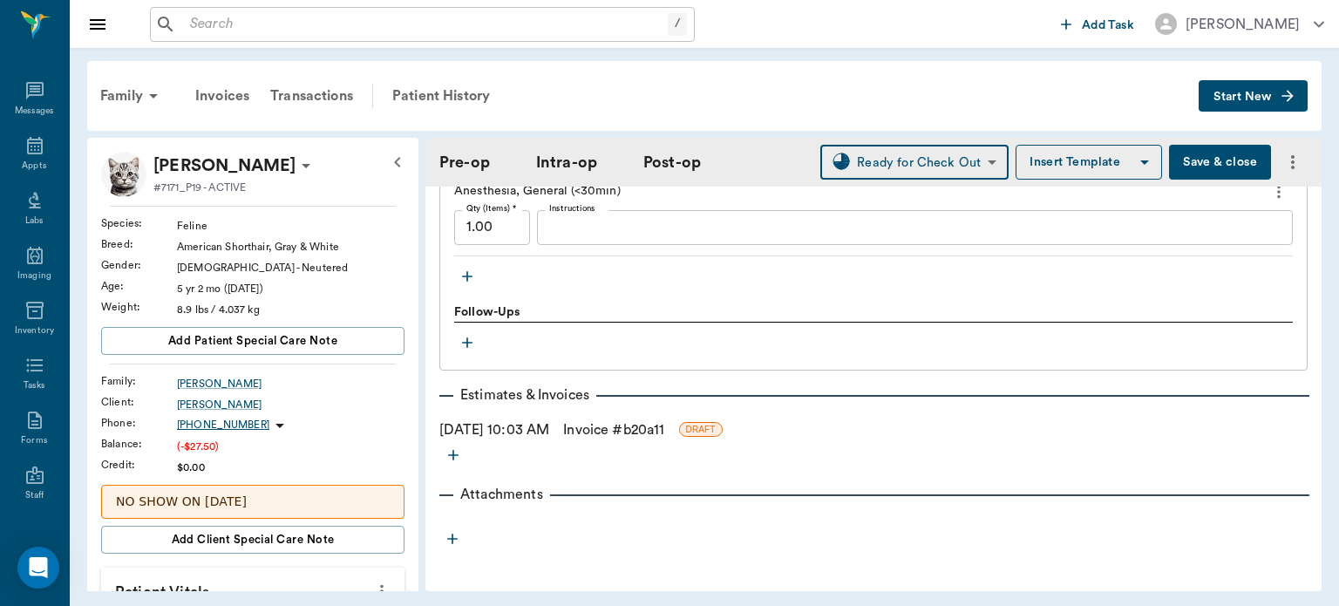
click at [635, 431] on link "Invoice # b20a11" at bounding box center [613, 429] width 101 height 21
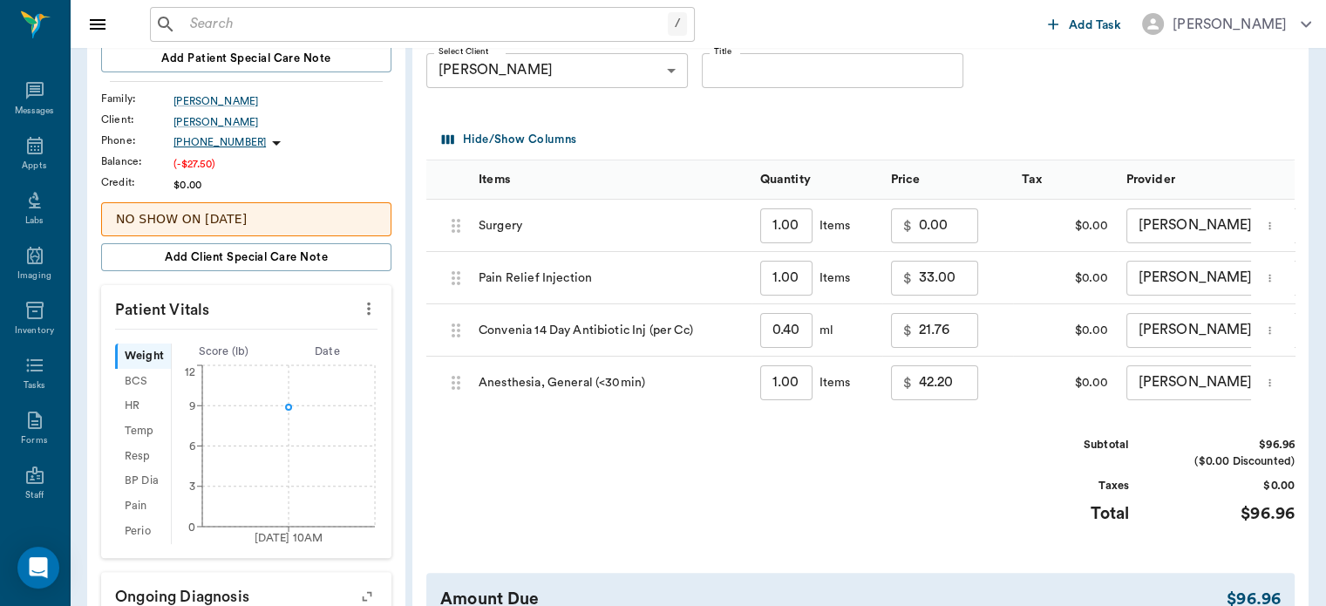
scroll to position [266, 0]
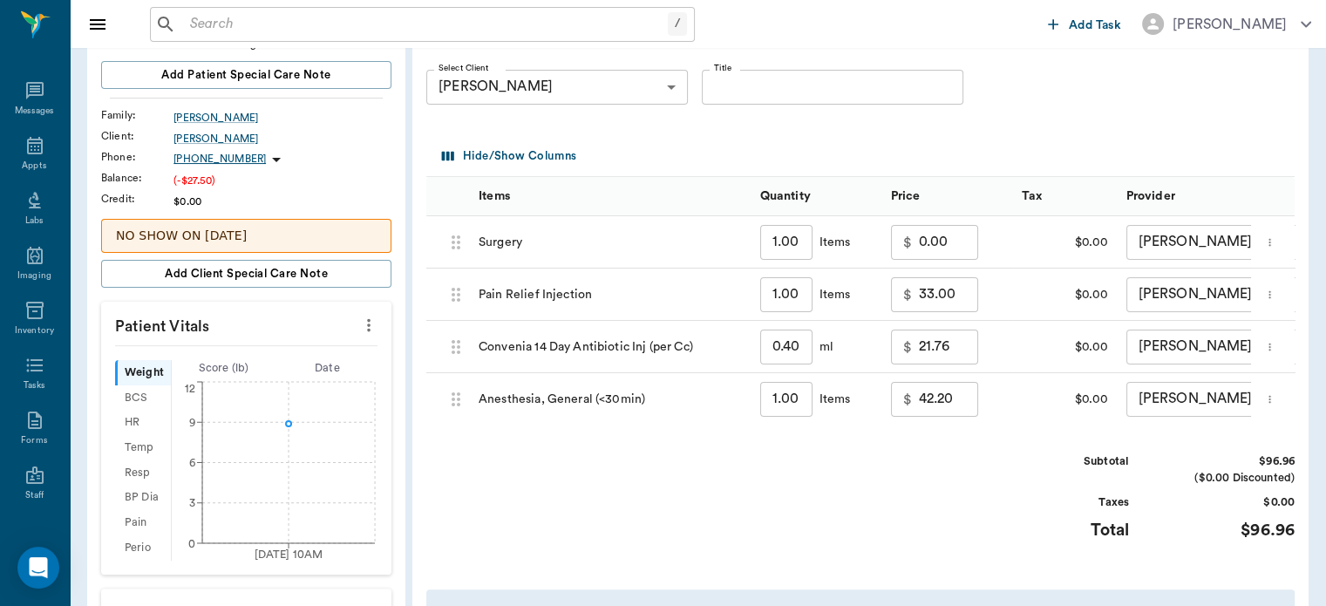
click at [940, 260] on input "0.00" at bounding box center [948, 242] width 59 height 35
click at [910, 253] on p "$" at bounding box center [907, 242] width 9 height 21
click at [919, 253] on input "0.00" at bounding box center [948, 242] width 59 height 35
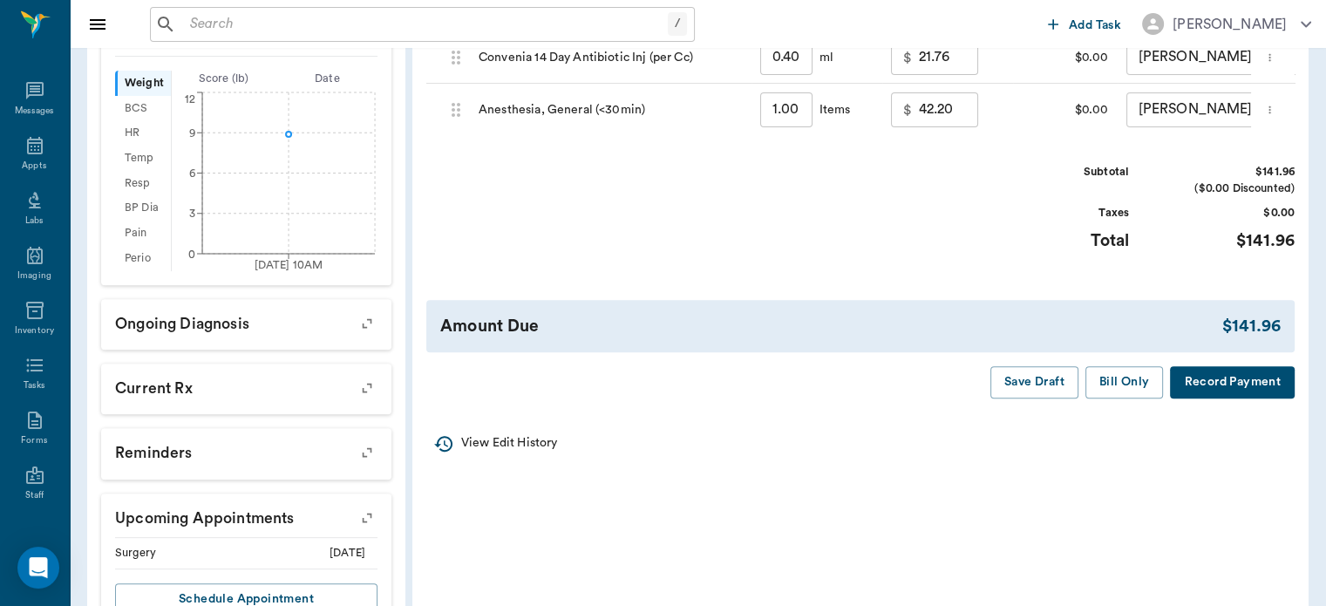
scroll to position [553, 0]
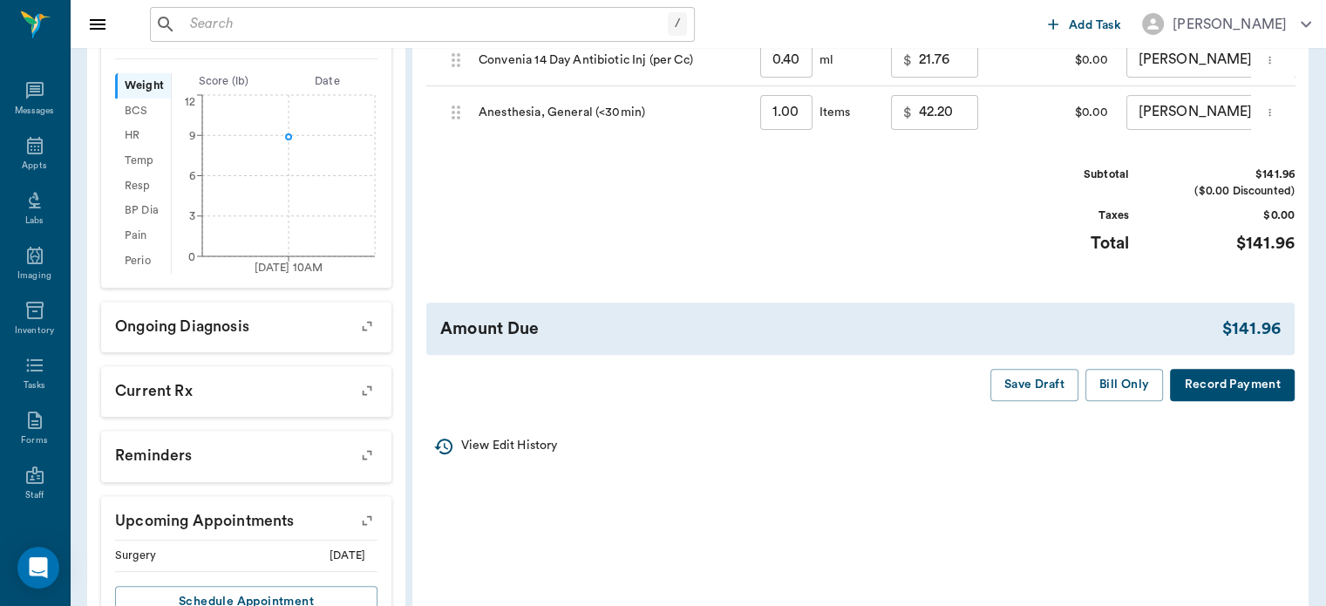
type input "45.00"
click at [1119, 401] on button "Bill Only" at bounding box center [1125, 385] width 78 height 32
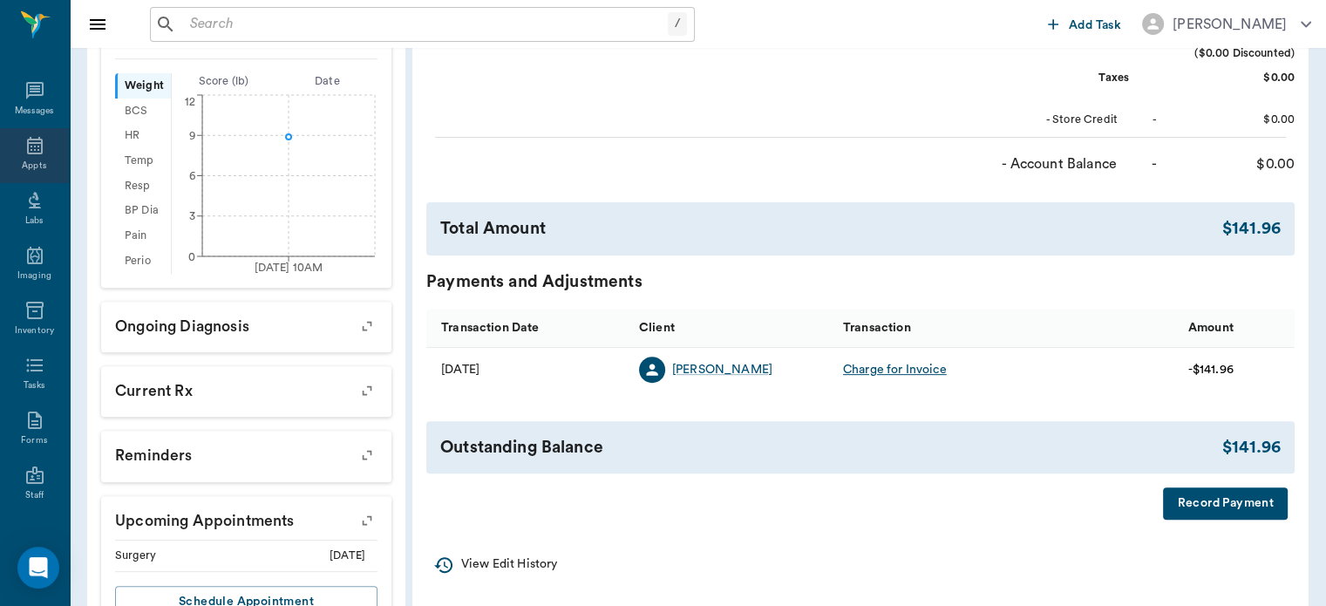
click at [27, 153] on icon at bounding box center [35, 145] width 16 height 17
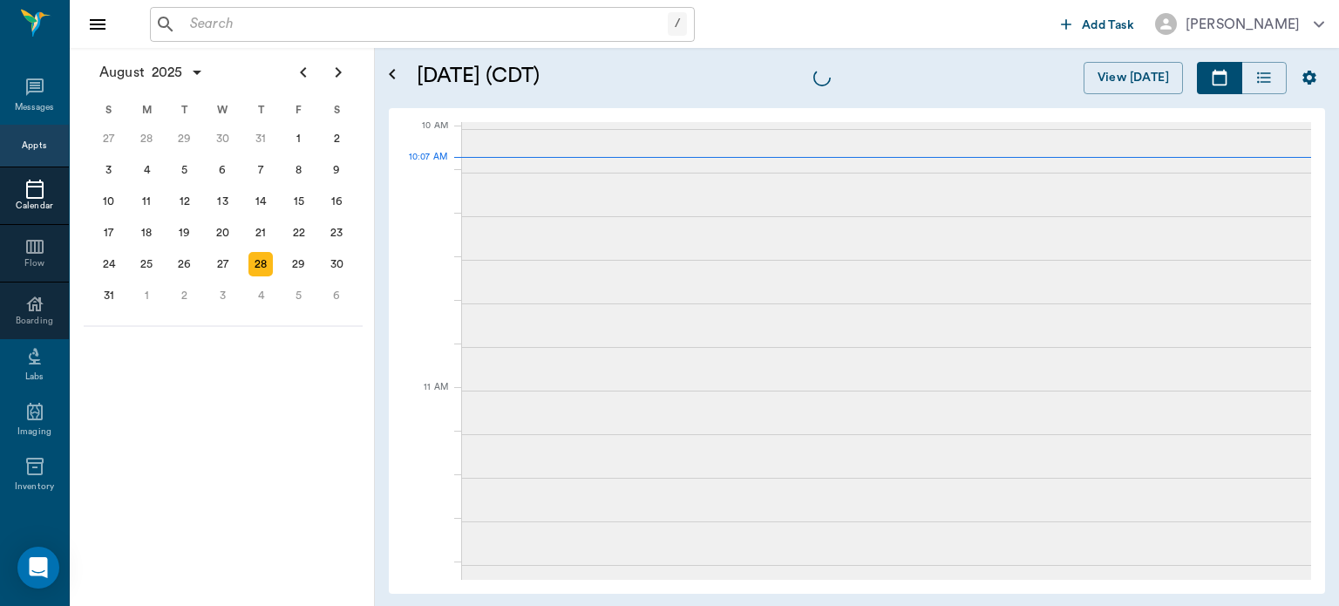
scroll to position [525, 0]
